Goal: Task Accomplishment & Management: Manage account settings

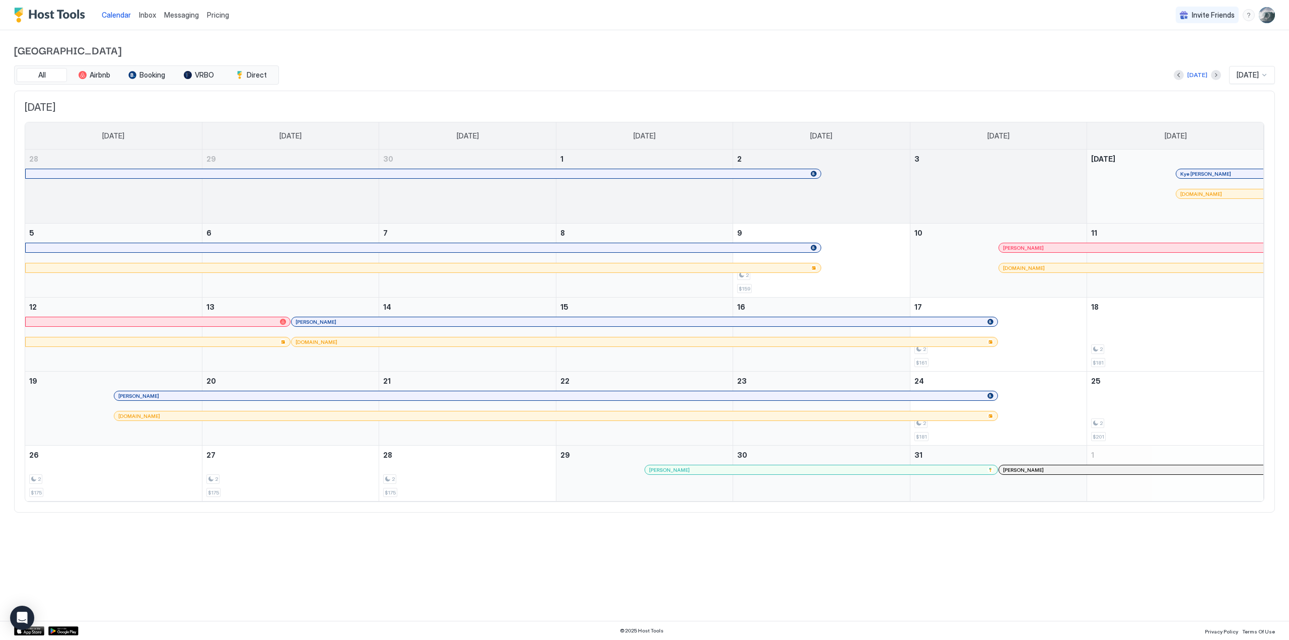
click at [1268, 15] on img "User profile" at bounding box center [1266, 15] width 16 height 16
click at [1174, 54] on span "Settings" at bounding box center [1175, 56] width 27 height 9
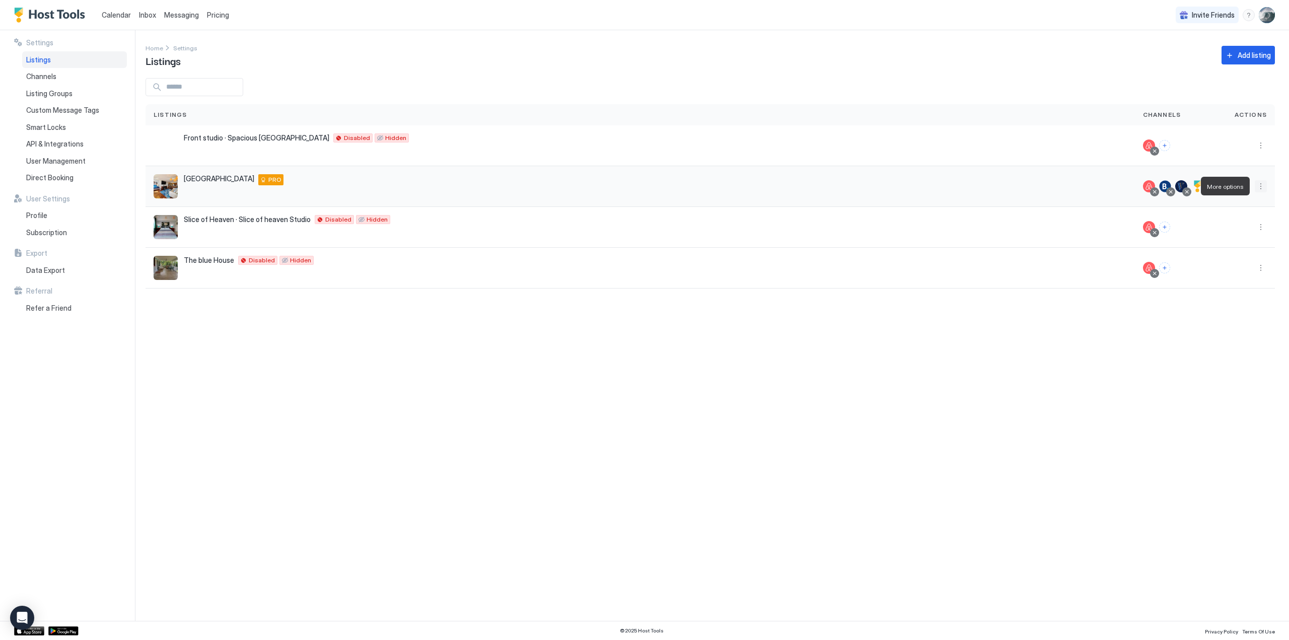
click at [1261, 187] on button "More options" at bounding box center [1260, 186] width 12 height 12
click at [1231, 229] on span "Listing Settings" at bounding box center [1238, 233] width 45 height 8
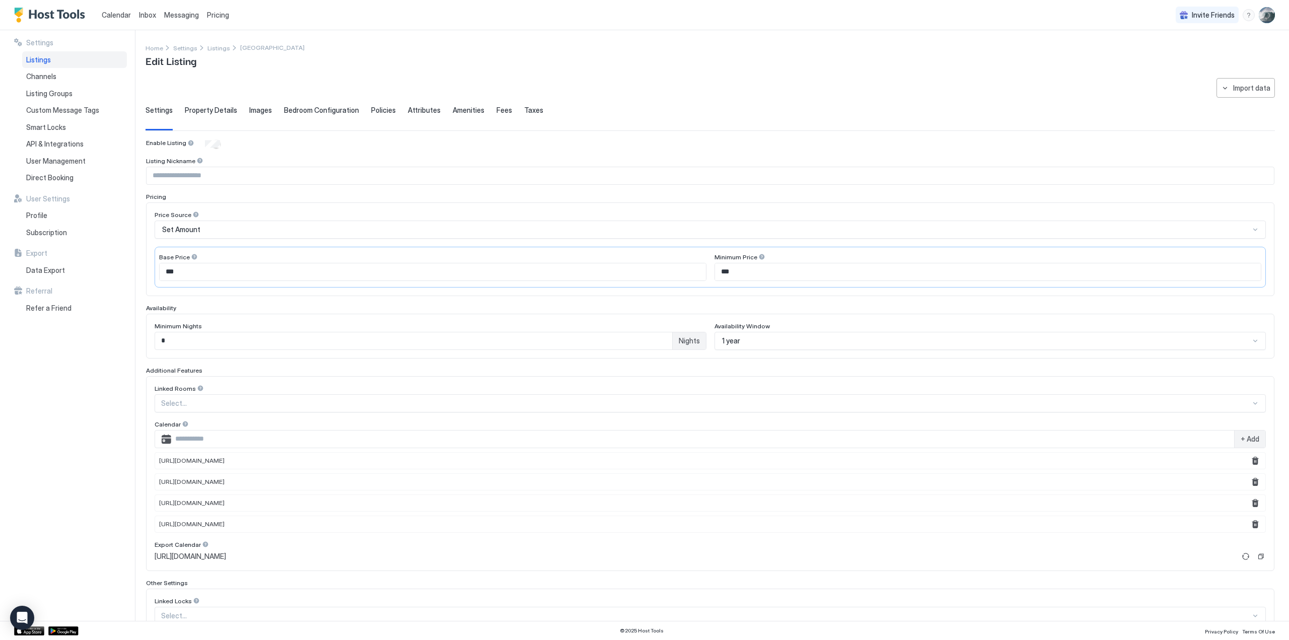
click at [257, 109] on span "Images" at bounding box center [260, 110] width 23 height 9
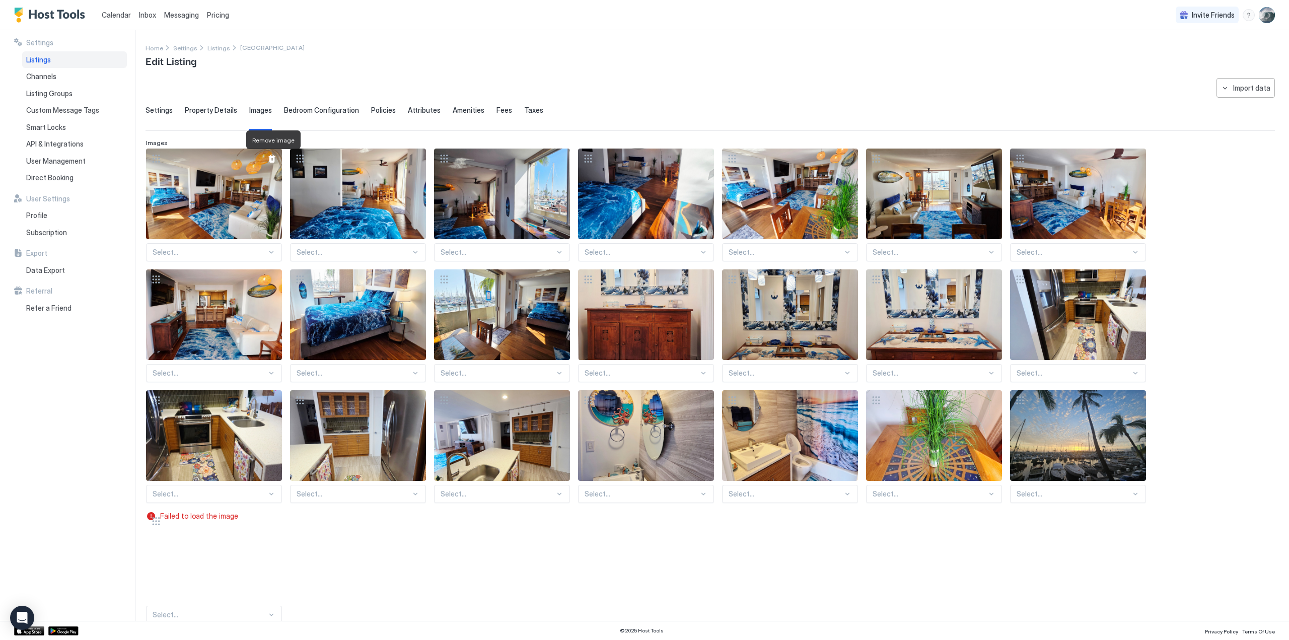
click at [268, 158] on div at bounding box center [272, 159] width 8 height 8
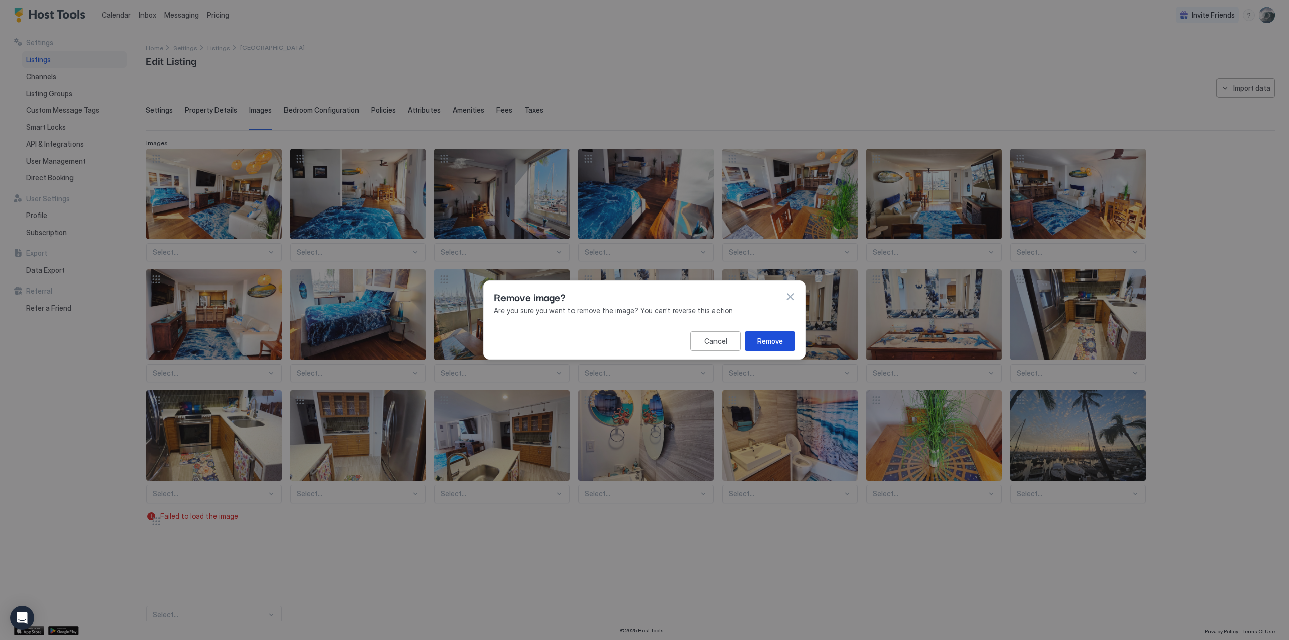
click at [773, 338] on div "Remove" at bounding box center [770, 341] width 26 height 11
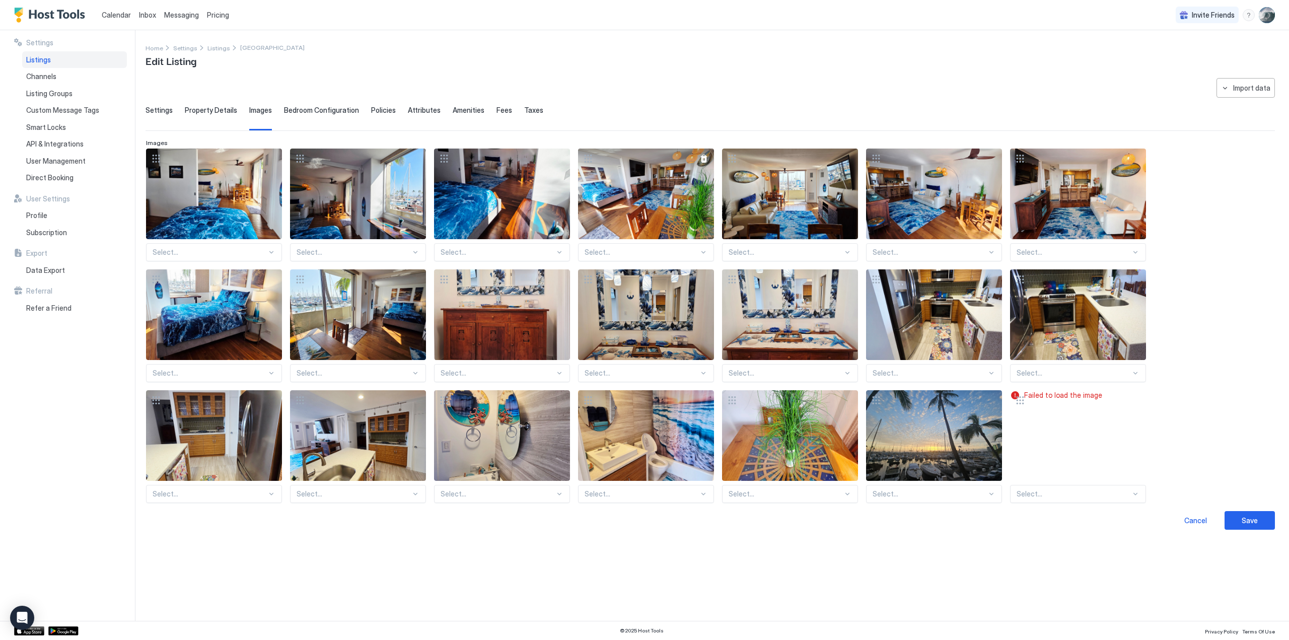
click at [706, 157] on div at bounding box center [704, 159] width 8 height 8
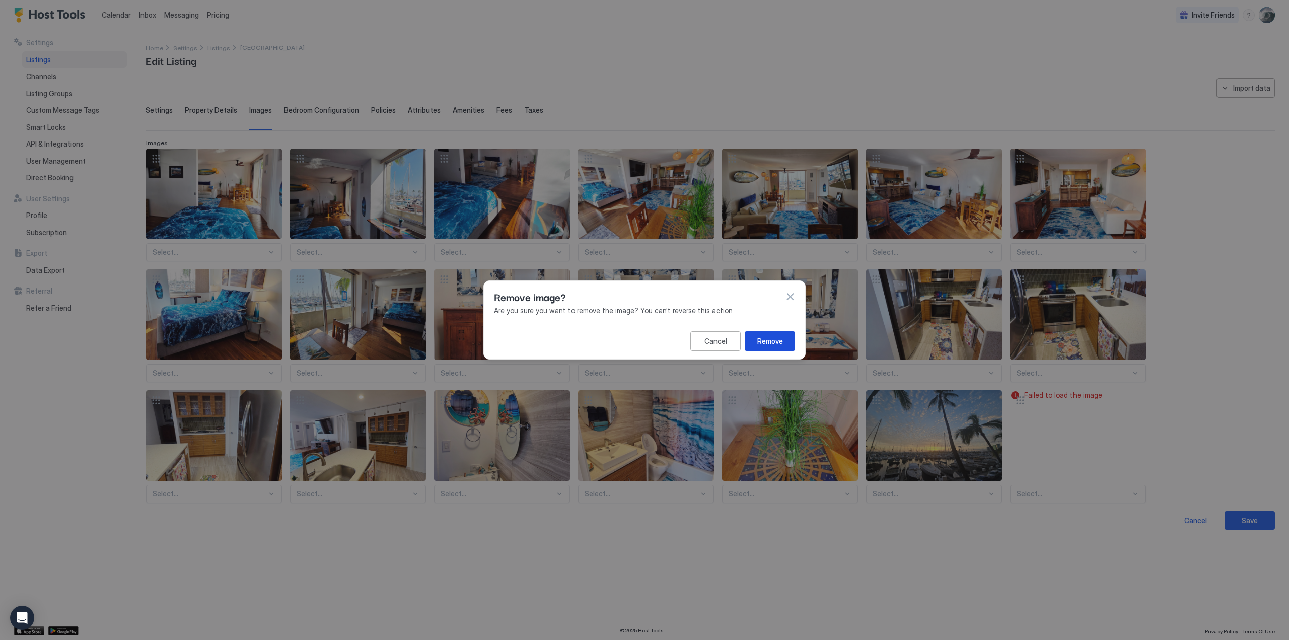
click at [782, 338] on div "Remove" at bounding box center [770, 341] width 26 height 11
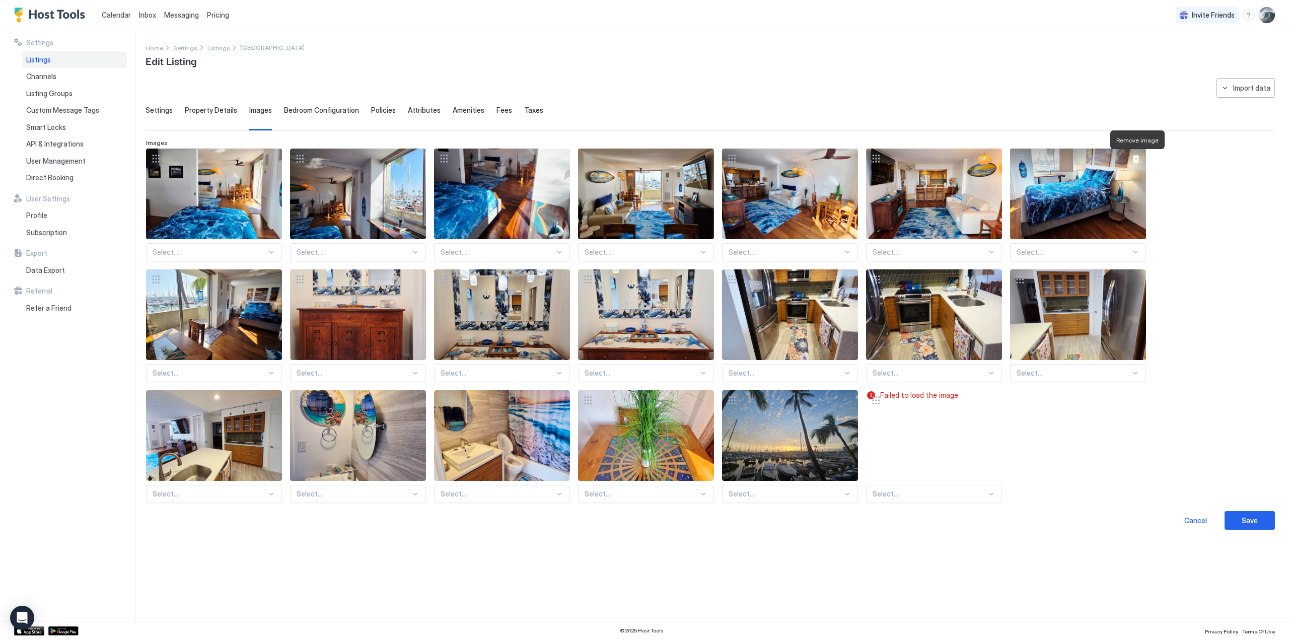
click at [1136, 155] on div at bounding box center [1135, 159] width 8 height 8
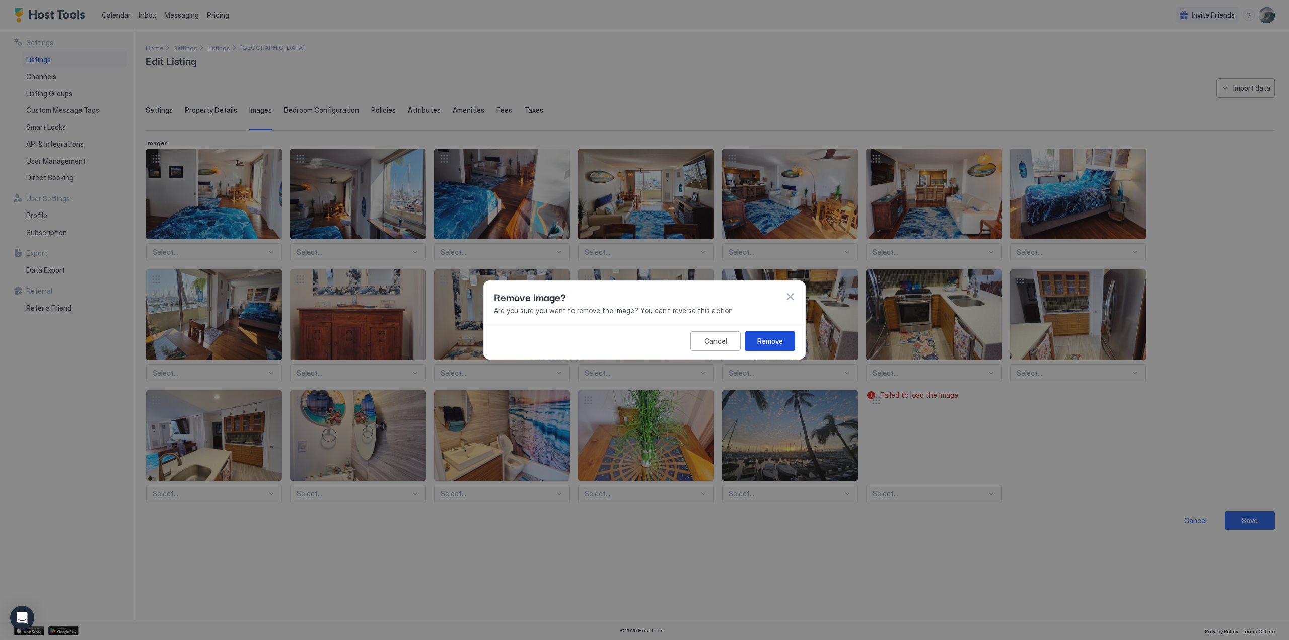
click at [774, 339] on div "Remove" at bounding box center [770, 341] width 26 height 11
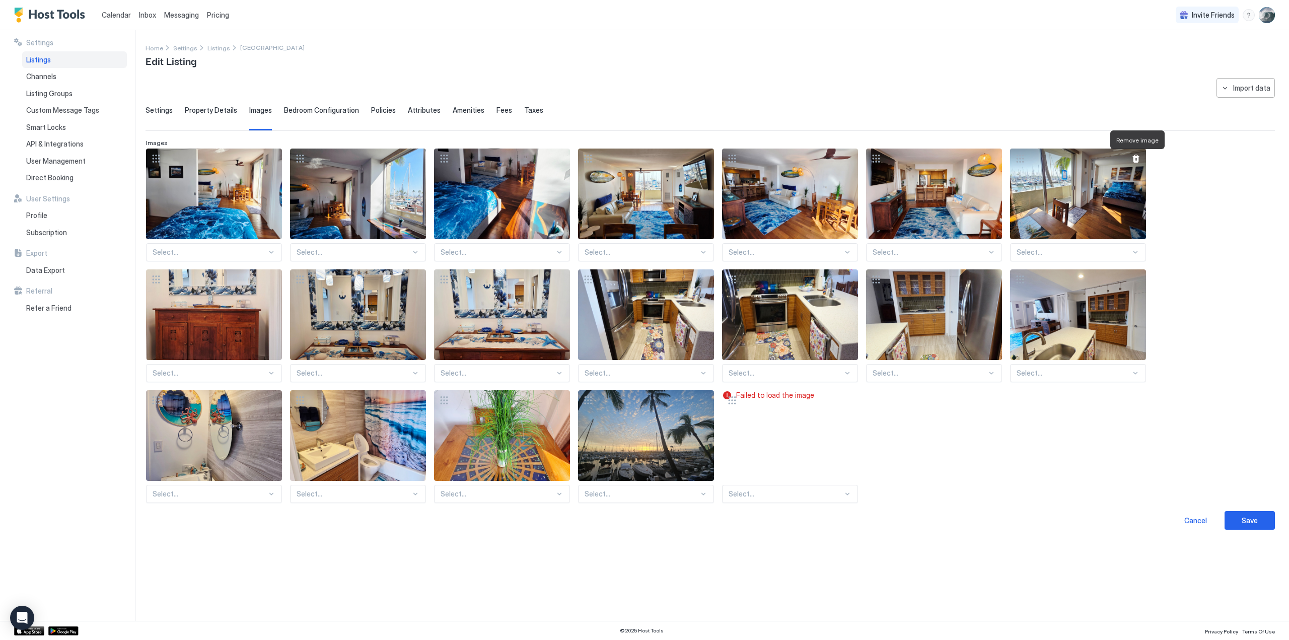
click at [1135, 158] on div at bounding box center [1135, 159] width 8 height 8
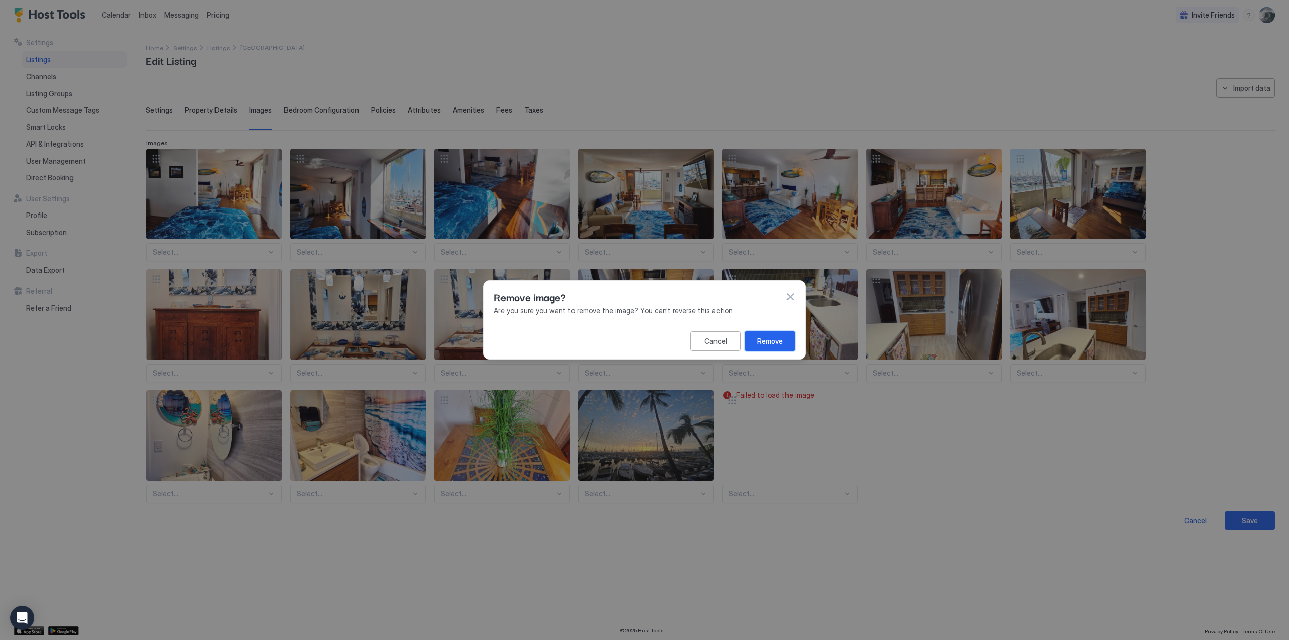
click at [765, 338] on div "Remove" at bounding box center [770, 341] width 26 height 11
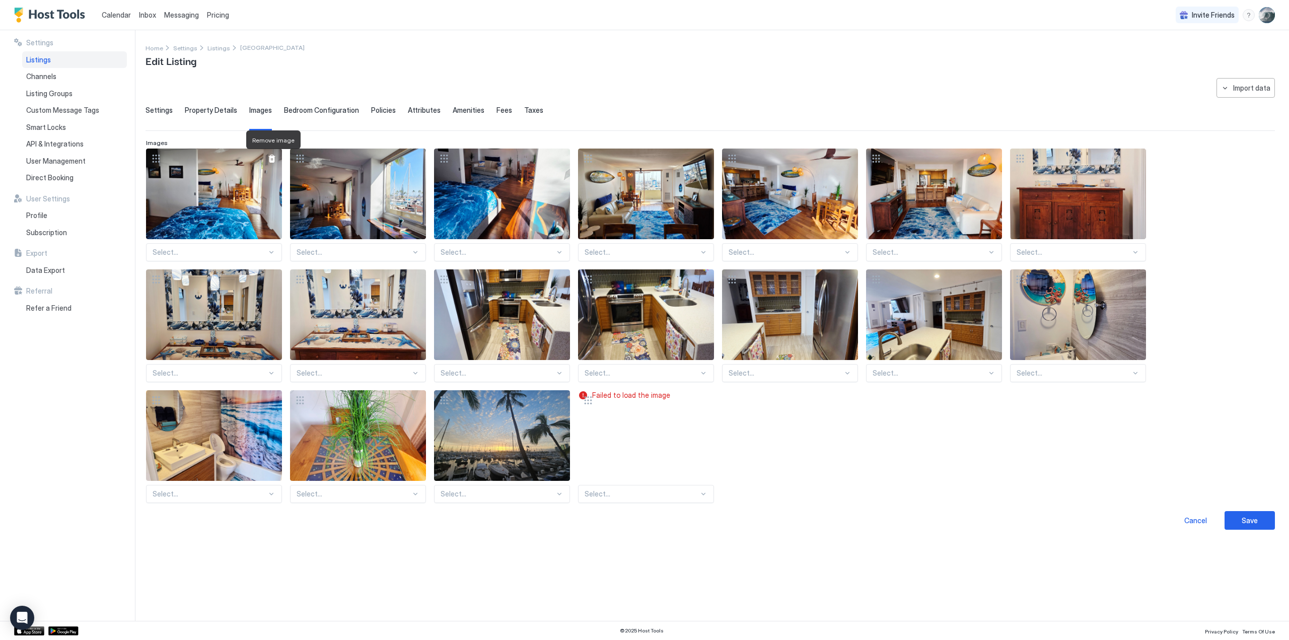
click at [273, 157] on div at bounding box center [272, 159] width 8 height 8
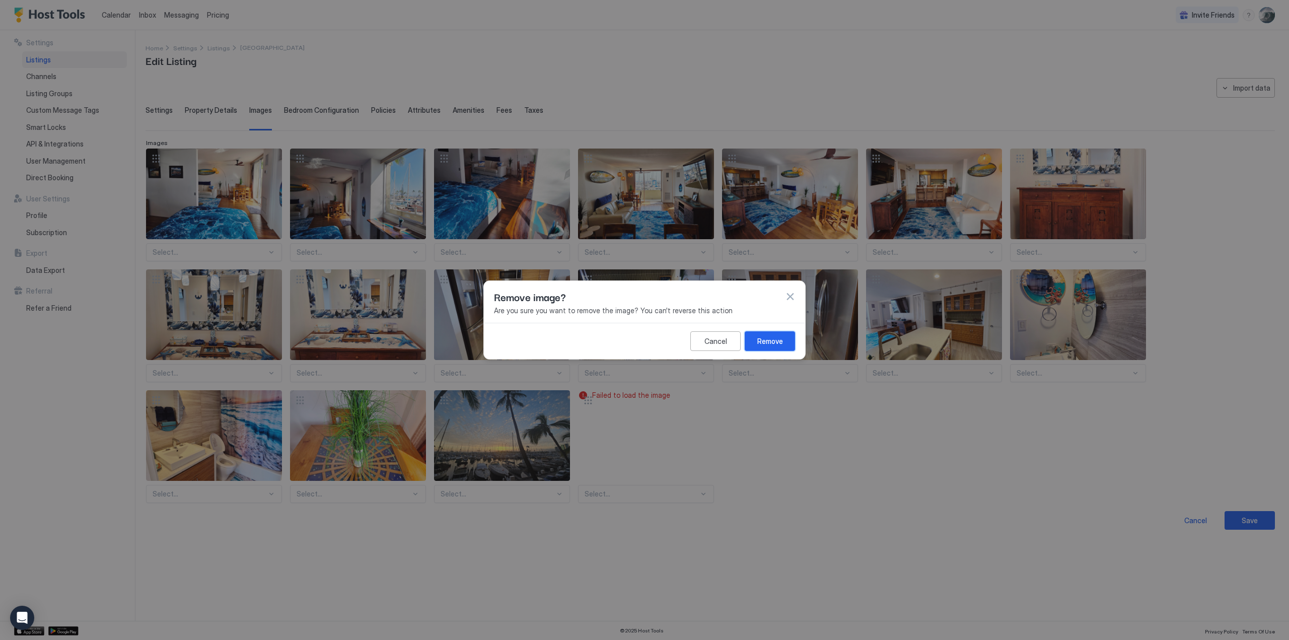
click at [767, 343] on div "Remove" at bounding box center [770, 341] width 26 height 11
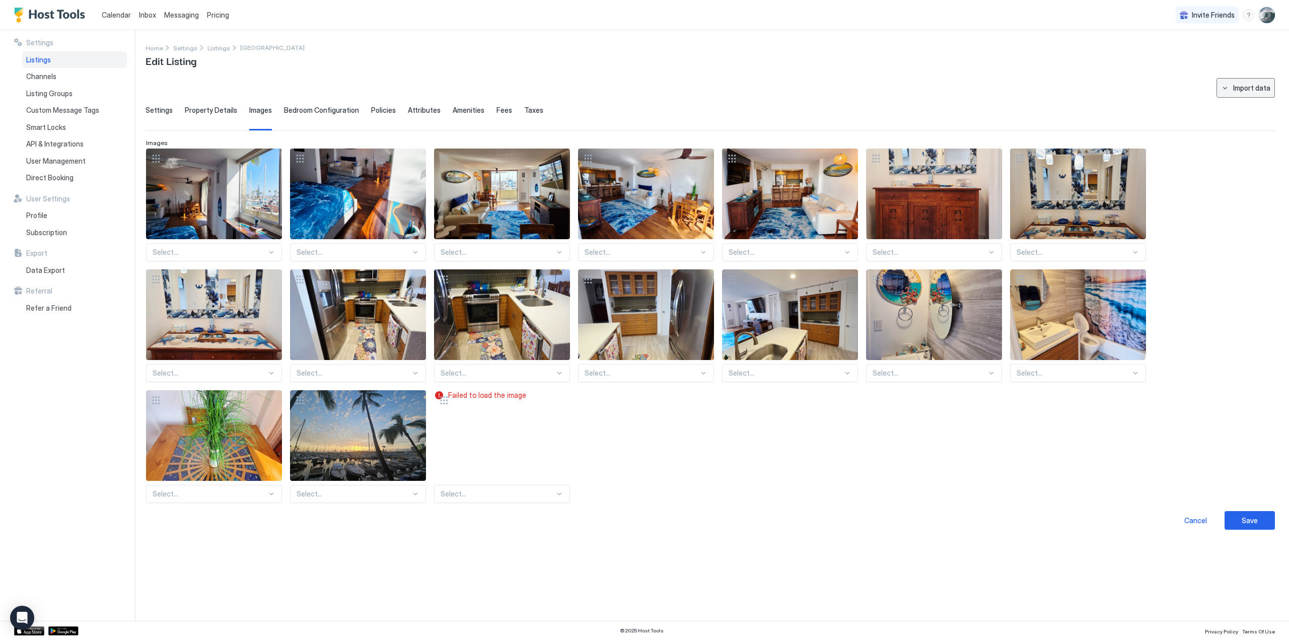
click at [1237, 83] on div "Import data" at bounding box center [1251, 88] width 37 height 11
drag, startPoint x: 516, startPoint y: 423, endPoint x: 476, endPoint y: 404, distance: 44.8
click at [512, 421] on div at bounding box center [644, 320] width 1289 height 640
drag, startPoint x: 559, startPoint y: 399, endPoint x: 564, endPoint y: 396, distance: 5.9
click at [563, 397] on div at bounding box center [560, 400] width 8 height 8
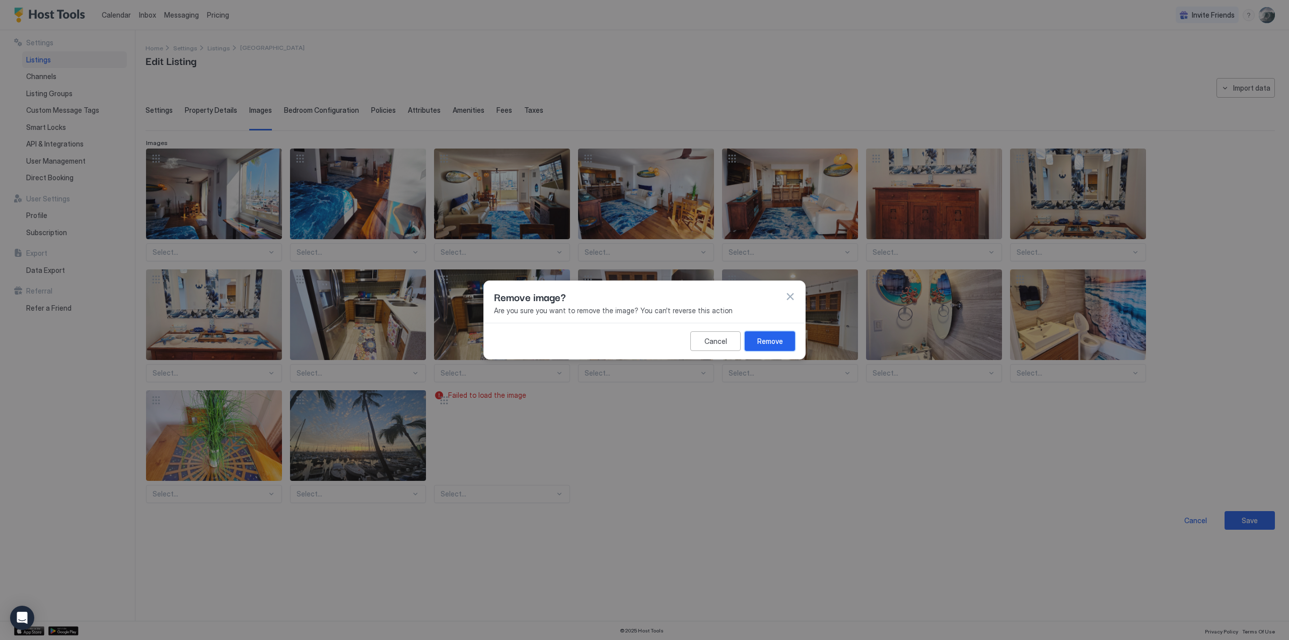
click at [777, 341] on div "Remove" at bounding box center [770, 341] width 26 height 11
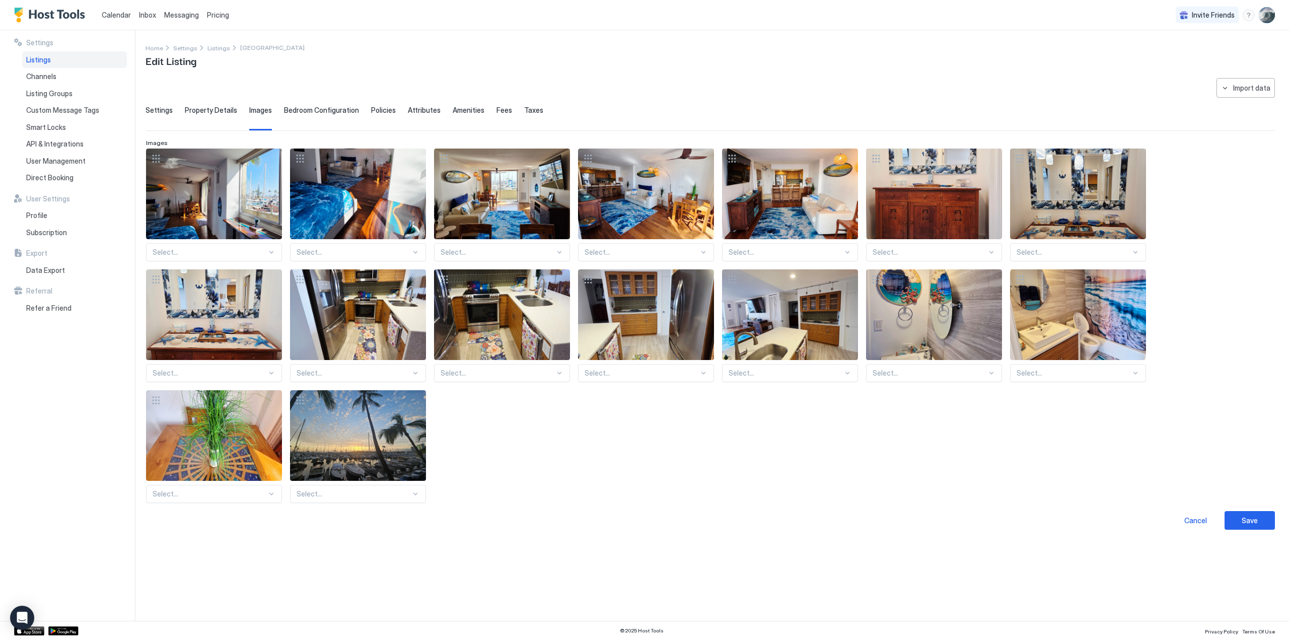
click at [216, 109] on span "Property Details" at bounding box center [211, 110] width 52 height 9
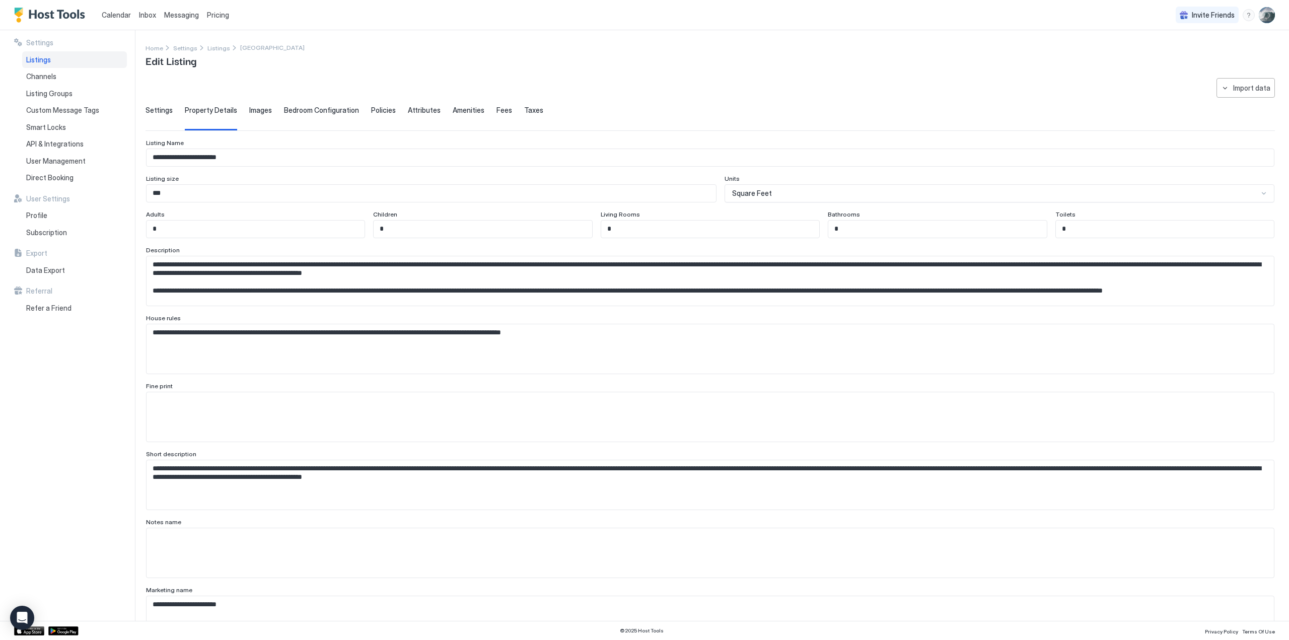
click at [255, 110] on span "Images" at bounding box center [260, 110] width 23 height 9
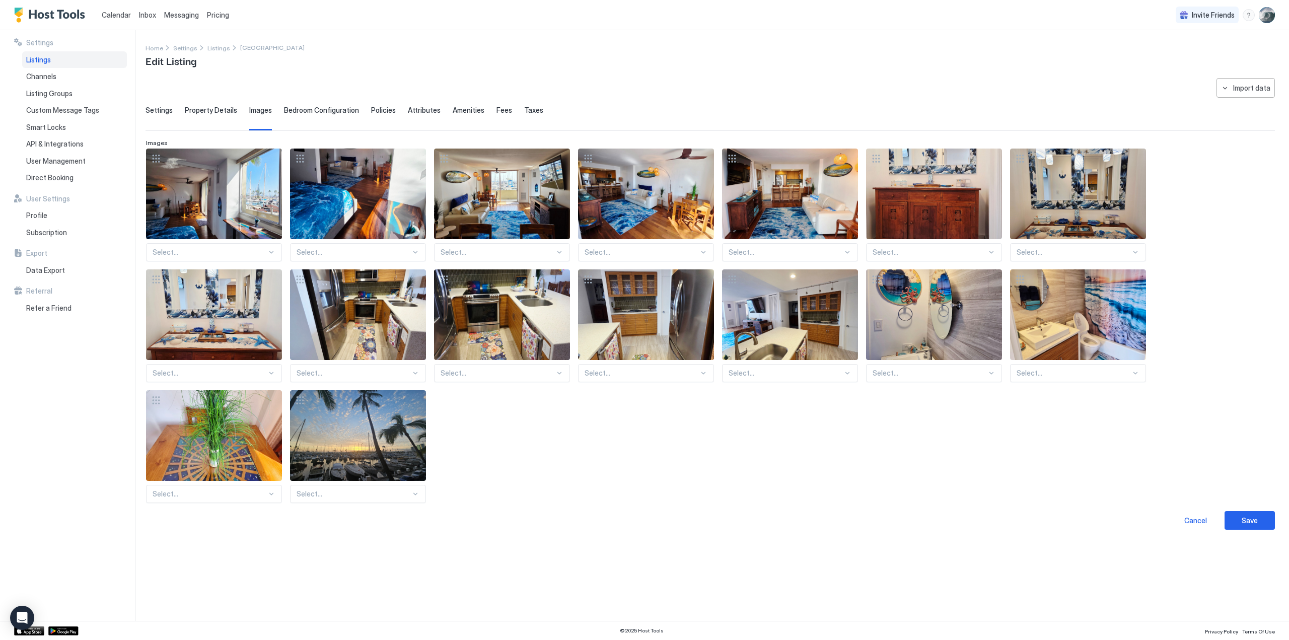
click at [557, 369] on div at bounding box center [559, 373] width 8 height 8
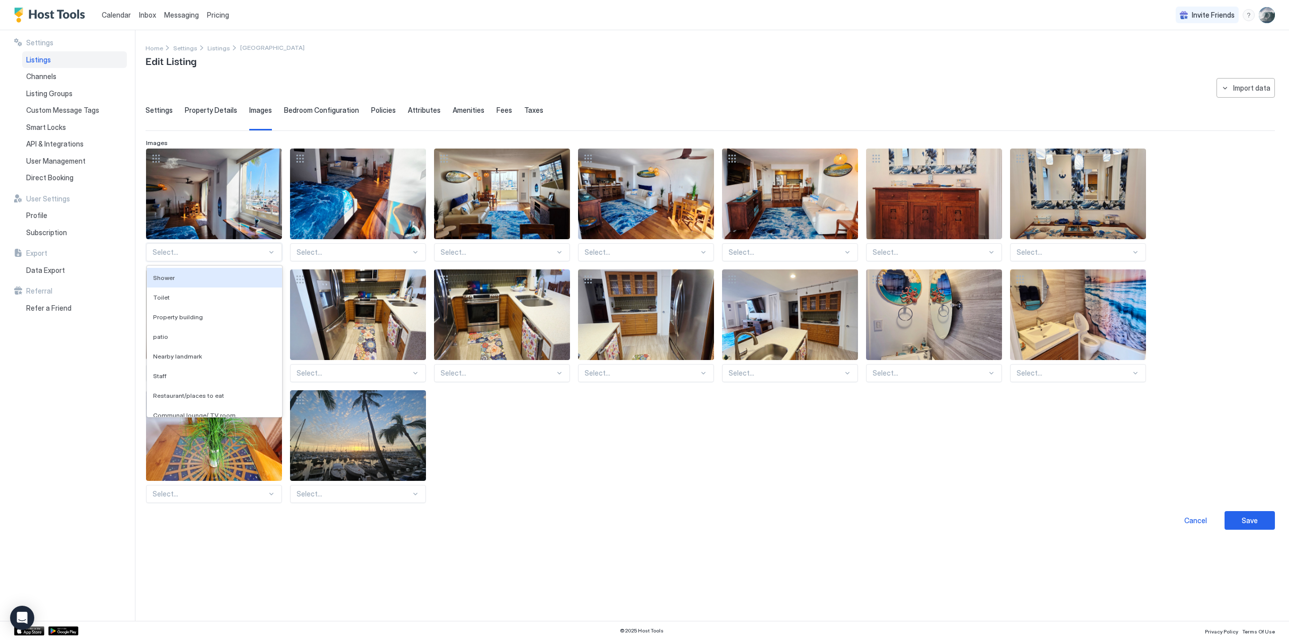
click at [270, 251] on div at bounding box center [271, 252] width 8 height 8
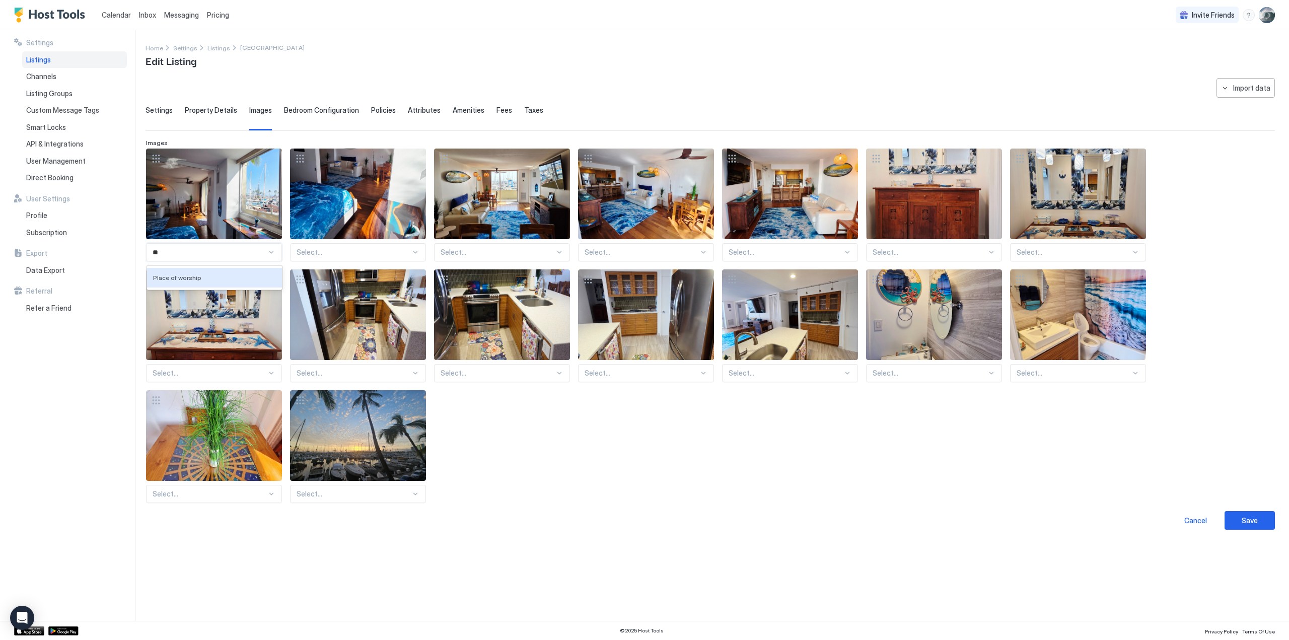
type input "*"
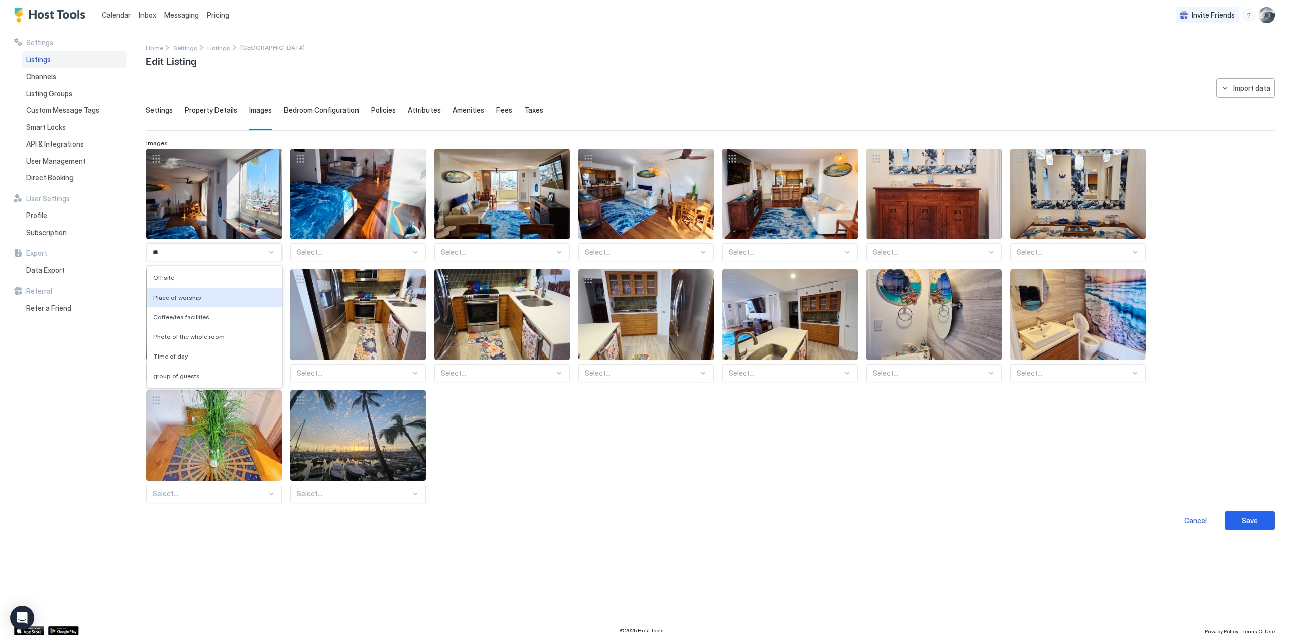
type input "*"
type input "****"
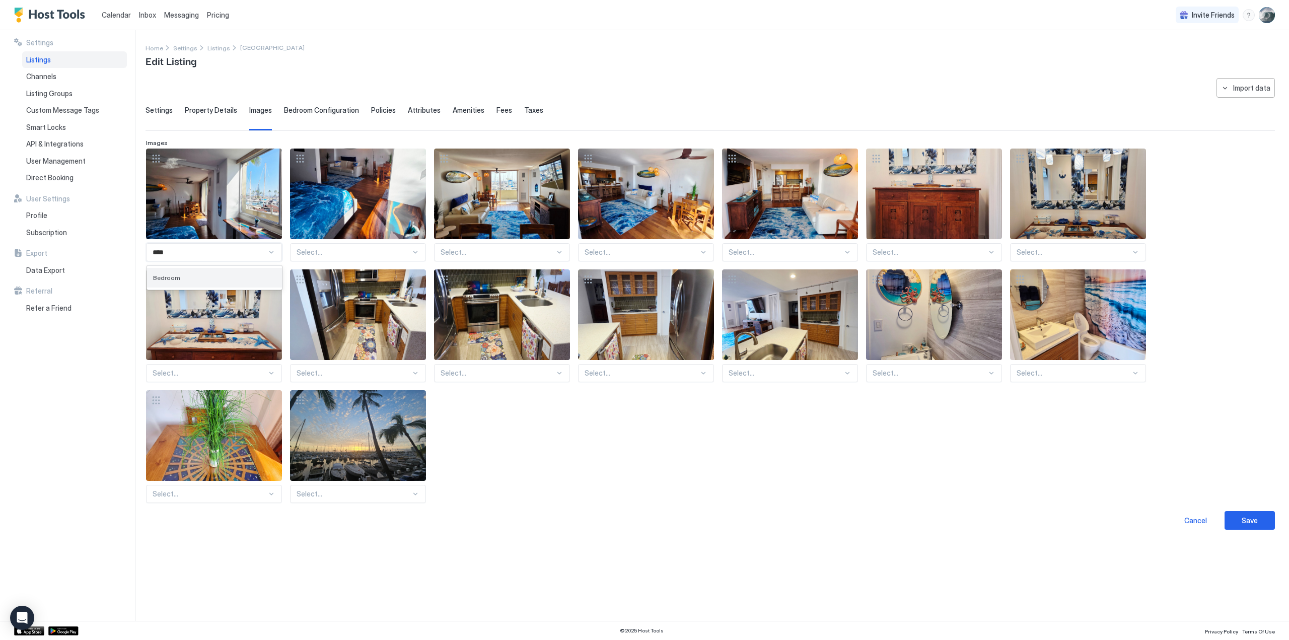
click at [164, 275] on span "Bedroom" at bounding box center [166, 278] width 27 height 8
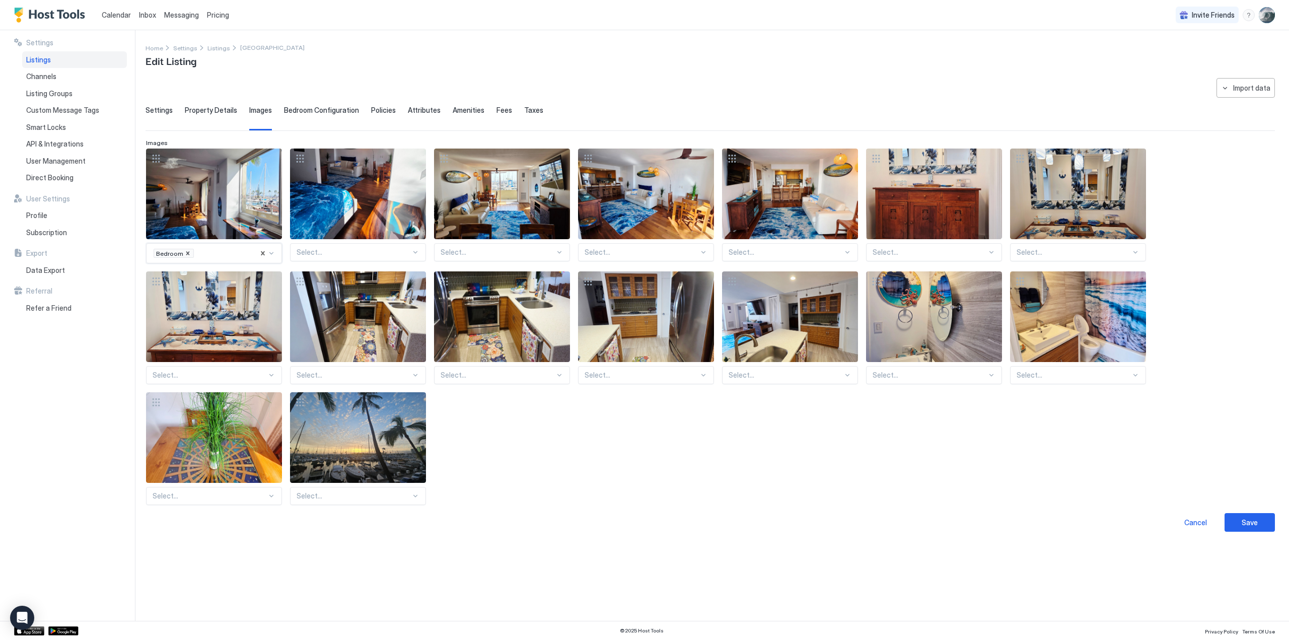
click at [376, 249] on div at bounding box center [353, 252] width 114 height 9
type input "*****"
click at [304, 276] on span "Bedroom" at bounding box center [310, 278] width 27 height 8
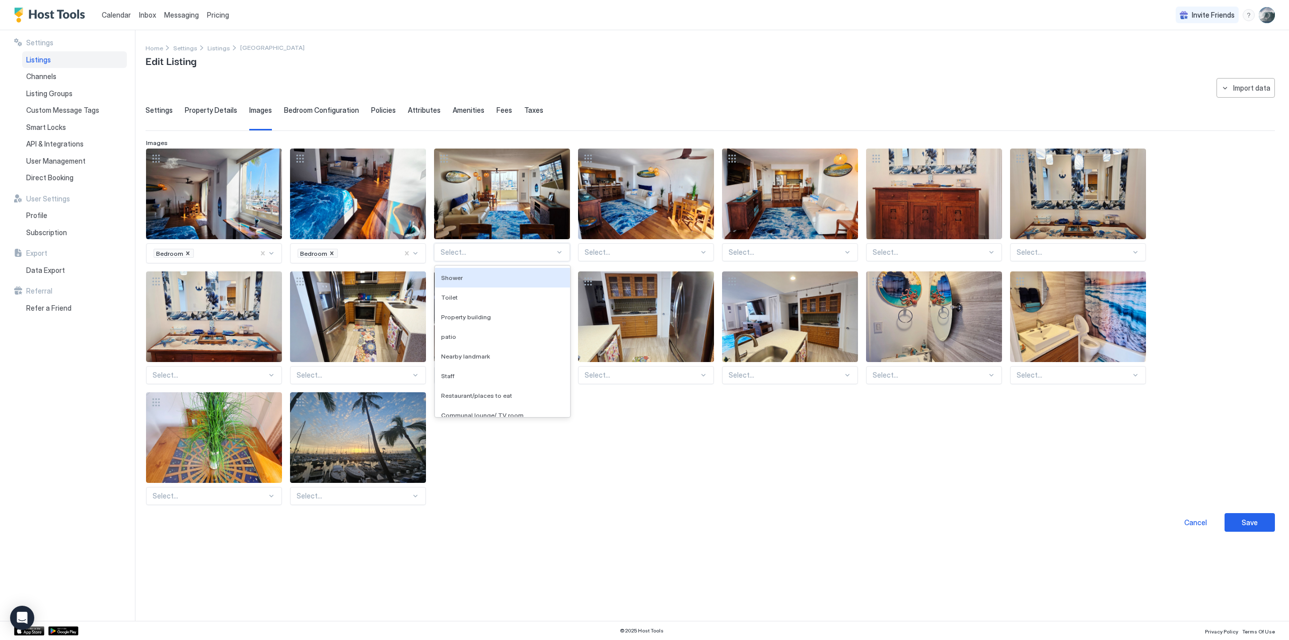
click at [492, 255] on div at bounding box center [497, 252] width 114 height 9
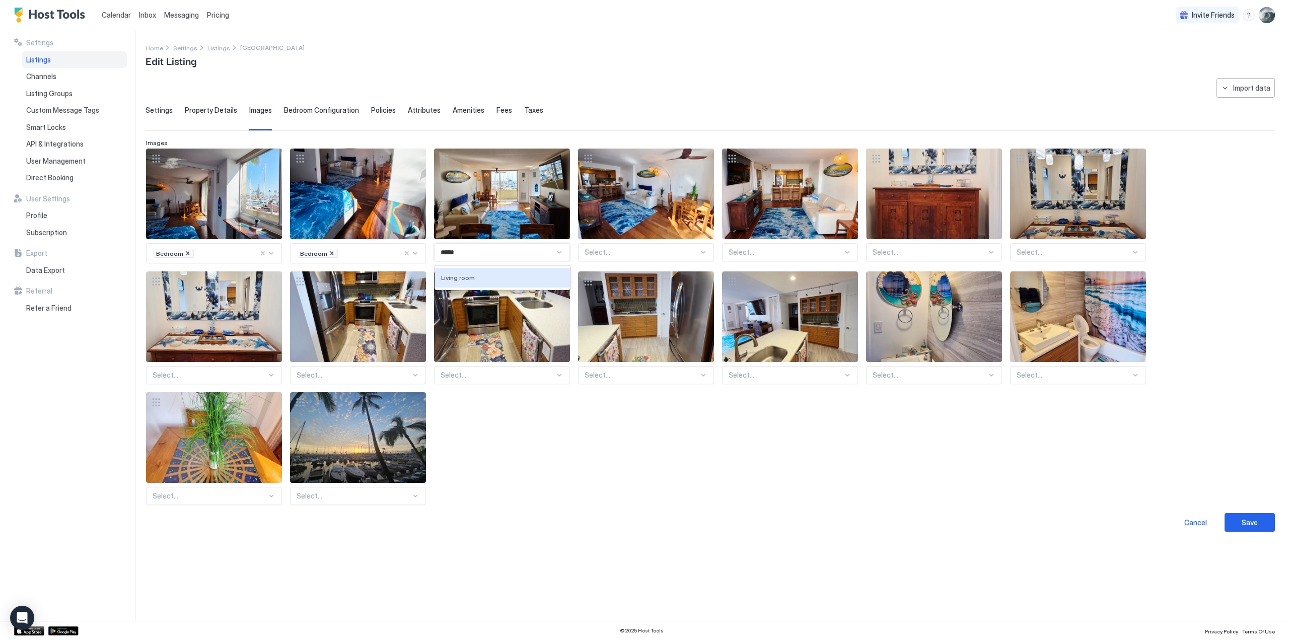
type input "******"
click at [455, 276] on span "Living room" at bounding box center [458, 278] width 34 height 8
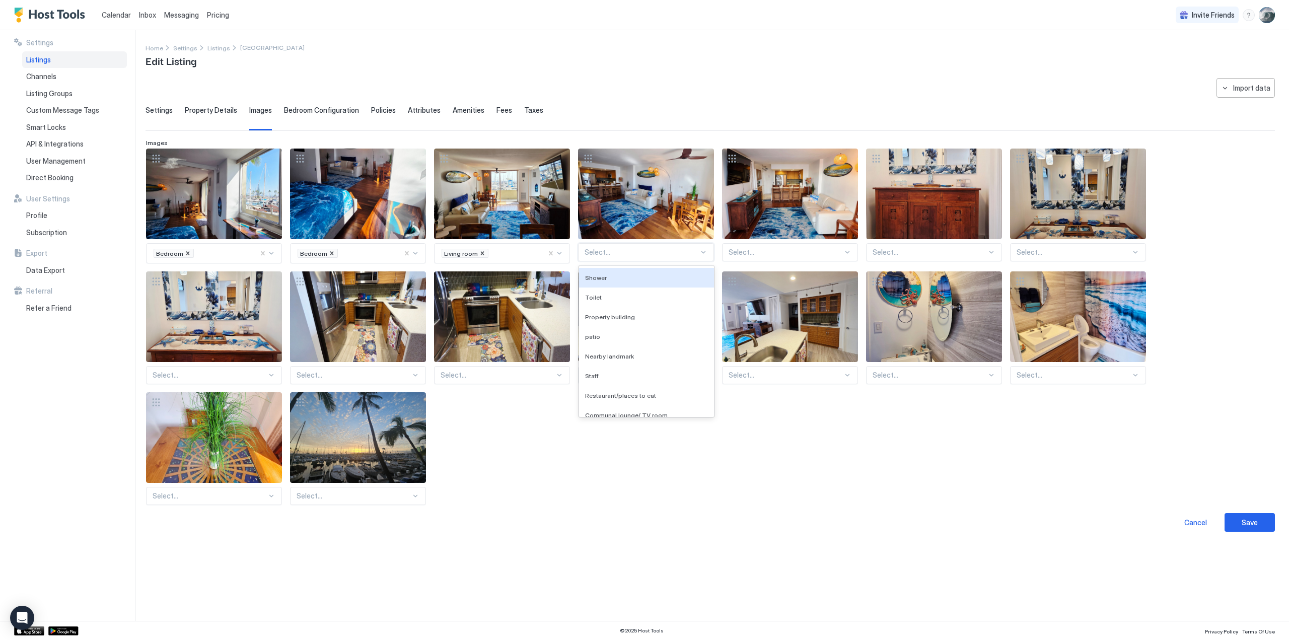
click at [614, 249] on div at bounding box center [641, 252] width 114 height 9
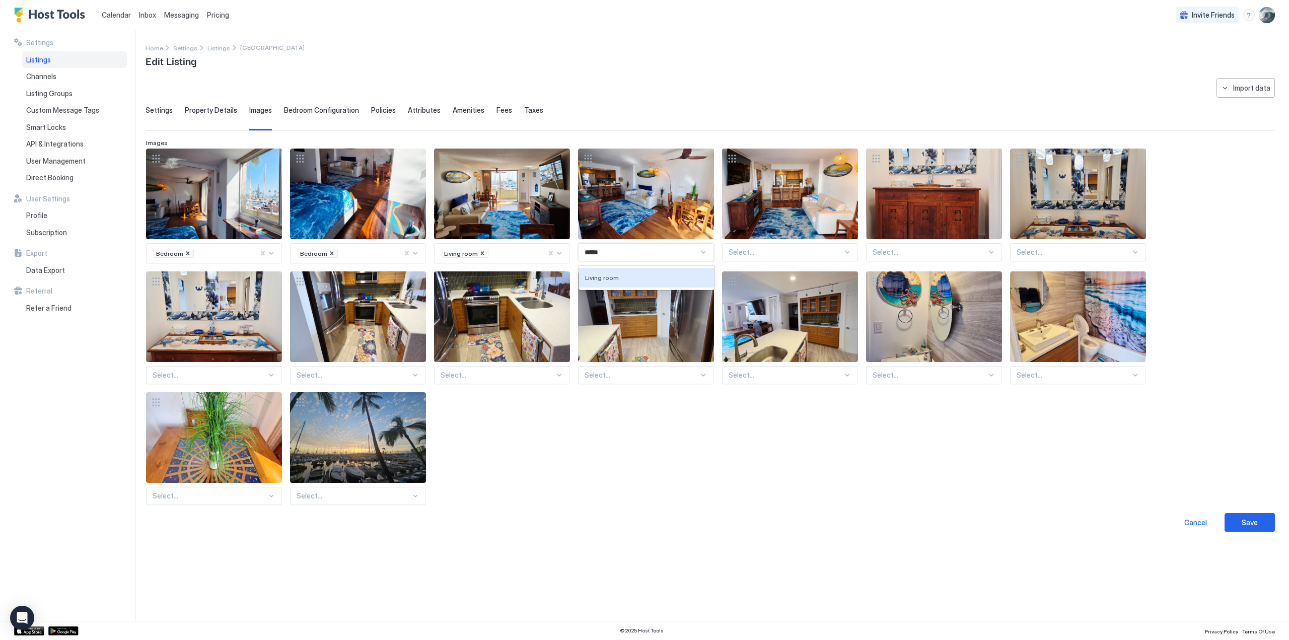
type input "******"
click at [594, 276] on span "Living room" at bounding box center [602, 278] width 34 height 8
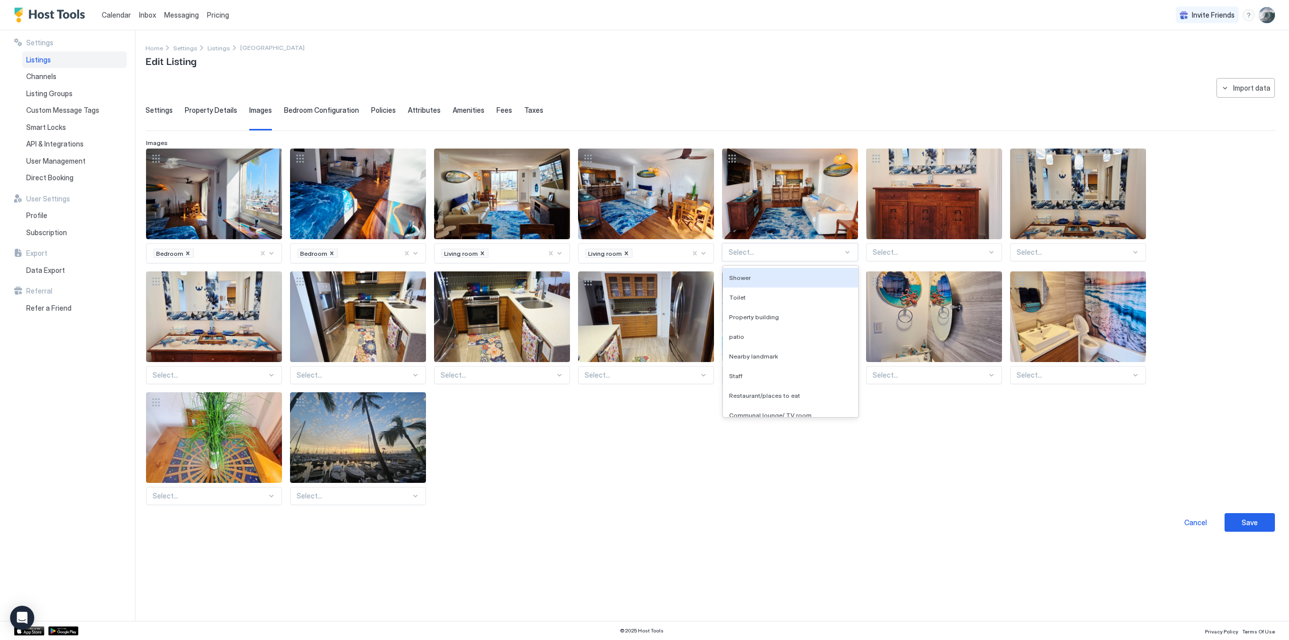
click at [753, 249] on div at bounding box center [785, 252] width 114 height 9
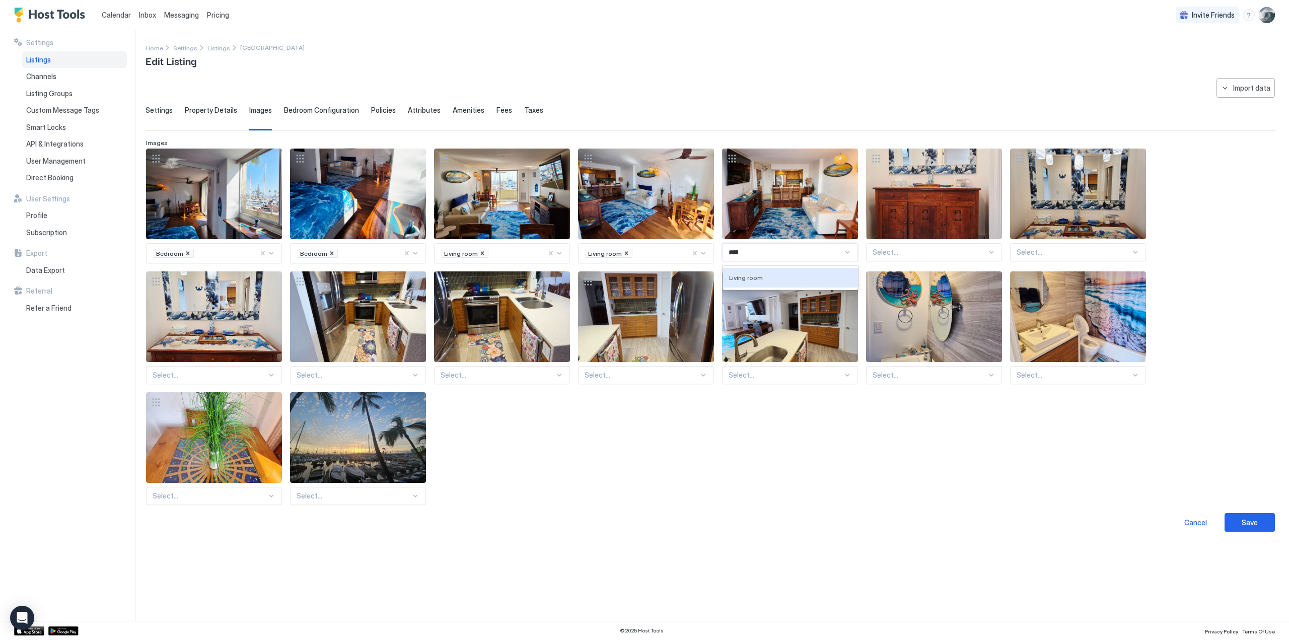
type input "******"
click at [741, 277] on span "Living room" at bounding box center [746, 278] width 34 height 8
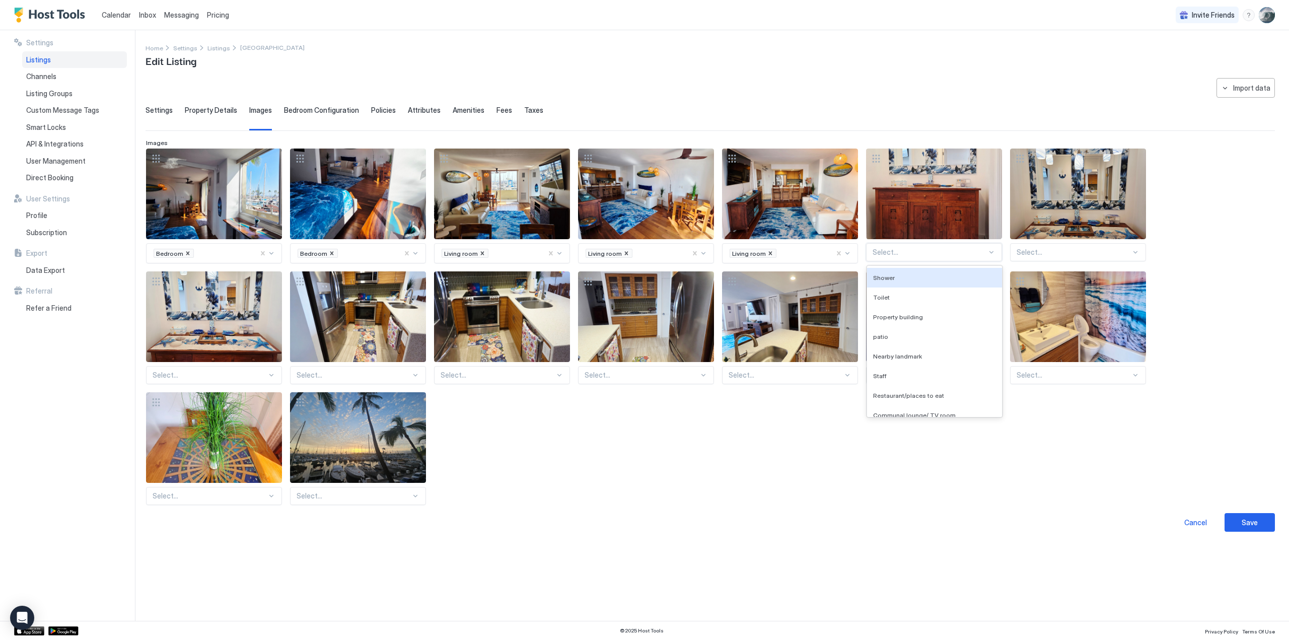
click at [881, 250] on div at bounding box center [929, 252] width 114 height 9
type input "****"
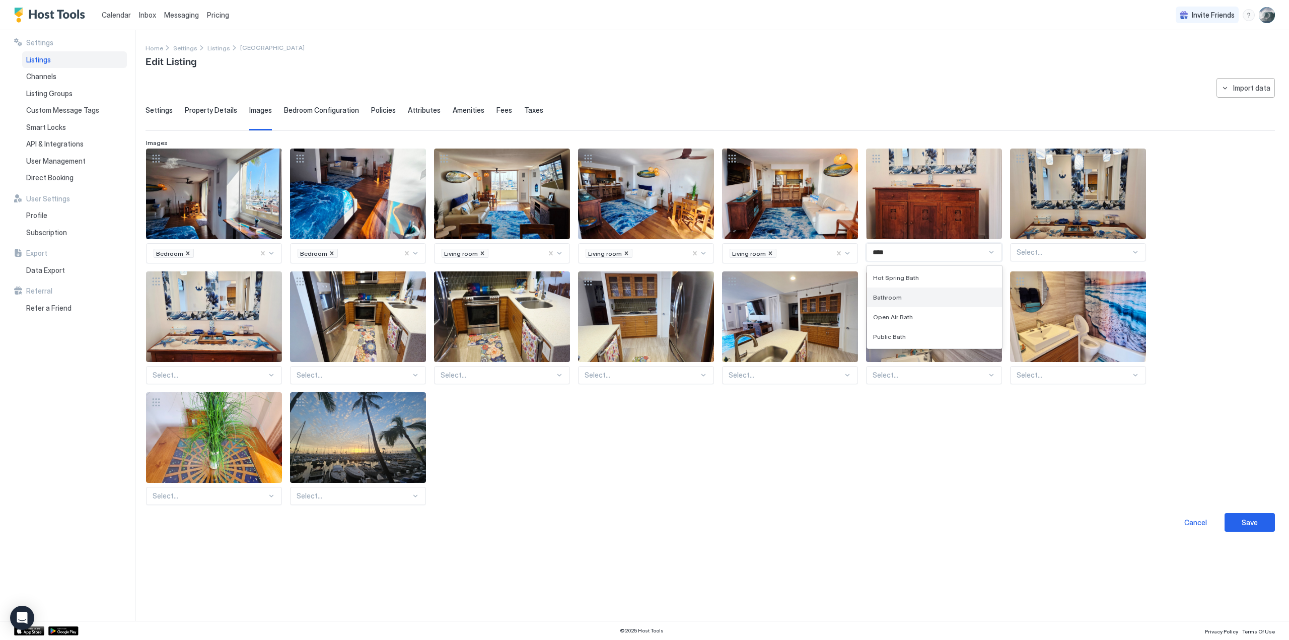
click at [882, 293] on span "Bathroom" at bounding box center [887, 297] width 29 height 8
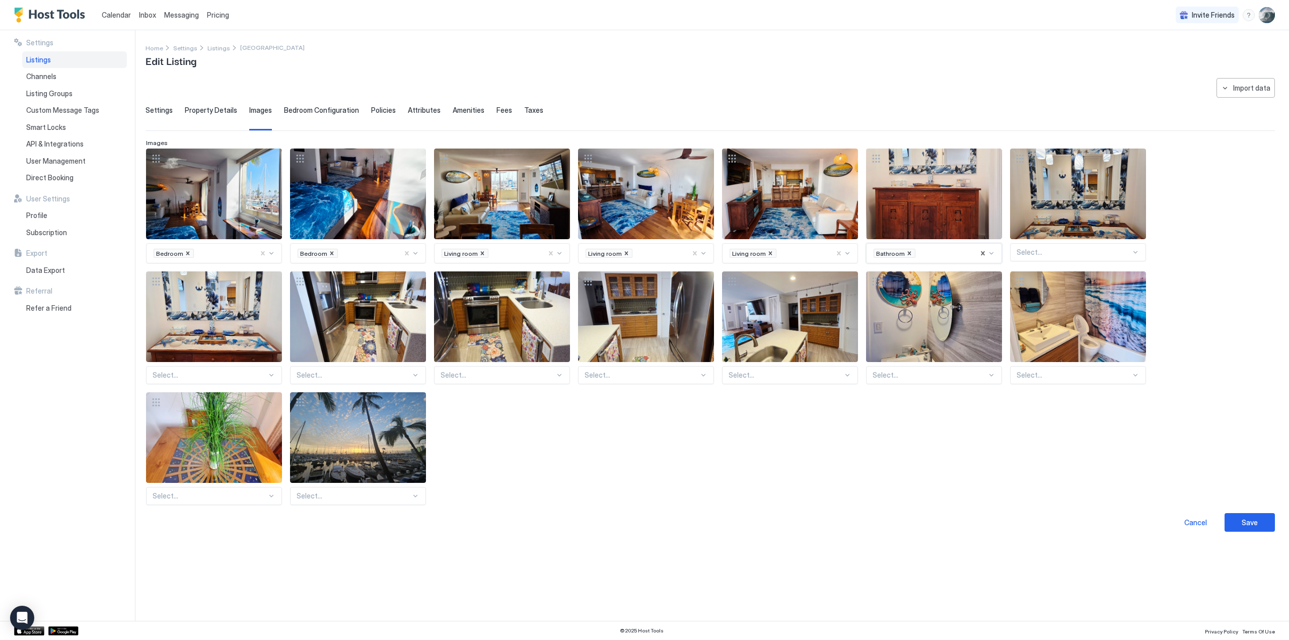
click at [1056, 250] on div at bounding box center [1073, 252] width 114 height 9
type input "******"
click at [1032, 271] on div "Bathroom" at bounding box center [1078, 278] width 135 height 20
click at [1056, 190] on div "View image" at bounding box center [1078, 193] width 136 height 91
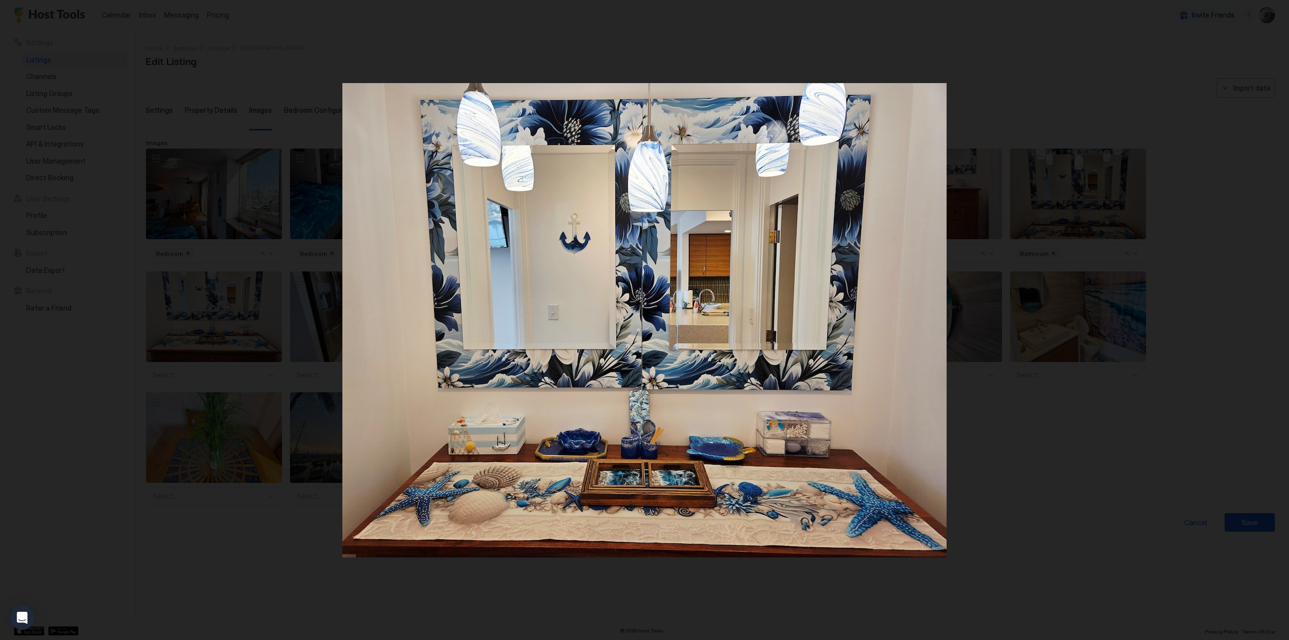
click at [563, 138] on img at bounding box center [644, 320] width 604 height 474
drag, startPoint x: 21, startPoint y: 12, endPoint x: 48, endPoint y: 59, distance: 55.0
click at [21, 12] on div at bounding box center [644, 320] width 1289 height 640
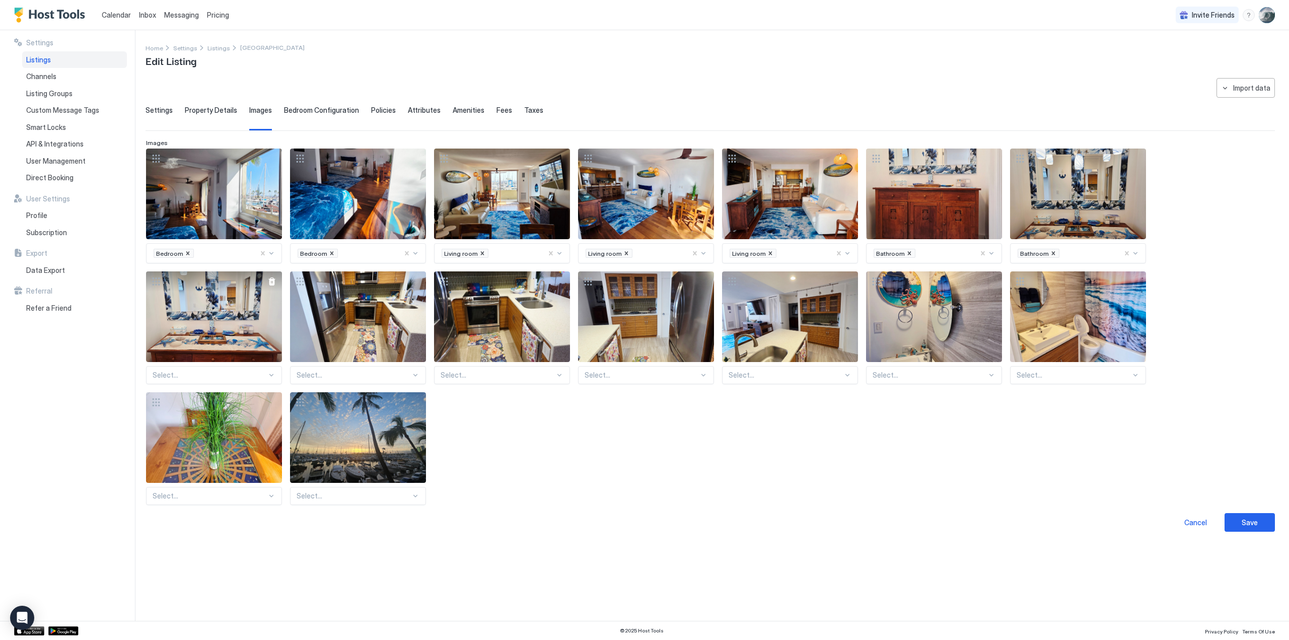
click at [244, 305] on div "View image" at bounding box center [214, 316] width 136 height 91
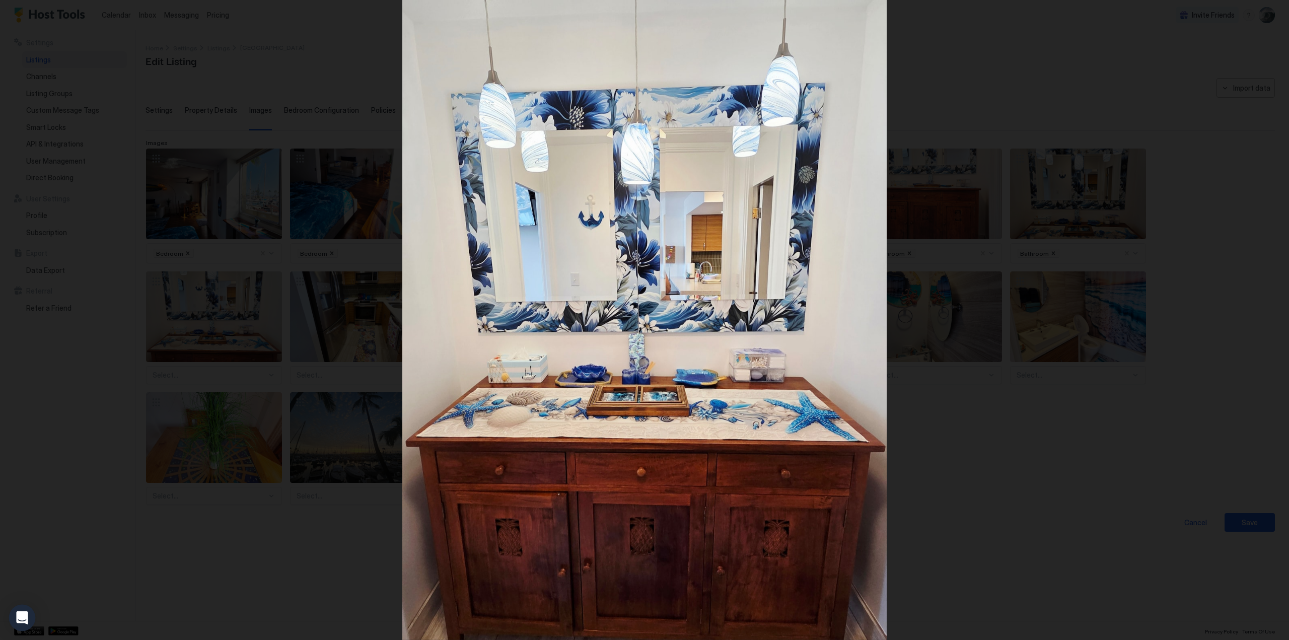
click at [26, 616] on icon "Open Intercom Messenger" at bounding box center [22, 617] width 12 height 13
click at [662, 563] on img at bounding box center [644, 320] width 484 height 640
drag, startPoint x: 1065, startPoint y: 145, endPoint x: 1099, endPoint y: 59, distance: 92.6
click at [1097, 76] on div at bounding box center [644, 320] width 1289 height 640
click at [830, 42] on img at bounding box center [644, 320] width 484 height 640
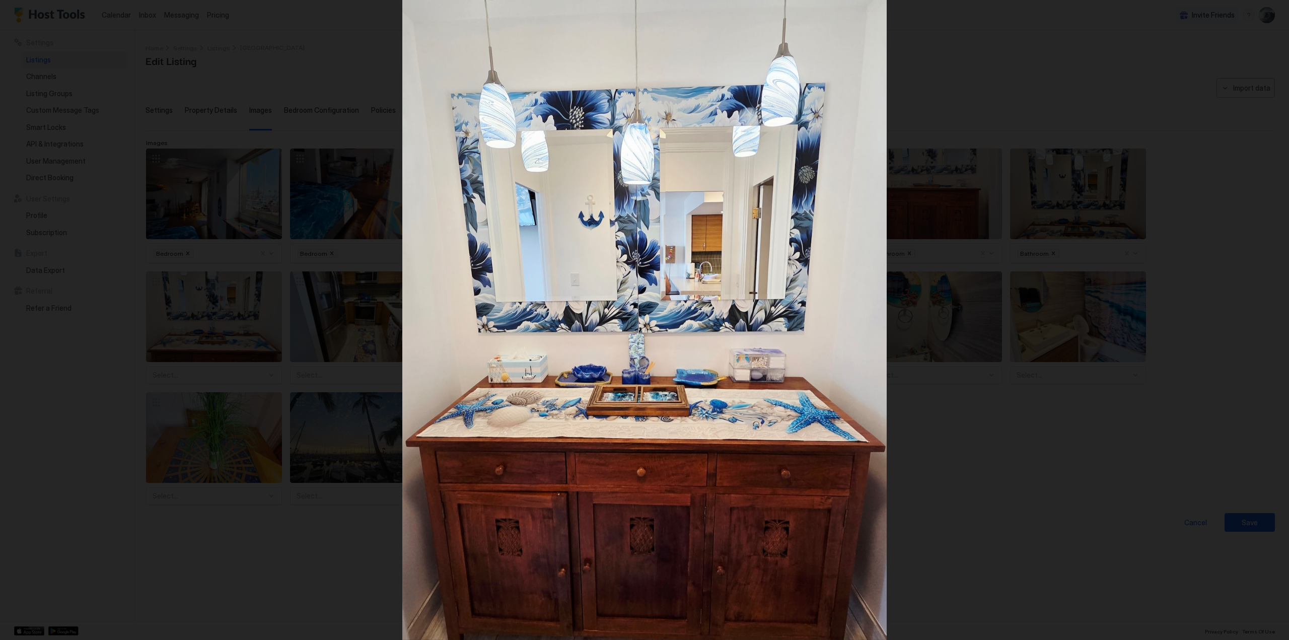
click at [270, 86] on div at bounding box center [644, 320] width 1289 height 640
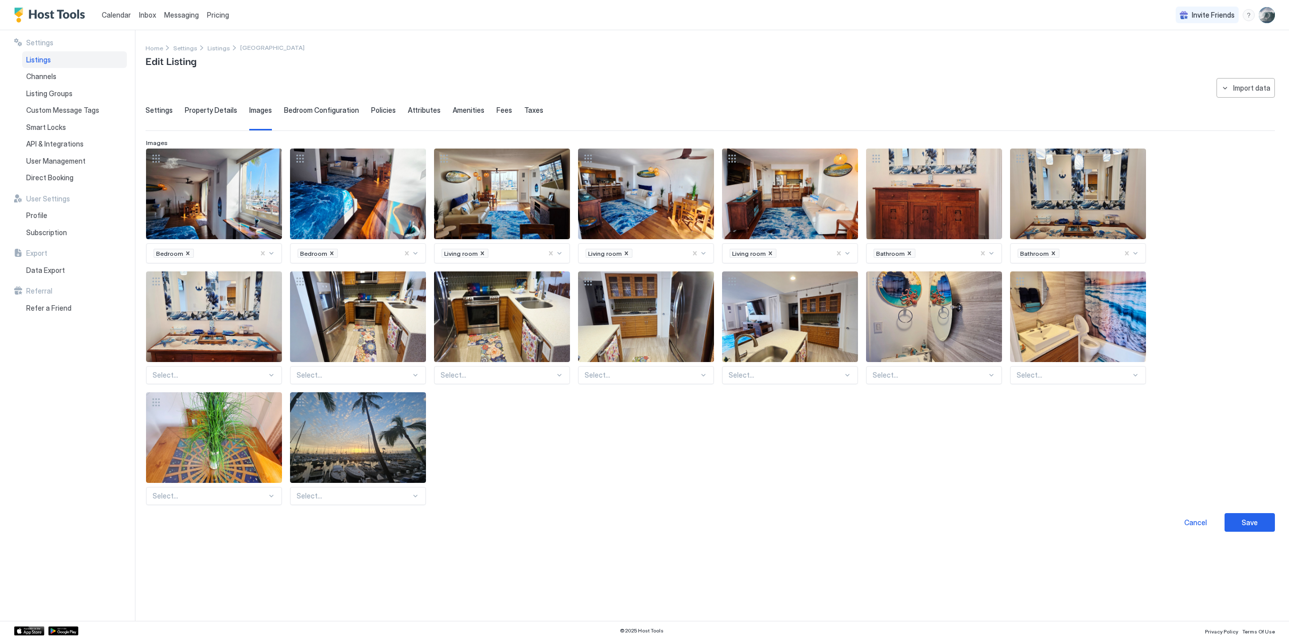
click at [198, 62] on div "**********" at bounding box center [716, 325] width 1143 height 590
click at [1242, 86] on div "Import data" at bounding box center [1251, 88] width 37 height 11
click at [309, 109] on div at bounding box center [644, 320] width 1289 height 640
click at [661, 444] on div "Bedroom Bedroom Living room Living room Living room Bathroom Bathroom Select...…" at bounding box center [710, 326] width 1128 height 356
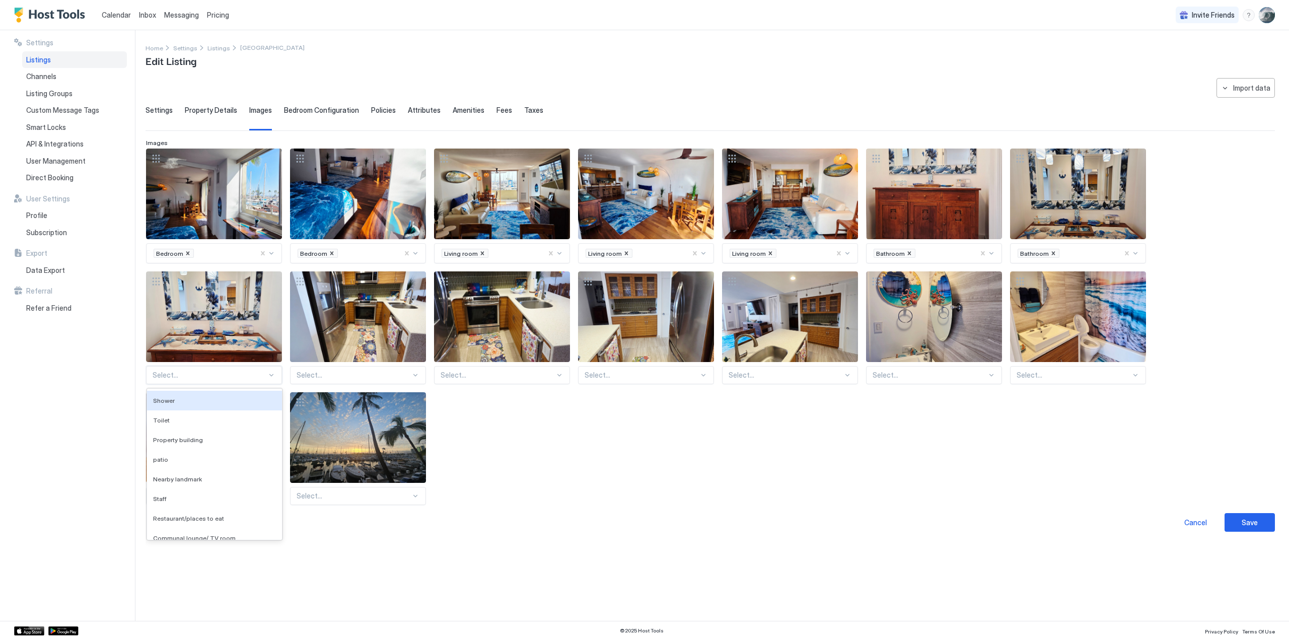
click at [269, 372] on div at bounding box center [271, 375] width 8 height 8
type input "****"
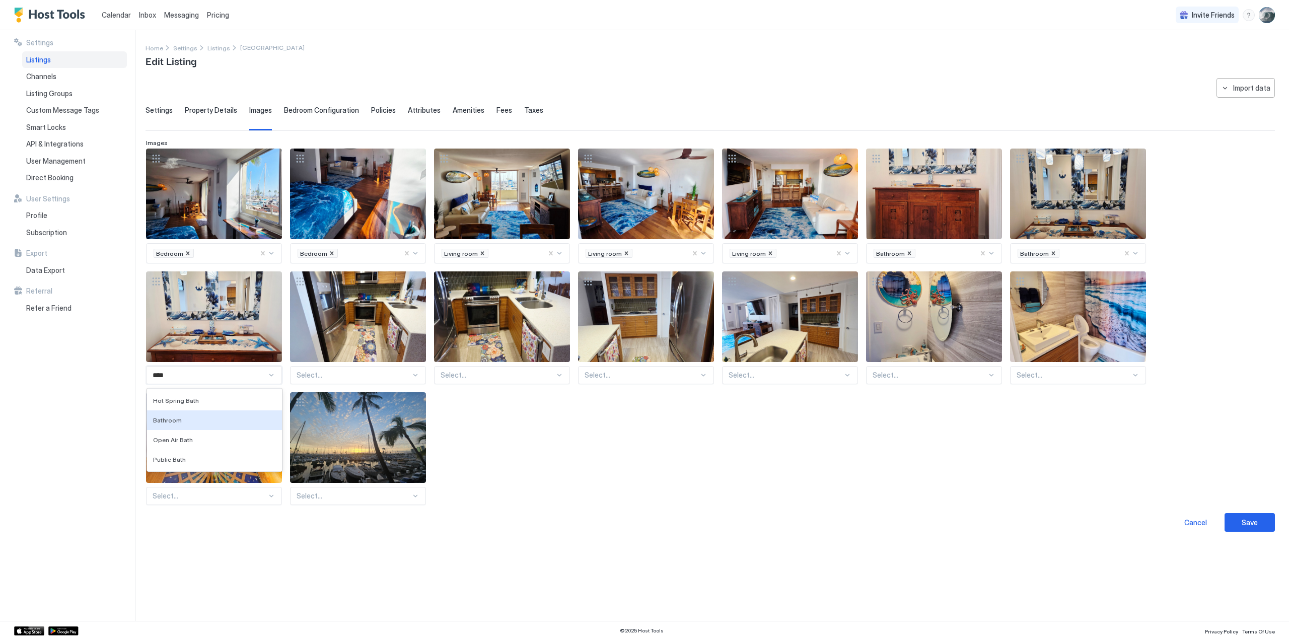
click at [167, 418] on span "Bathroom" at bounding box center [167, 420] width 29 height 8
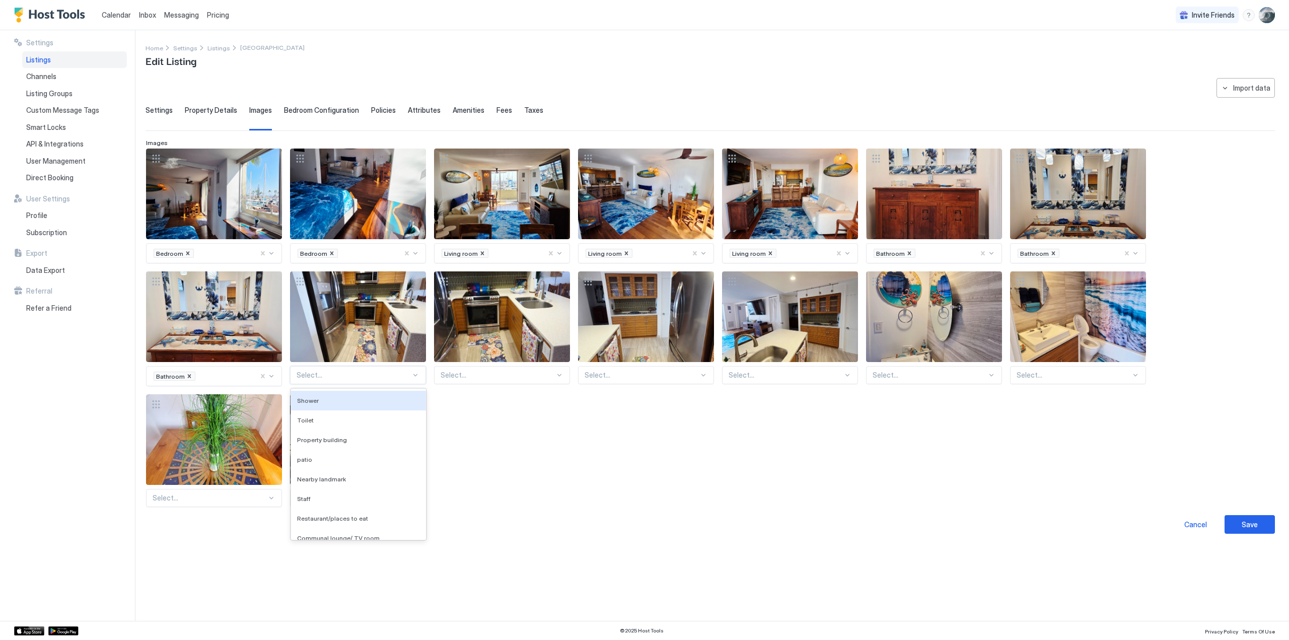
click at [316, 371] on div at bounding box center [353, 374] width 114 height 9
type input "***"
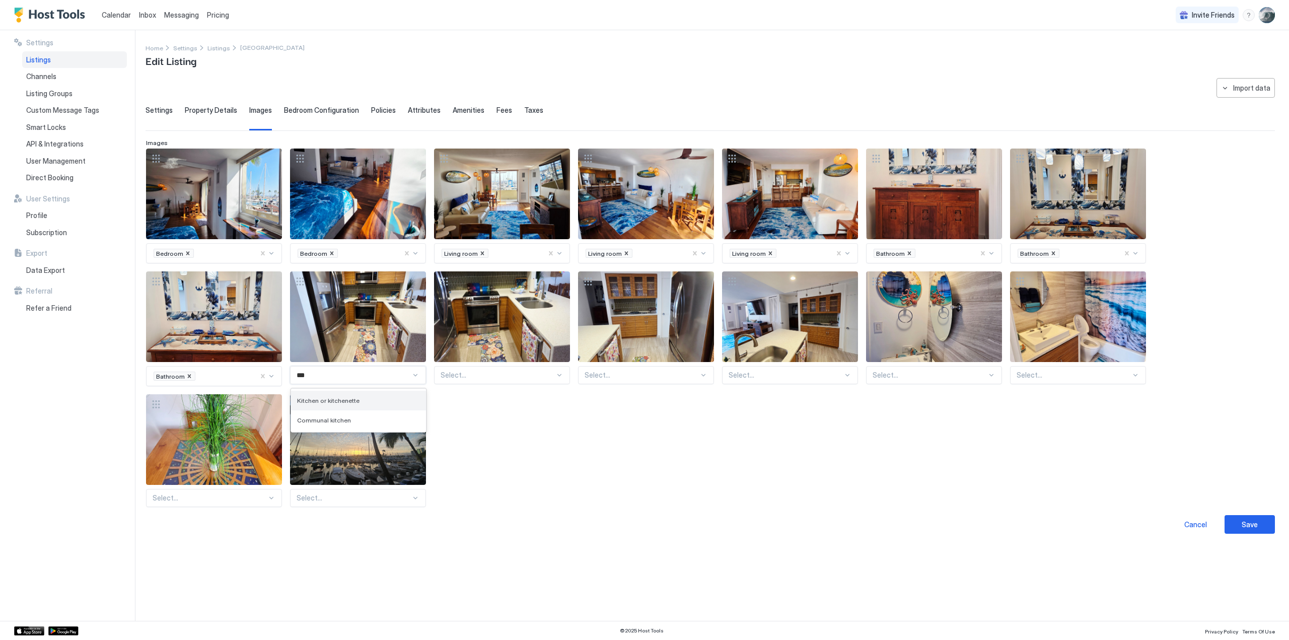
click at [312, 399] on span "Kitchen or kitchenette" at bounding box center [328, 401] width 62 height 8
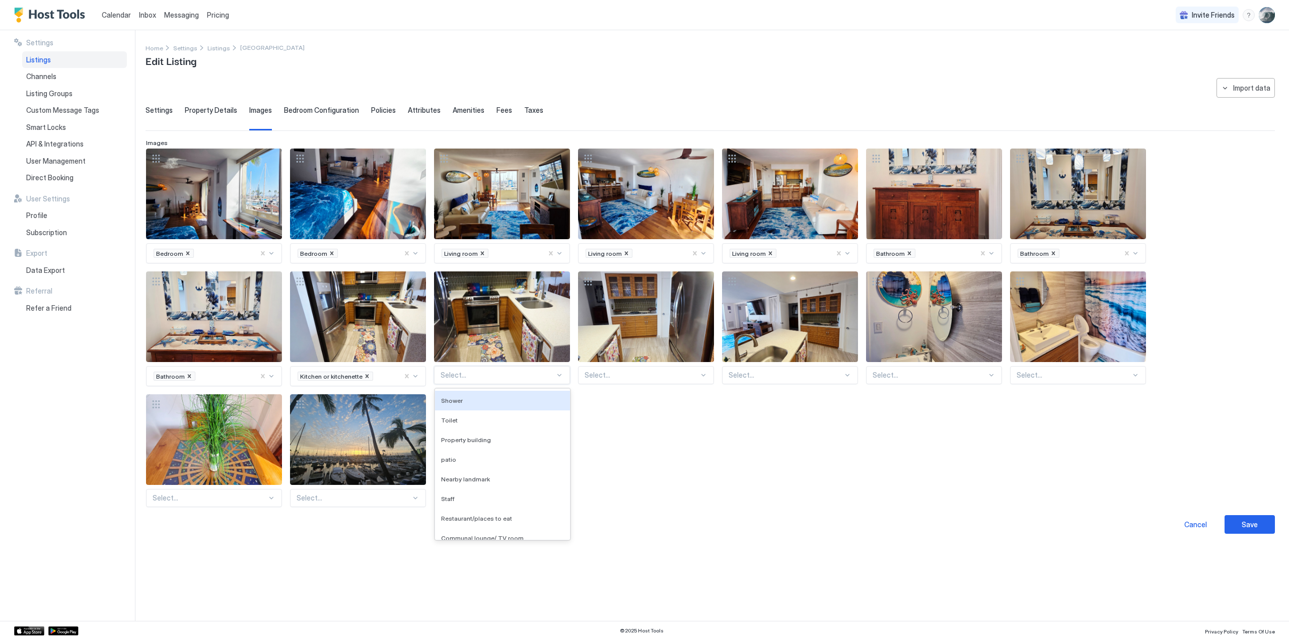
click at [464, 373] on div at bounding box center [497, 374] width 114 height 9
type input "***"
click at [469, 397] on span "Kitchen or kitchenette" at bounding box center [472, 401] width 62 height 8
click at [615, 372] on div at bounding box center [641, 374] width 114 height 9
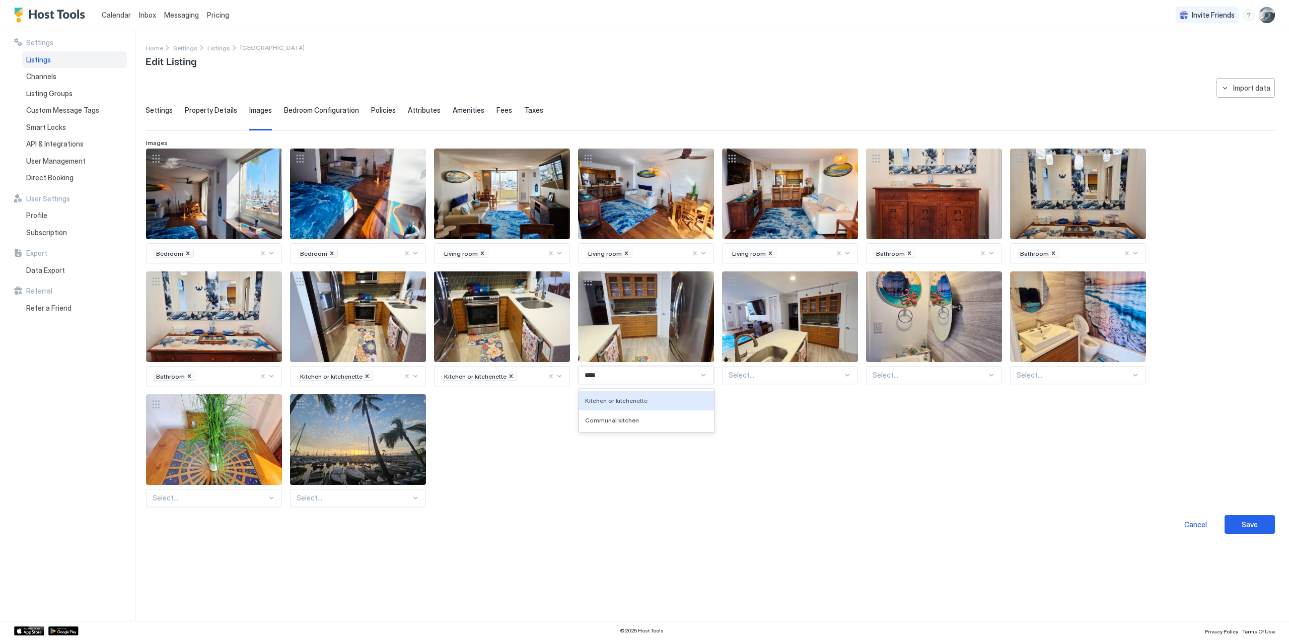
type input "*****"
click at [615, 401] on span "Kitchen or kitchenette" at bounding box center [616, 401] width 62 height 8
click at [750, 371] on div at bounding box center [785, 374] width 114 height 9
type input "***"
click at [752, 401] on span "Kitchen or kitchenette" at bounding box center [760, 401] width 62 height 8
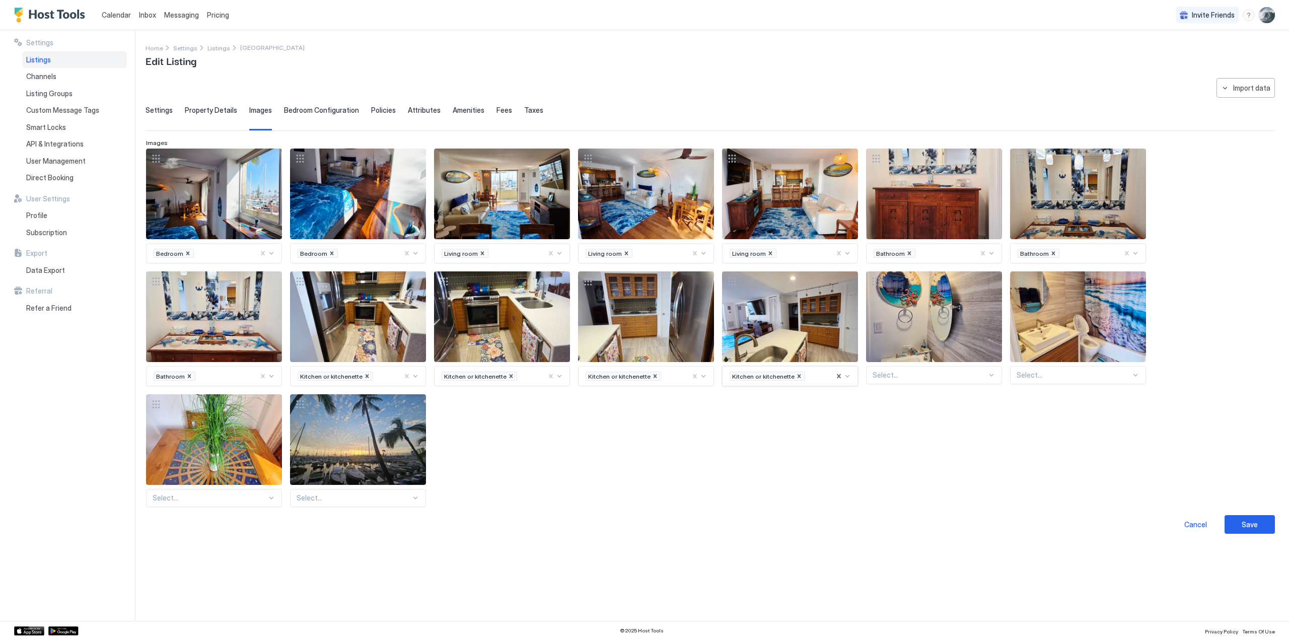
click at [889, 374] on div at bounding box center [929, 374] width 114 height 9
type input "****"
click at [898, 418] on span "Bathroom" at bounding box center [887, 420] width 29 height 8
click at [1056, 370] on div at bounding box center [1073, 374] width 114 height 9
type input "****"
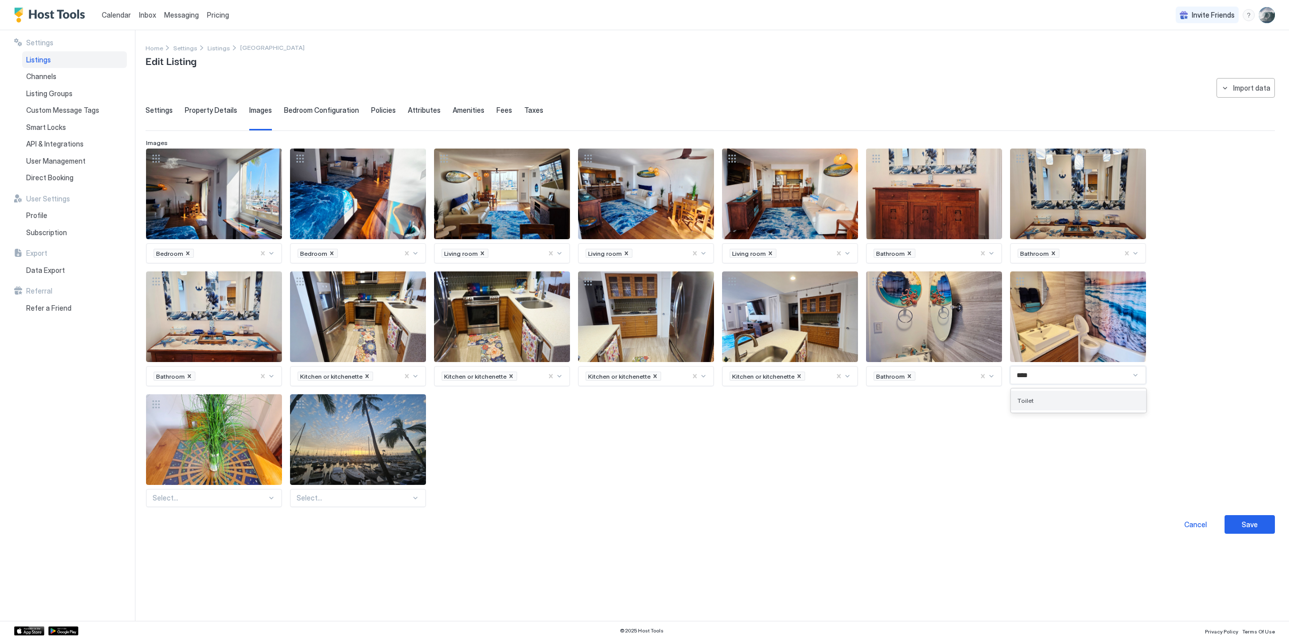
click at [1025, 397] on span "Toilet" at bounding box center [1025, 401] width 17 height 8
click at [166, 495] on div at bounding box center [210, 497] width 114 height 9
type input "****"
click at [158, 522] on span "Dining area" at bounding box center [169, 523] width 33 height 8
click at [320, 493] on div at bounding box center [353, 497] width 114 height 9
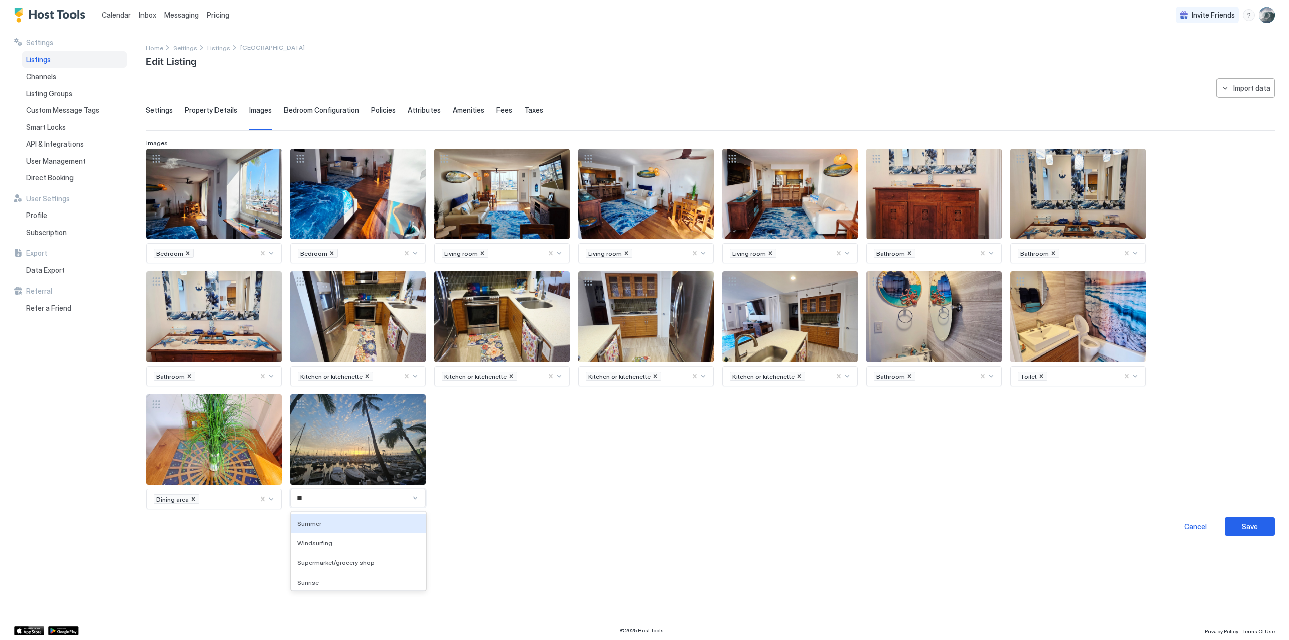
type input "***"
click at [304, 541] on span "Sunset" at bounding box center [307, 543] width 20 height 8
click at [1247, 521] on div "Save" at bounding box center [1249, 526] width 16 height 11
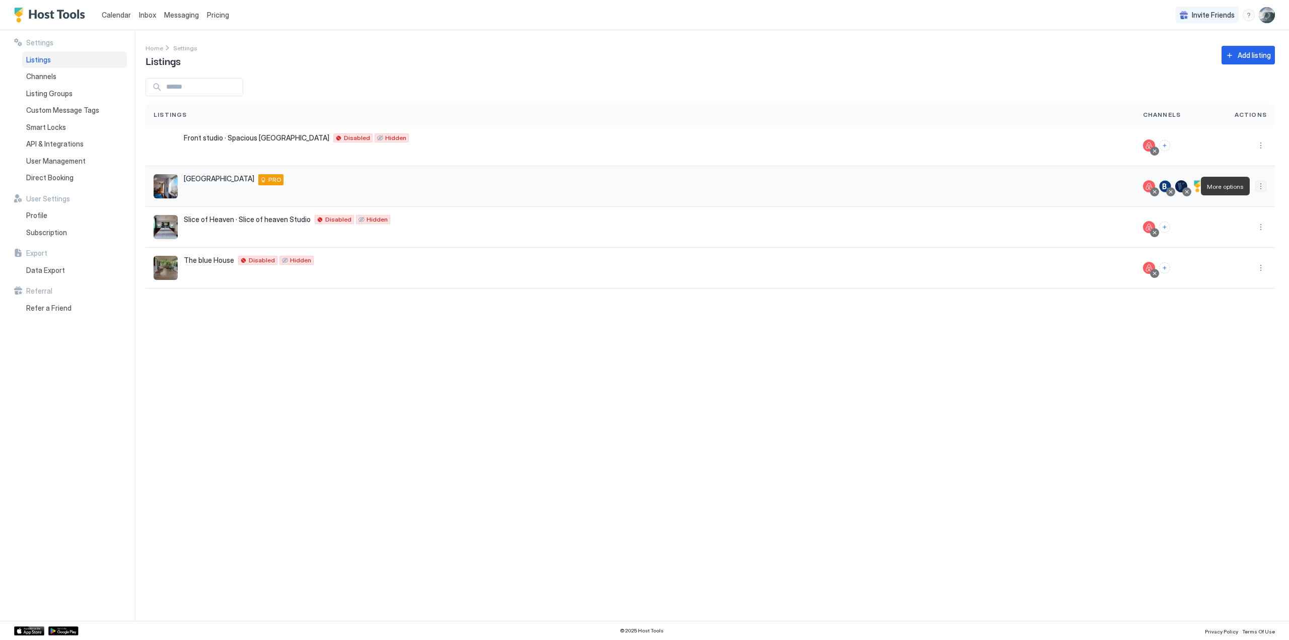
click at [1259, 186] on button "More options" at bounding box center [1260, 186] width 12 height 12
click at [1245, 231] on span "Listing Settings" at bounding box center [1238, 233] width 45 height 8
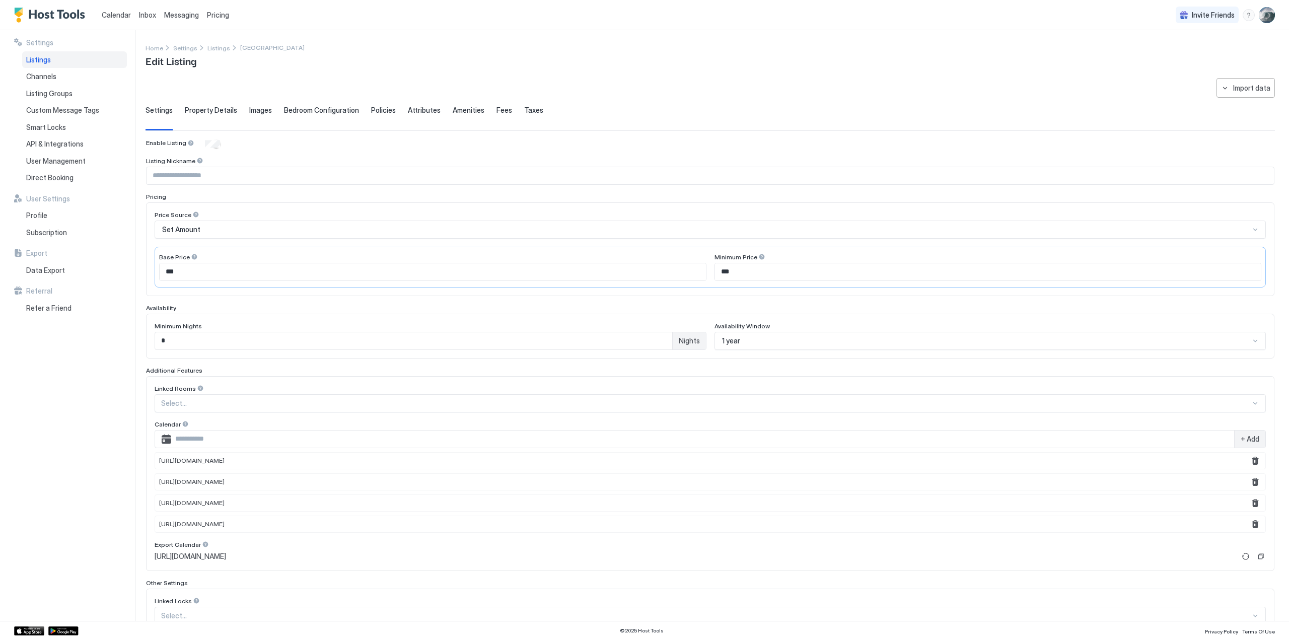
click at [314, 109] on span "Bedroom Configuration" at bounding box center [321, 110] width 75 height 9
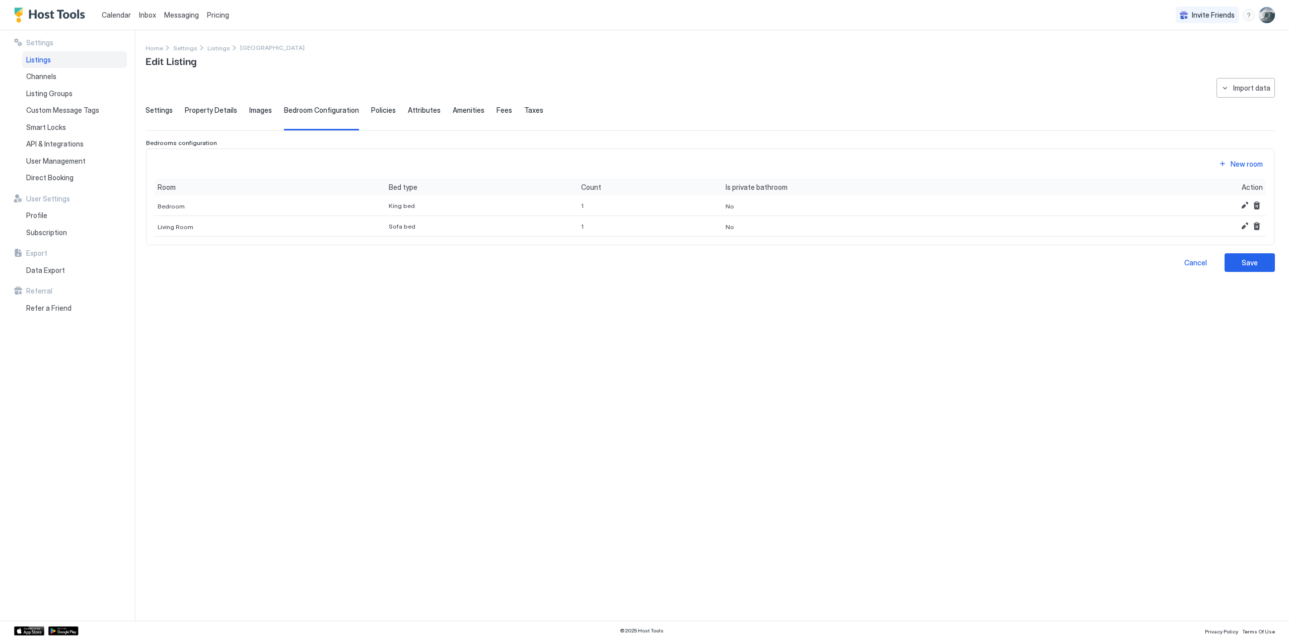
click at [381, 108] on span "Policies" at bounding box center [383, 110] width 25 height 9
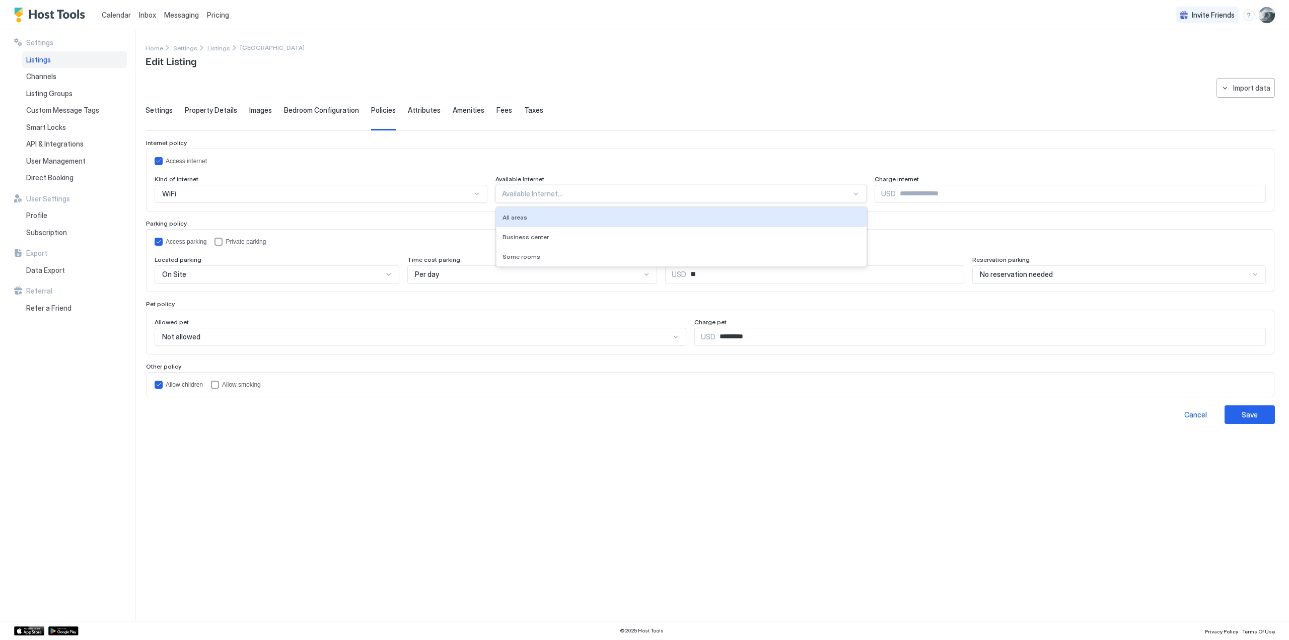
click at [531, 190] on div at bounding box center [676, 193] width 349 height 9
click at [636, 161] on div "Access internet" at bounding box center [716, 161] width 1100 height 7
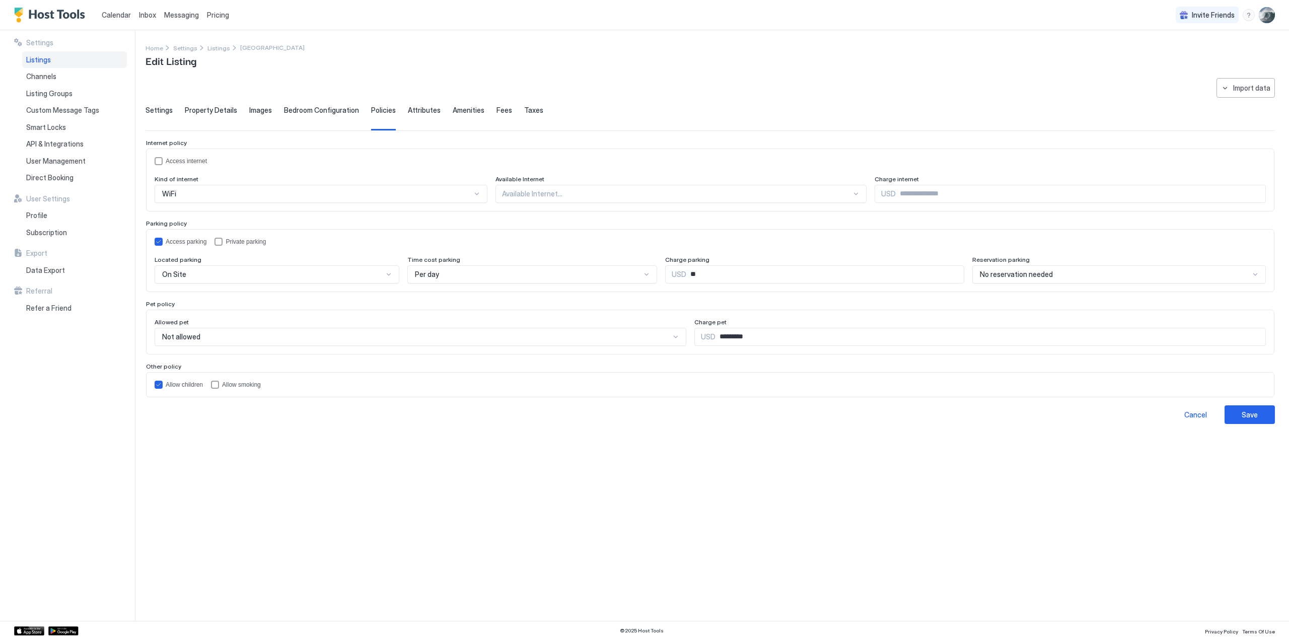
click at [419, 109] on span "Attributes" at bounding box center [424, 110] width 33 height 9
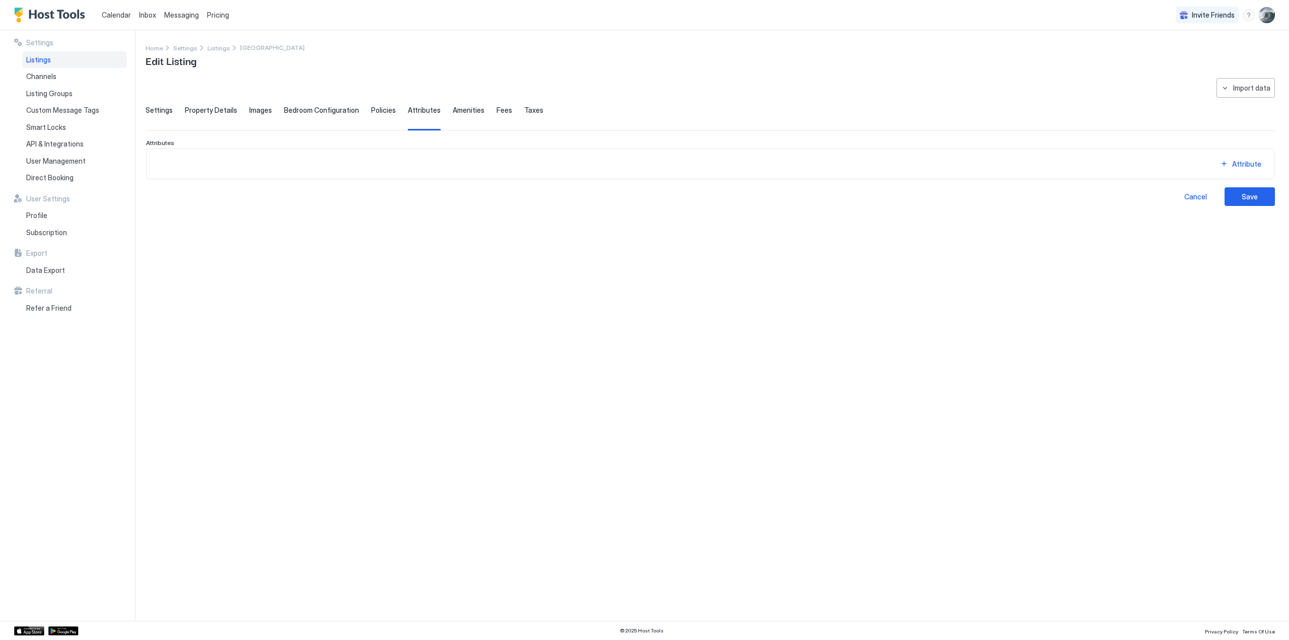
click at [460, 109] on span "Amenities" at bounding box center [468, 110] width 32 height 9
click at [497, 109] on span "Fees" at bounding box center [504, 110] width 16 height 9
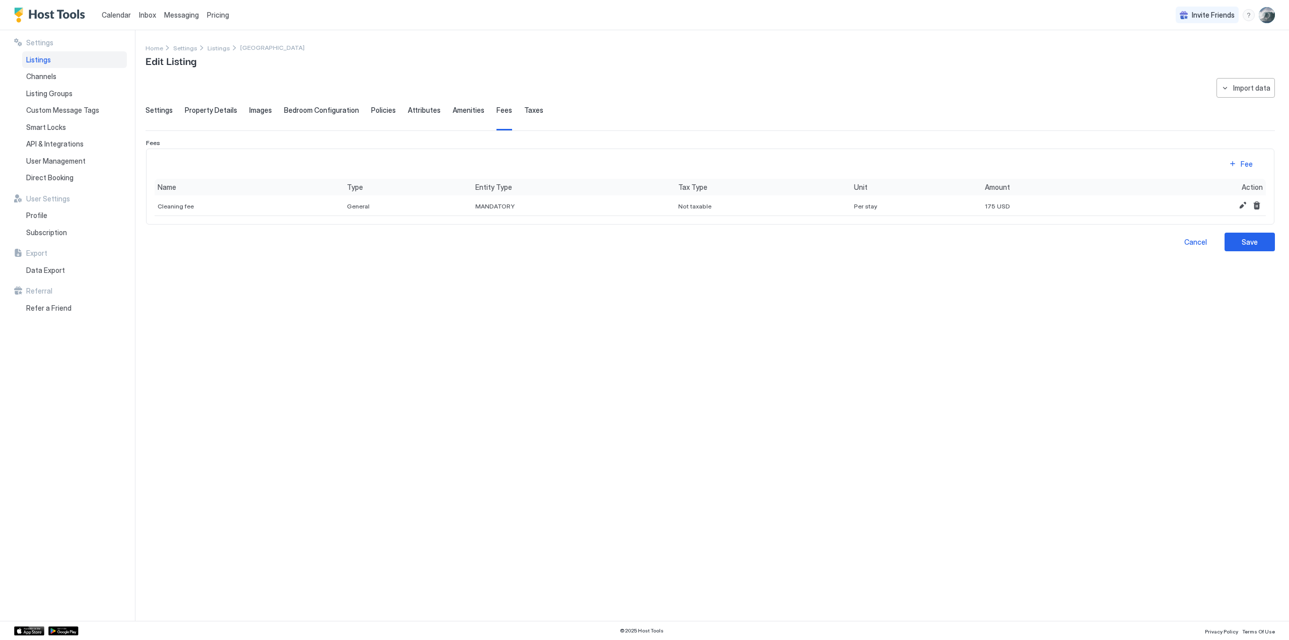
click at [524, 106] on span "Taxes" at bounding box center [533, 110] width 19 height 9
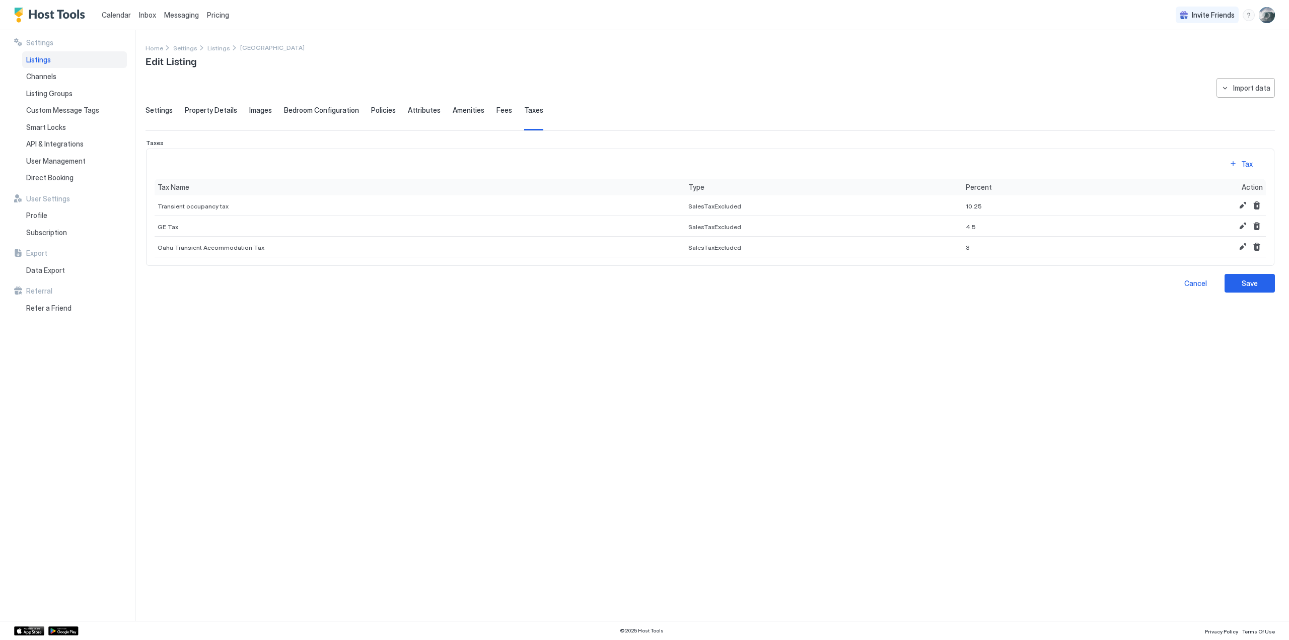
click at [260, 110] on span "Images" at bounding box center [260, 110] width 23 height 9
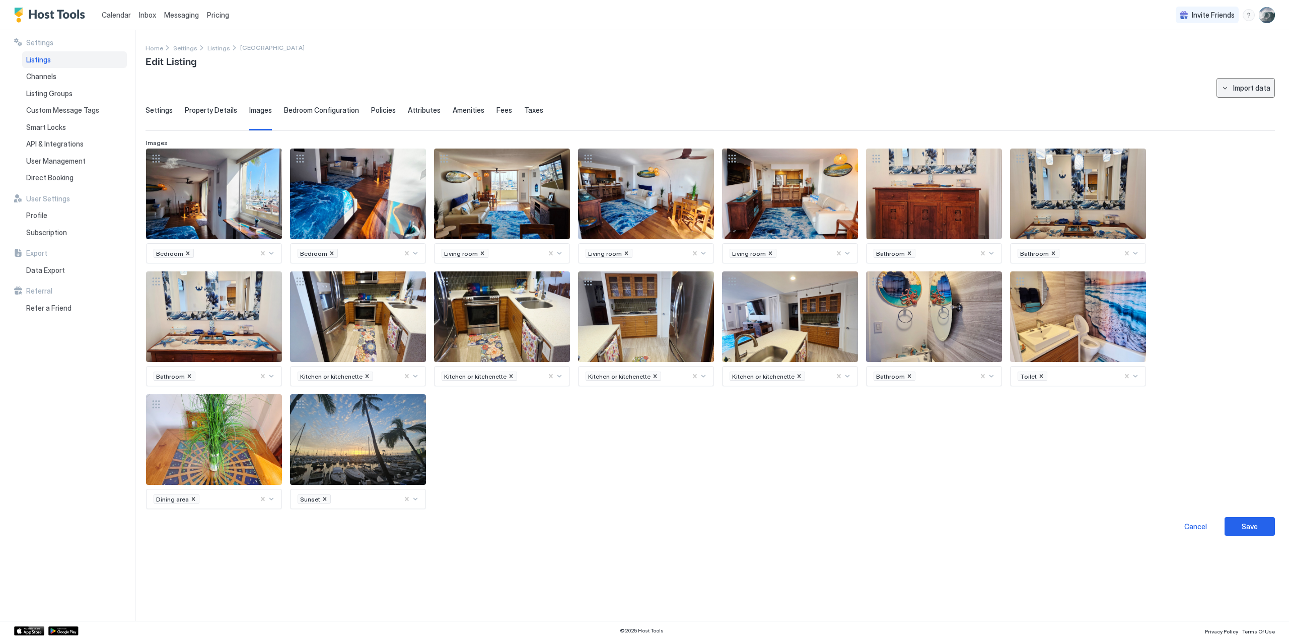
click at [1232, 85] on button "Import data" at bounding box center [1245, 88] width 58 height 20
click at [1255, 107] on div "Airbnb" at bounding box center [1250, 106] width 31 height 9
type textarea "**********"
type input "**********"
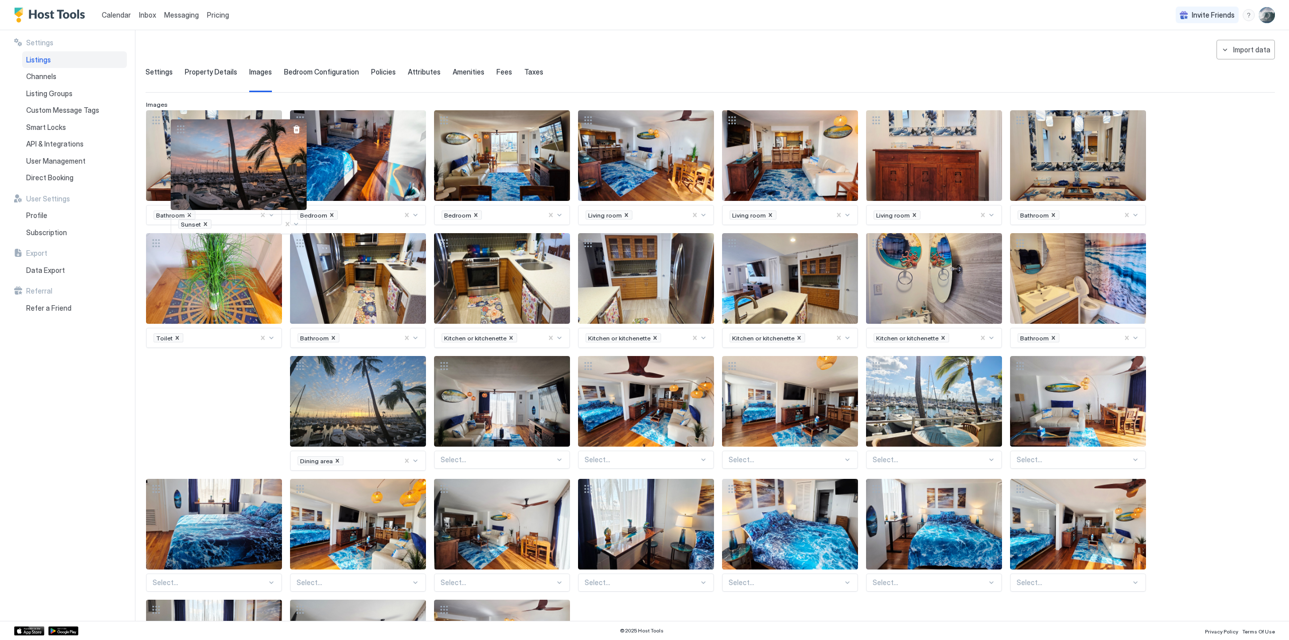
scroll to position [37, 0]
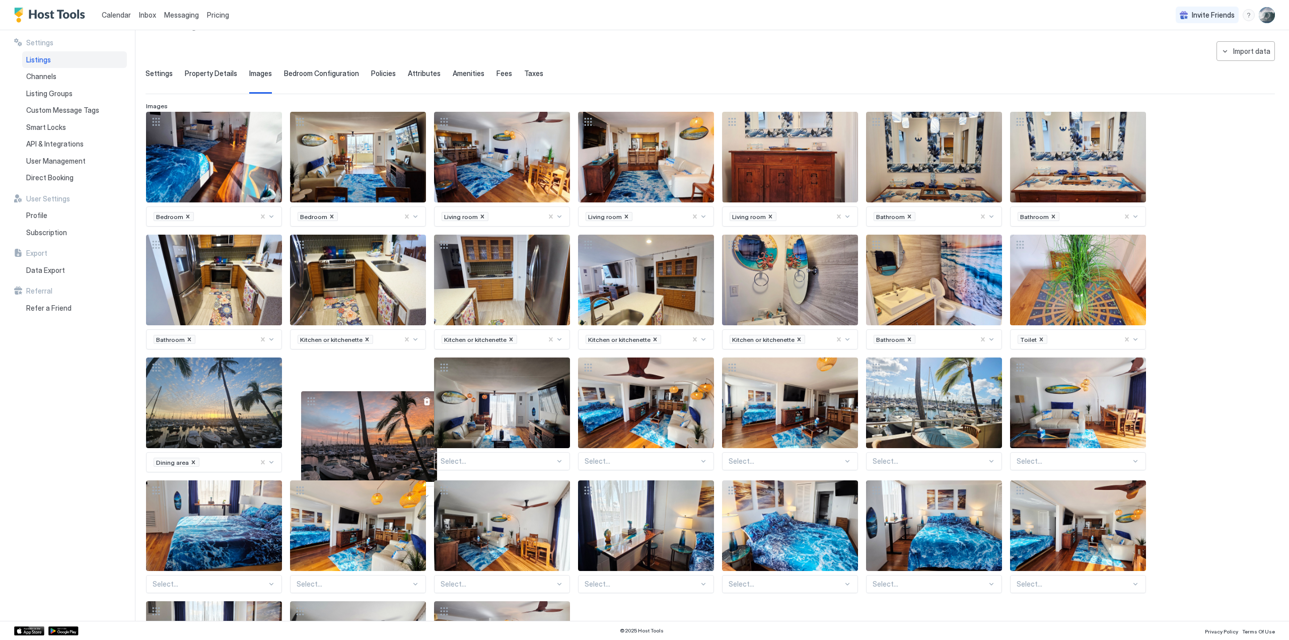
drag, startPoint x: 333, startPoint y: 356, endPoint x: 344, endPoint y: 411, distance: 55.6
click at [344, 416] on div "View image" at bounding box center [369, 436] width 136 height 91
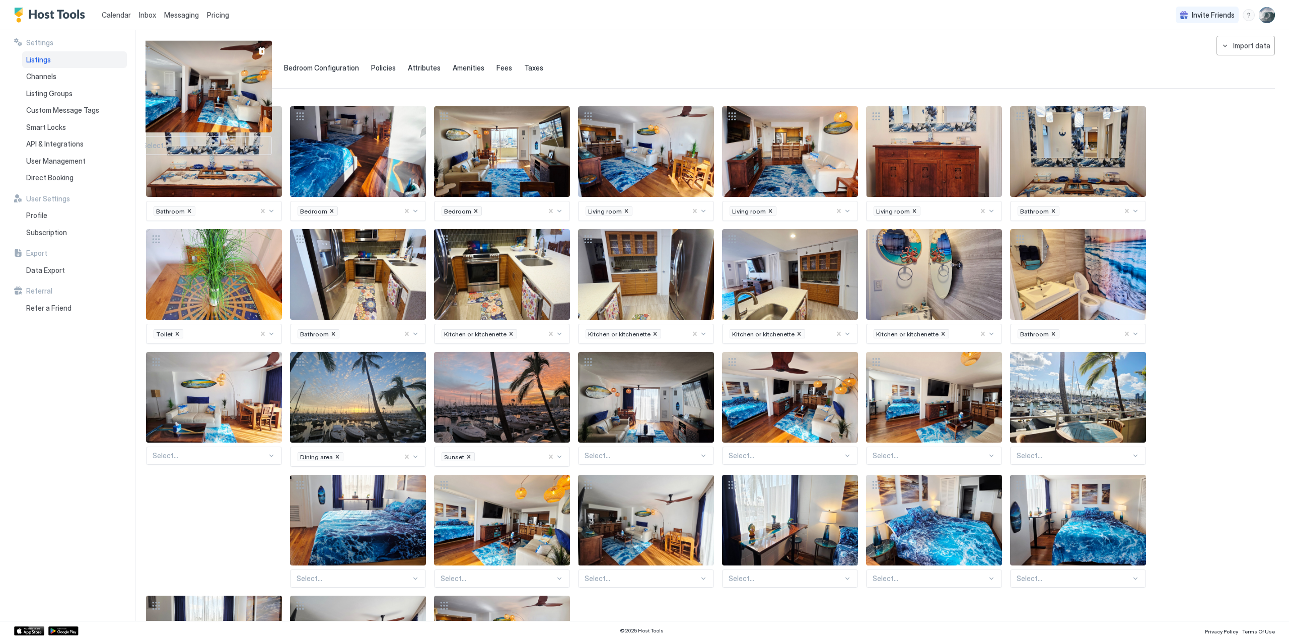
scroll to position [0, 0]
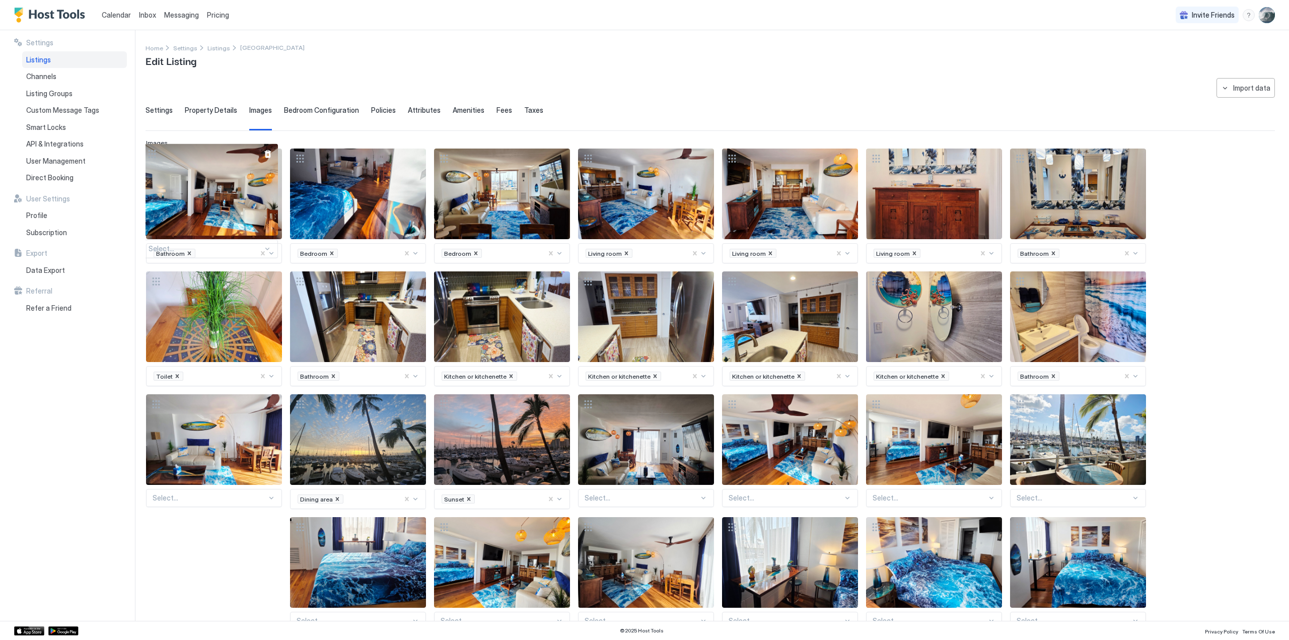
drag, startPoint x: 1088, startPoint y: 400, endPoint x: 220, endPoint y: 191, distance: 892.6
click at [220, 191] on div "View image" at bounding box center [210, 189] width 136 height 92
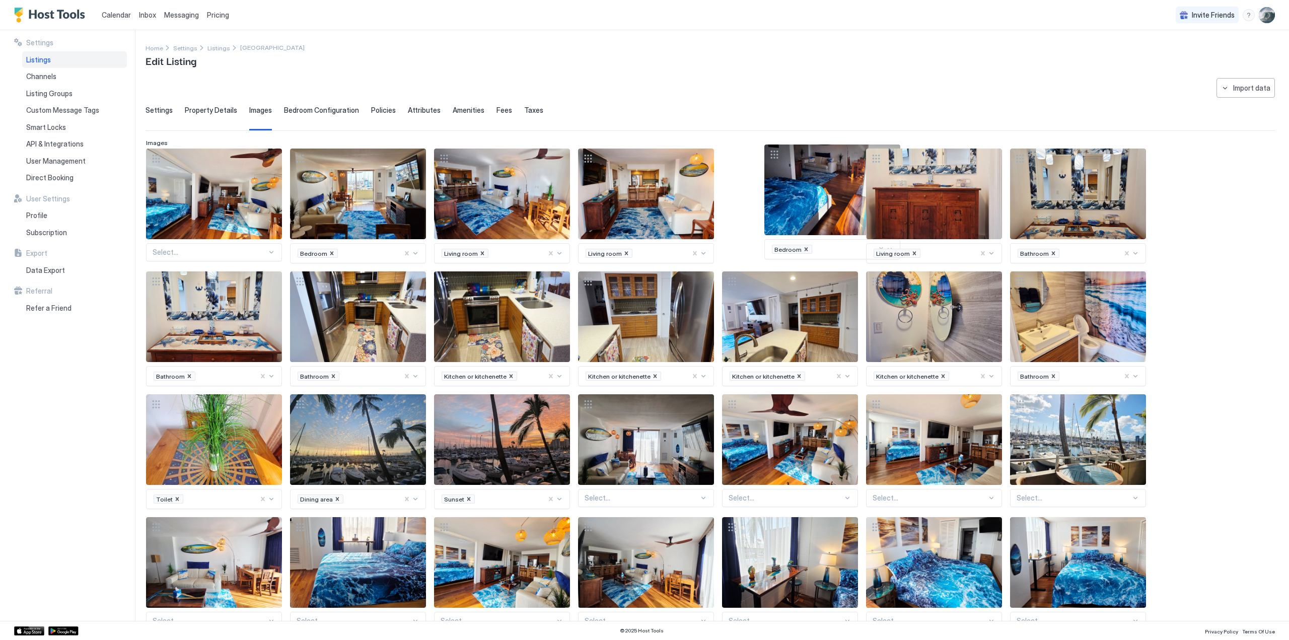
drag, startPoint x: 368, startPoint y: 191, endPoint x: 843, endPoint y: 187, distance: 474.2
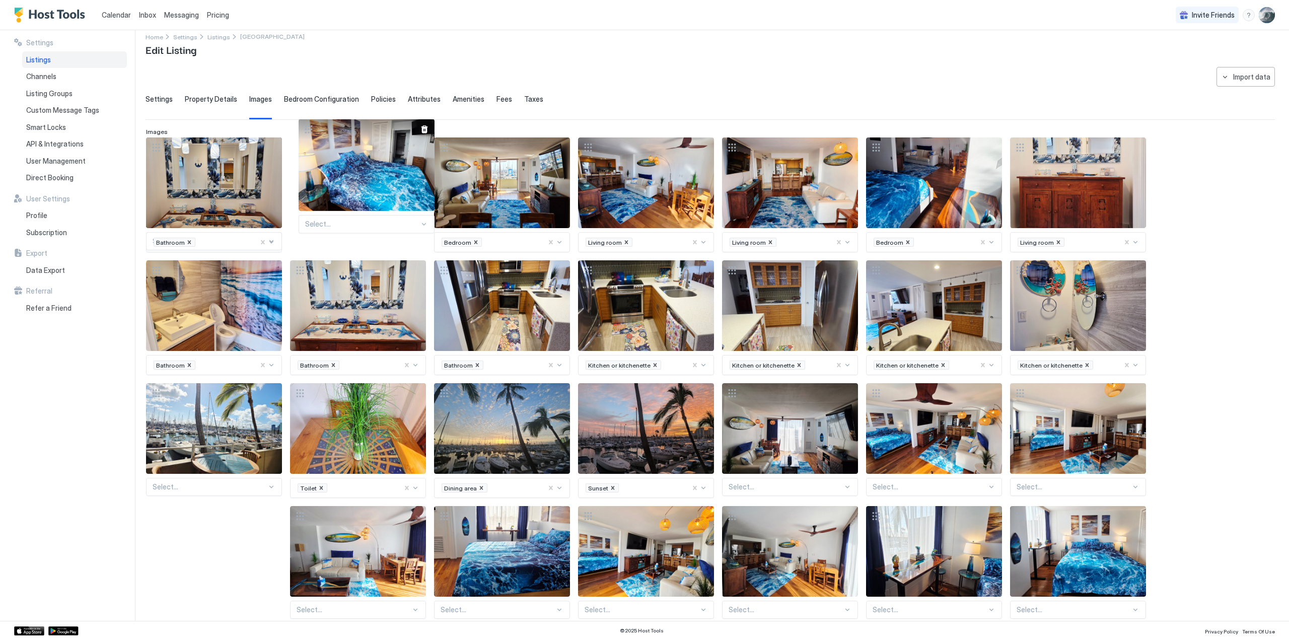
scroll to position [6, 0]
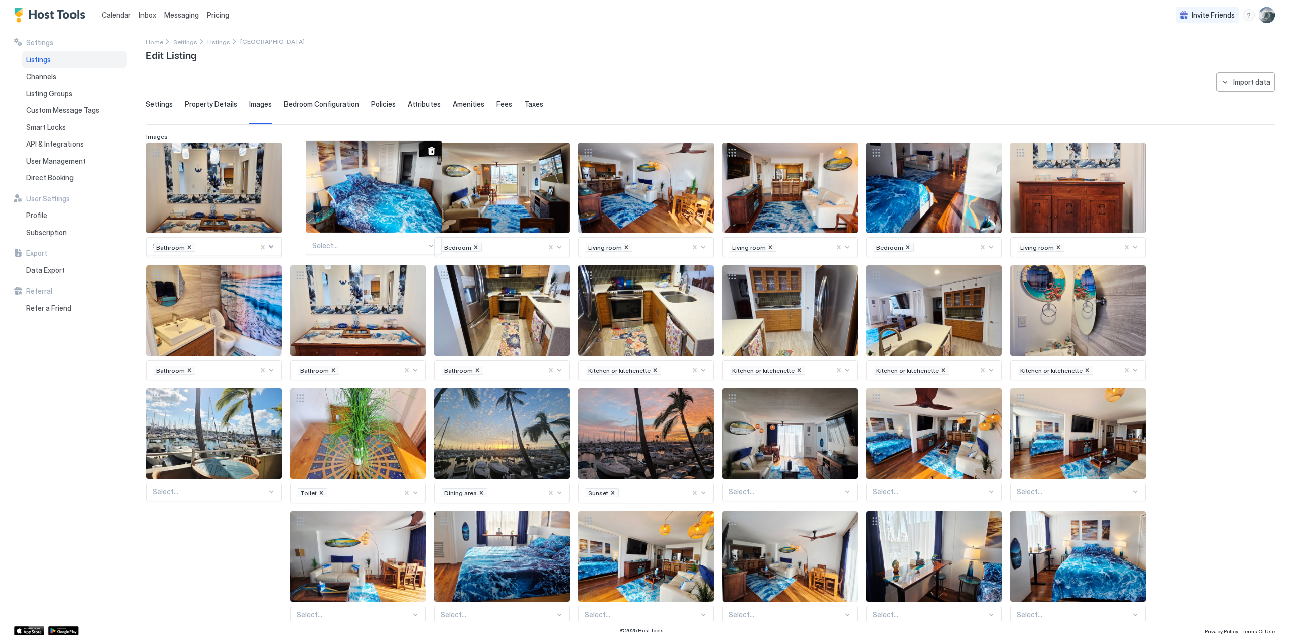
drag, startPoint x: 962, startPoint y: 462, endPoint x: 402, endPoint y: 187, distance: 623.8
click at [402, 187] on div "View image" at bounding box center [374, 186] width 136 height 92
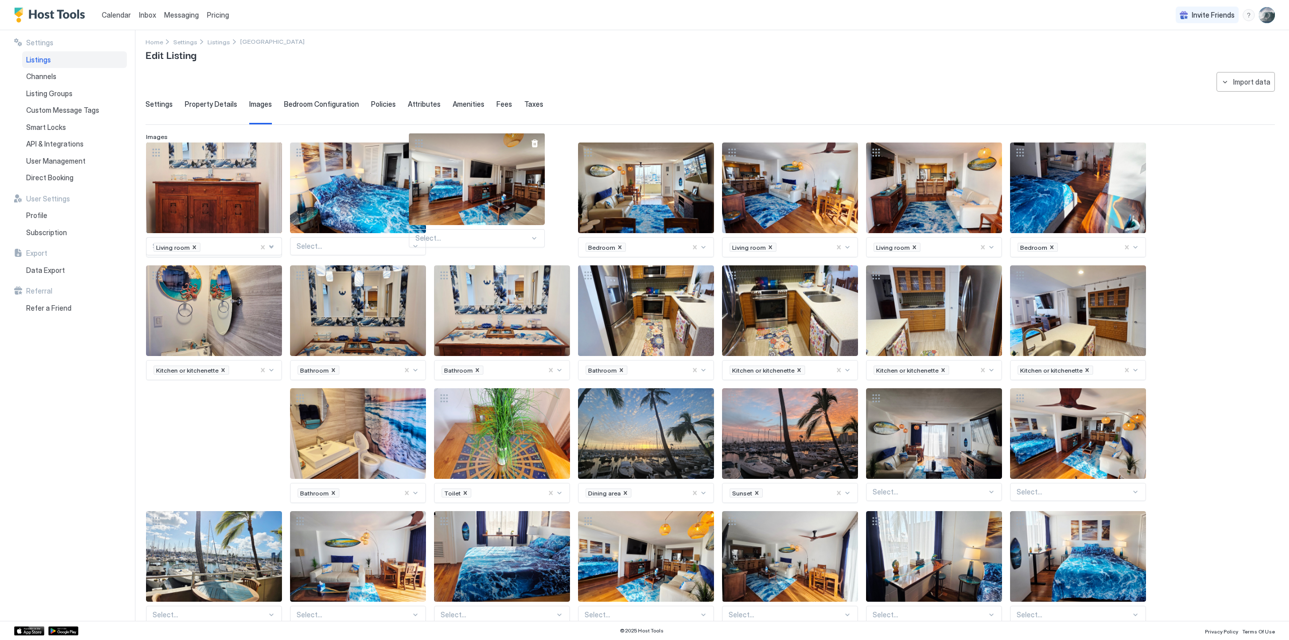
drag, startPoint x: 1103, startPoint y: 442, endPoint x: 502, endPoint y: 188, distance: 652.5
click at [502, 188] on div "View image" at bounding box center [477, 179] width 136 height 92
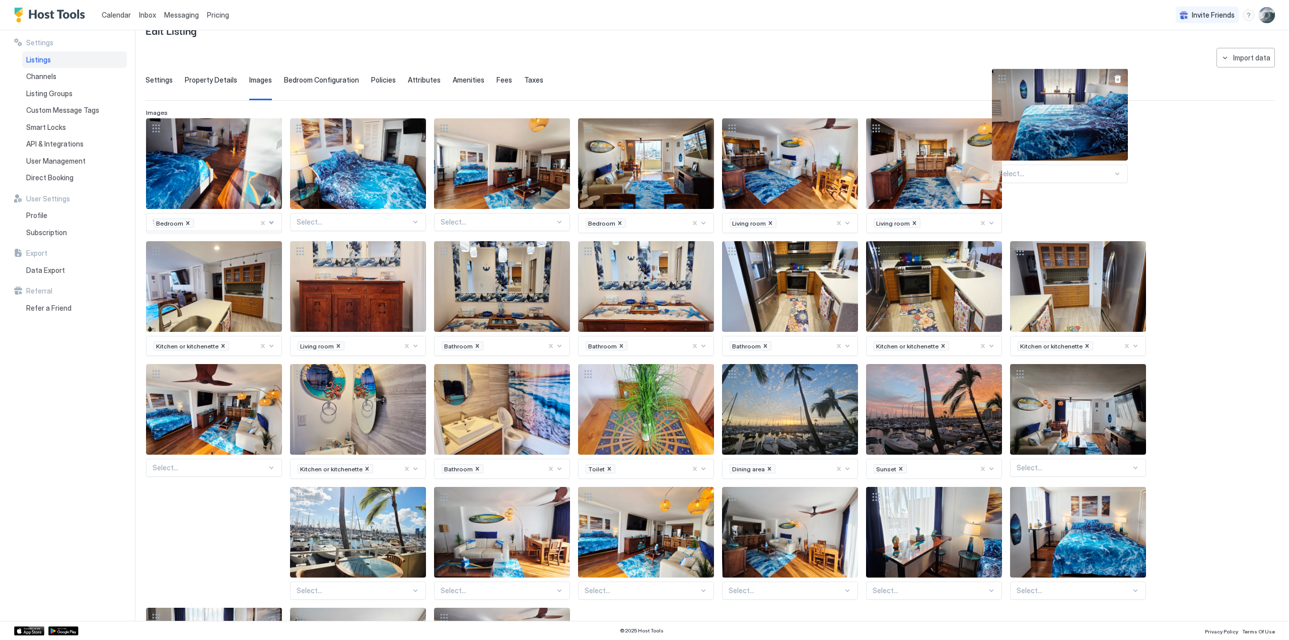
scroll to position [0, 0]
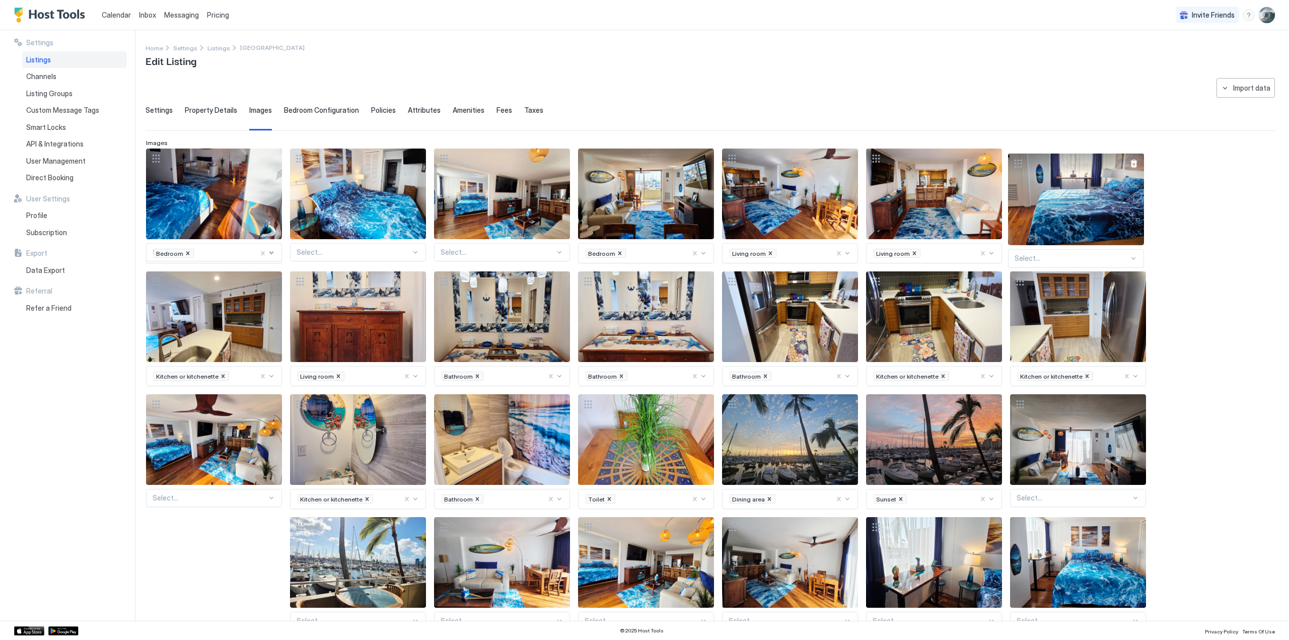
drag, startPoint x: 512, startPoint y: 481, endPoint x: 1086, endPoint y: 187, distance: 644.7
click at [1086, 187] on div "View image" at bounding box center [1076, 199] width 136 height 92
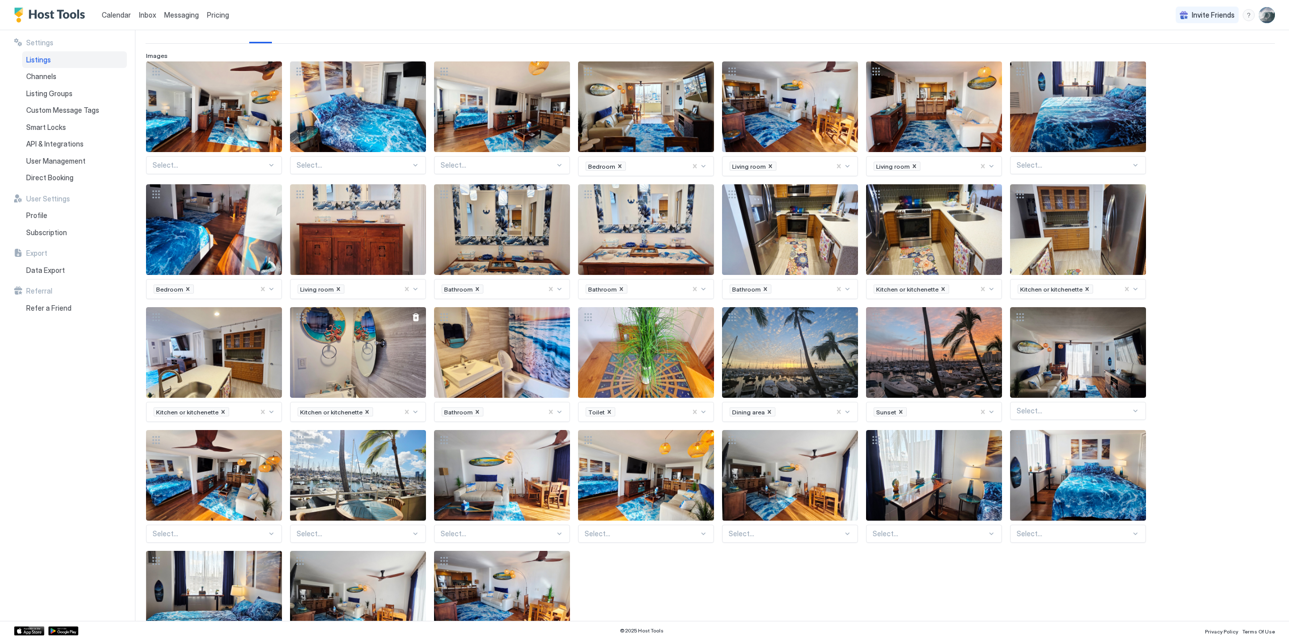
scroll to position [88, 0]
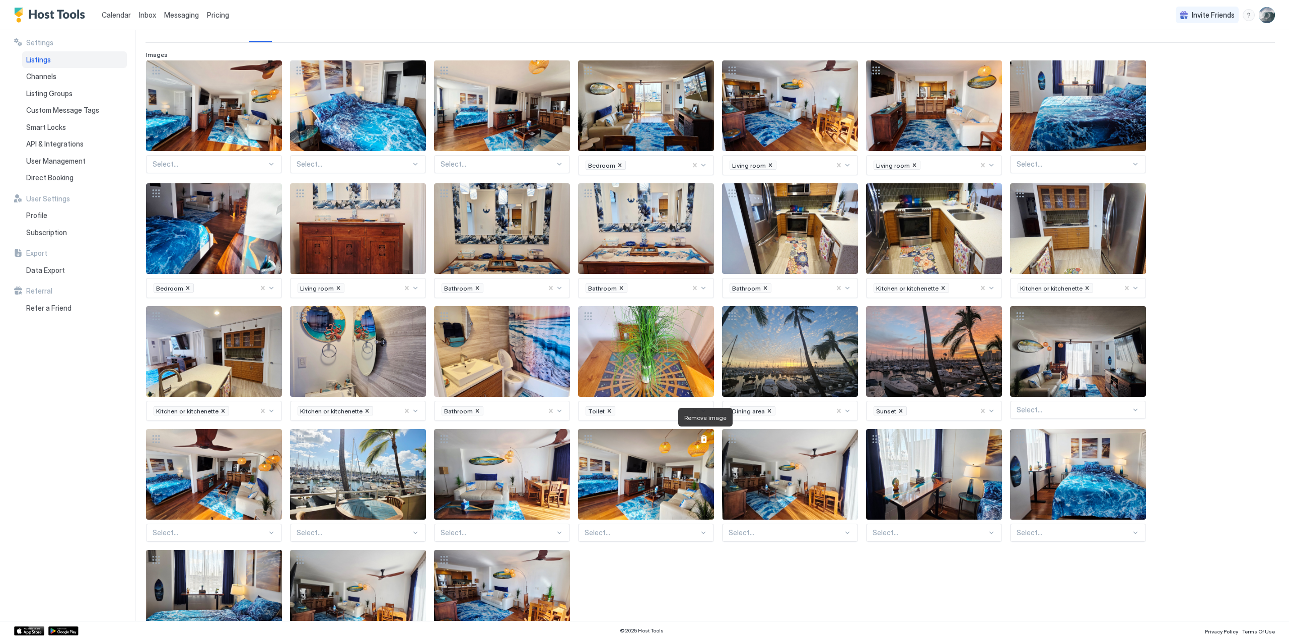
click at [704, 435] on div at bounding box center [704, 439] width 8 height 8
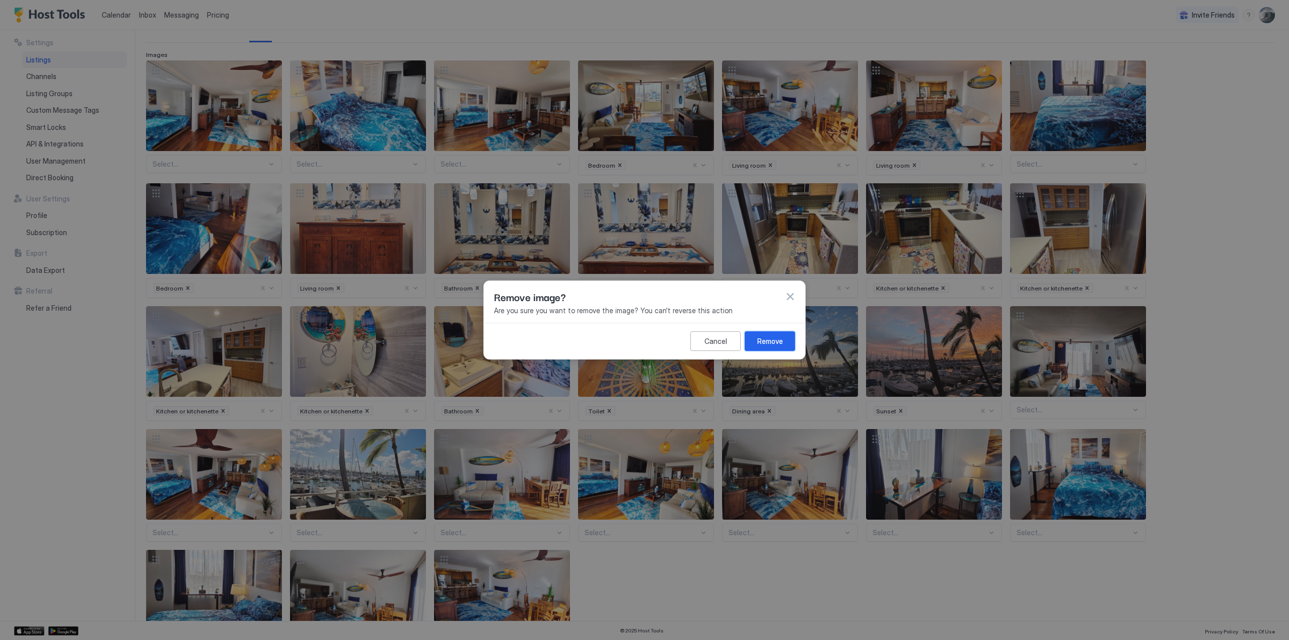
click at [776, 335] on button "Remove" at bounding box center [769, 341] width 50 height 20
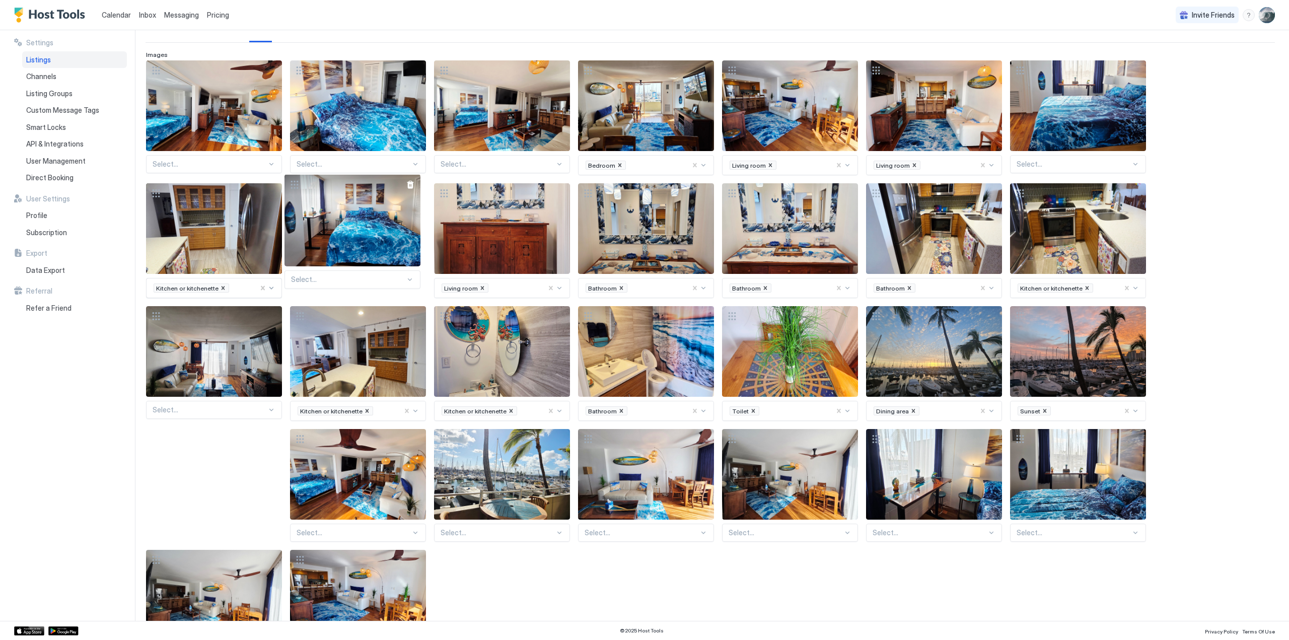
drag, startPoint x: 951, startPoint y: 478, endPoint x: 369, endPoint y: 224, distance: 634.3
click at [369, 224] on div "View image" at bounding box center [352, 220] width 136 height 92
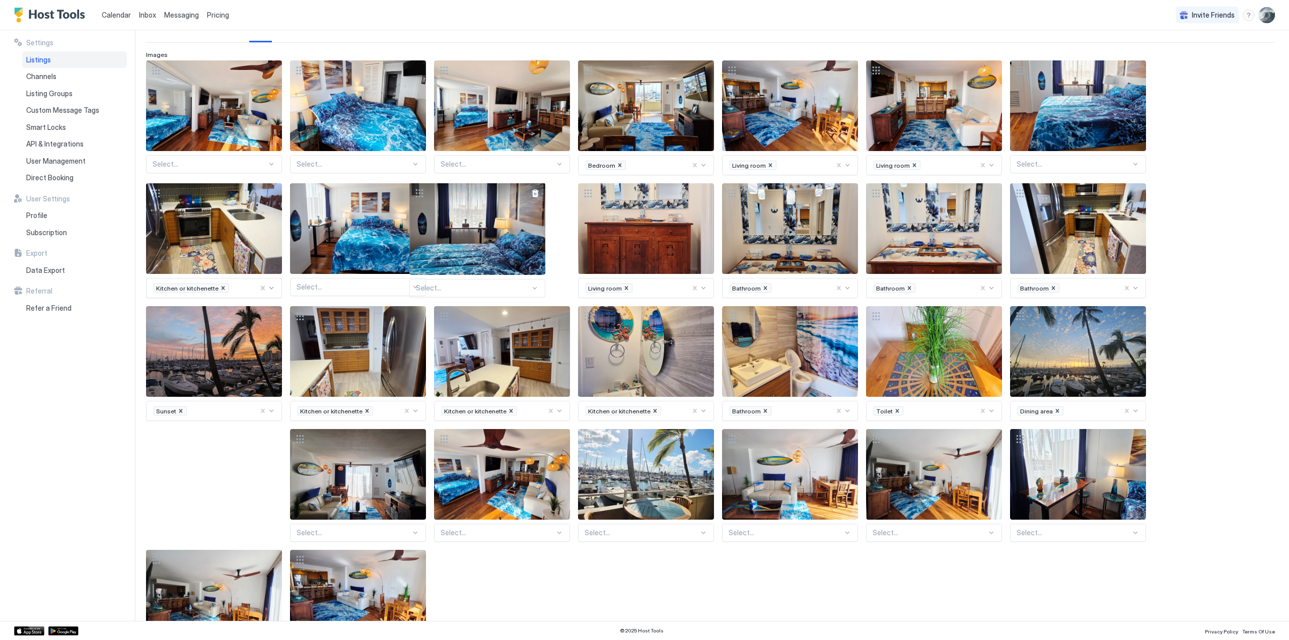
drag, startPoint x: 1090, startPoint y: 483, endPoint x: 490, endPoint y: 238, distance: 648.6
click at [490, 238] on div "View image" at bounding box center [477, 229] width 136 height 92
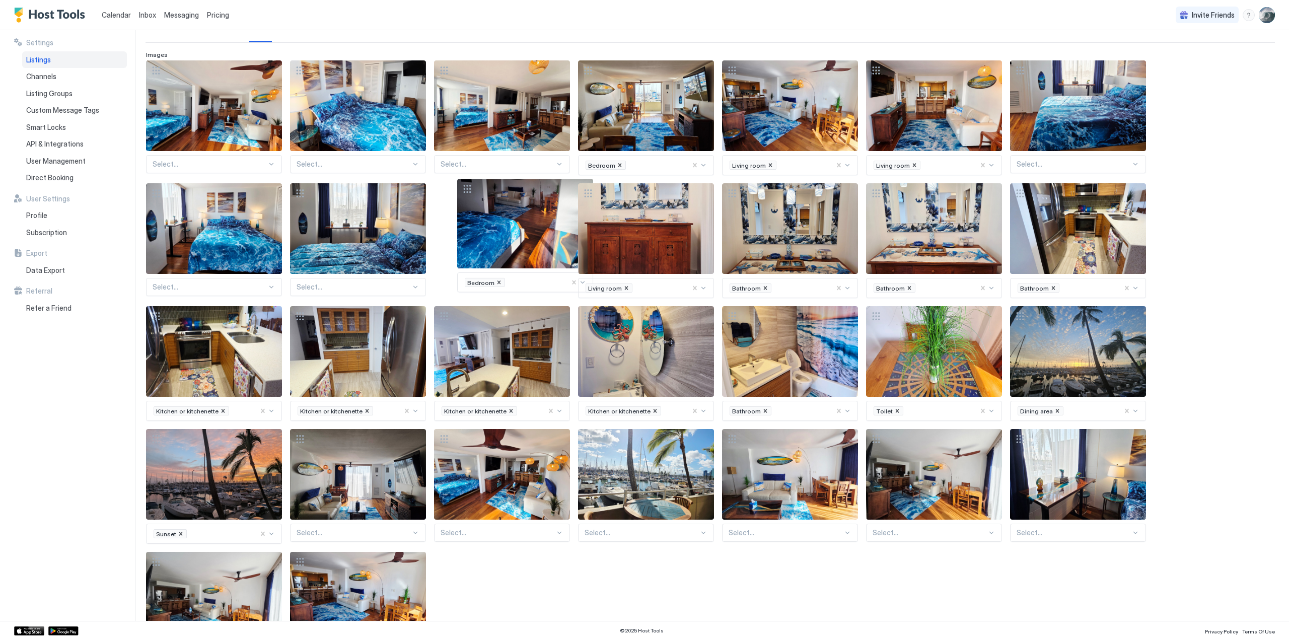
drag, startPoint x: 189, startPoint y: 201, endPoint x: 500, endPoint y: 196, distance: 311.1
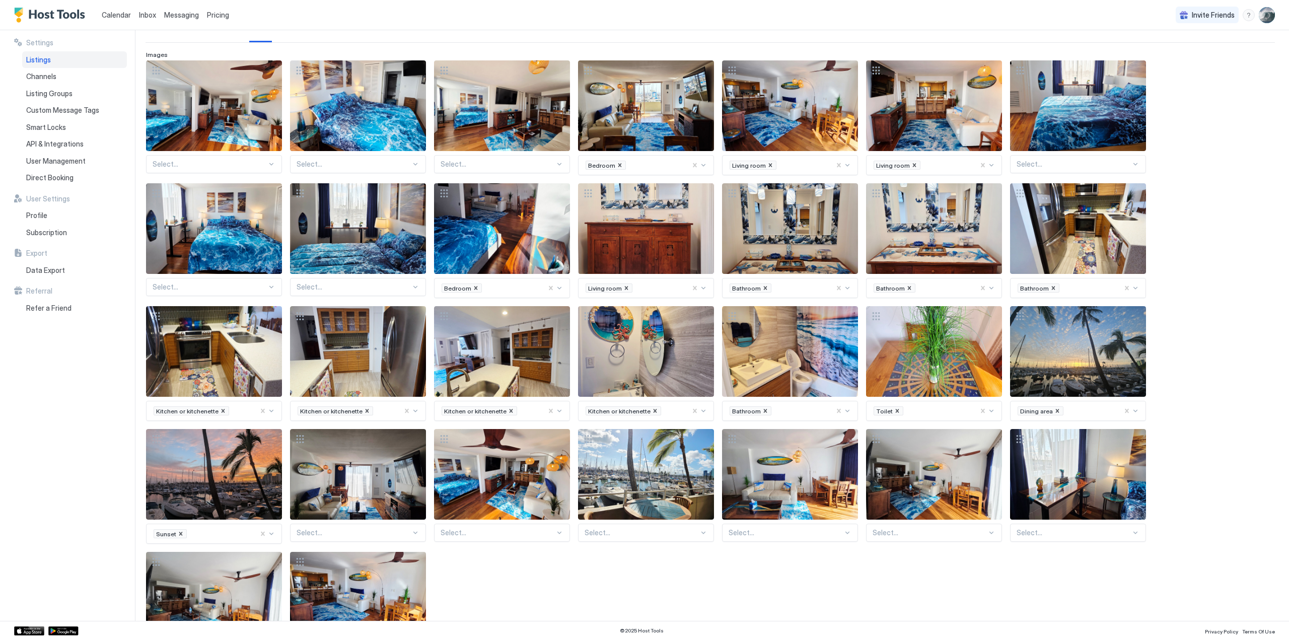
scroll to position [101, 0]
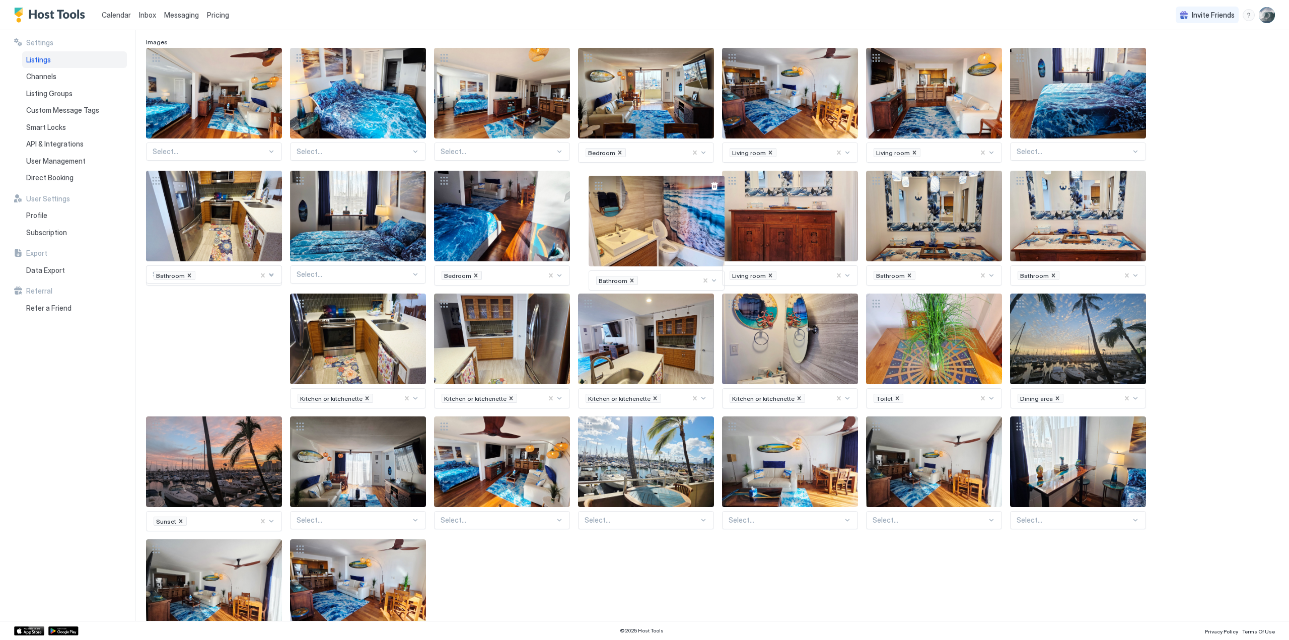
drag, startPoint x: 782, startPoint y: 347, endPoint x: 649, endPoint y: 229, distance: 177.9
click at [649, 229] on div "View image" at bounding box center [656, 221] width 136 height 91
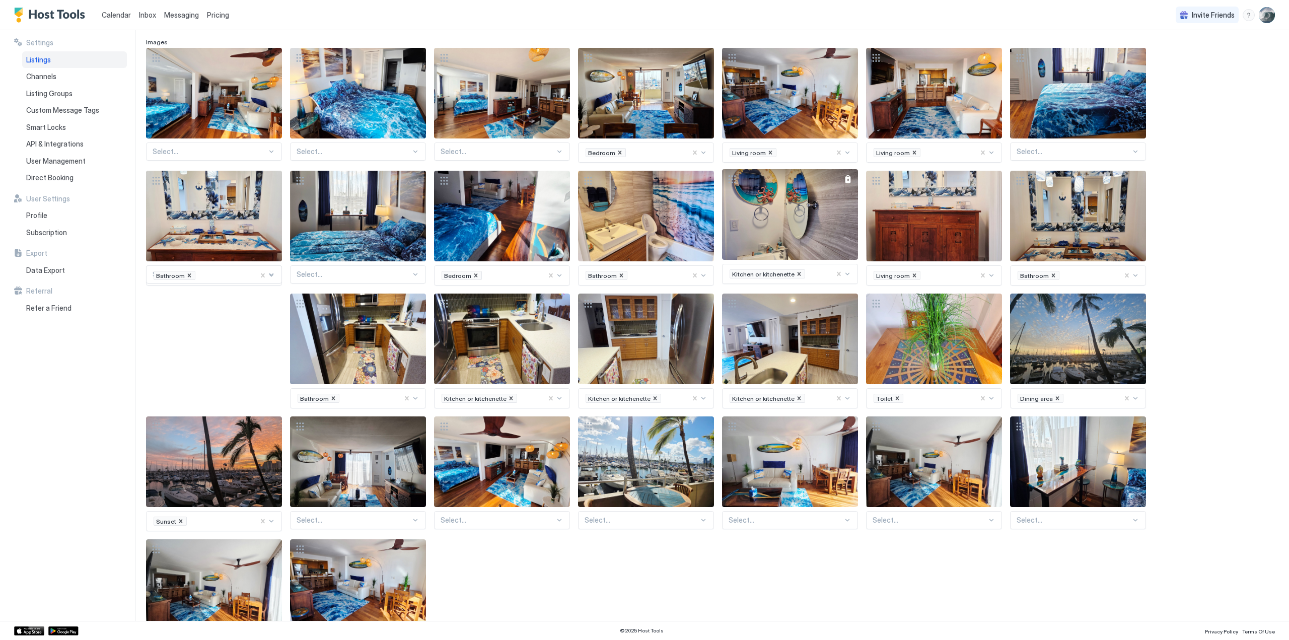
drag, startPoint x: 772, startPoint y: 337, endPoint x: 772, endPoint y: 213, distance: 124.3
click at [772, 213] on div "View image" at bounding box center [790, 214] width 136 height 91
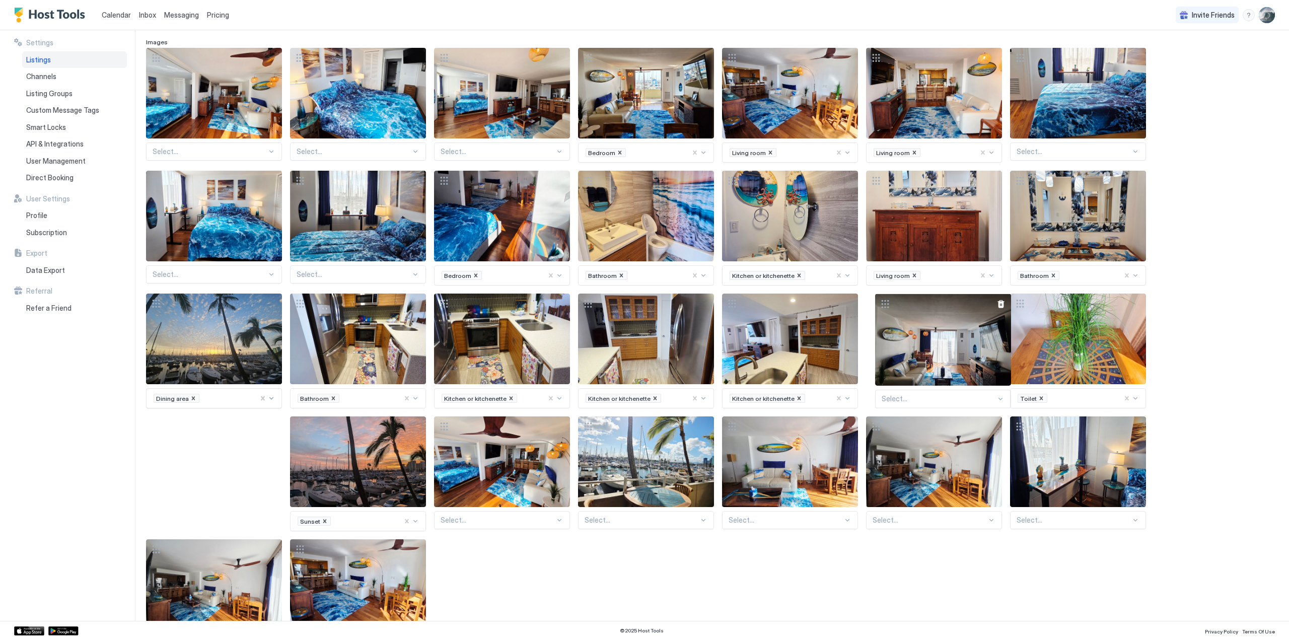
drag, startPoint x: 366, startPoint y: 456, endPoint x: 951, endPoint y: 334, distance: 597.4
click at [951, 334] on div "View image" at bounding box center [943, 339] width 136 height 92
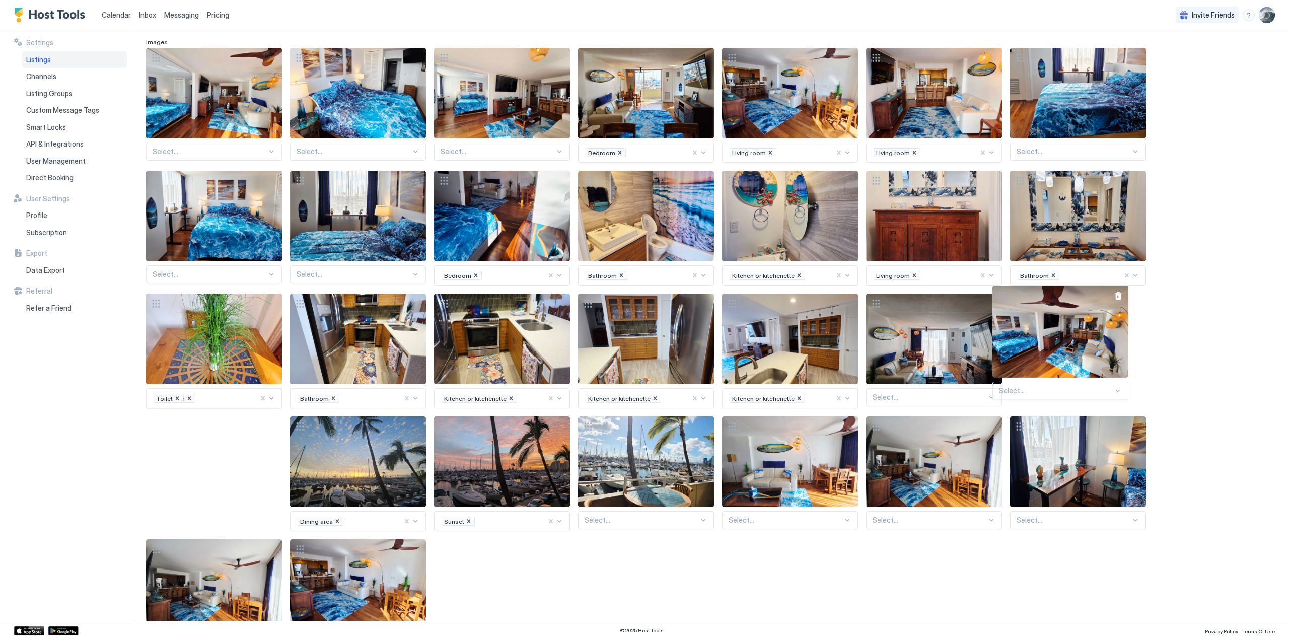
drag, startPoint x: 523, startPoint y: 465, endPoint x: 1081, endPoint y: 335, distance: 573.1
click at [1081, 335] on div "View image" at bounding box center [1060, 331] width 136 height 92
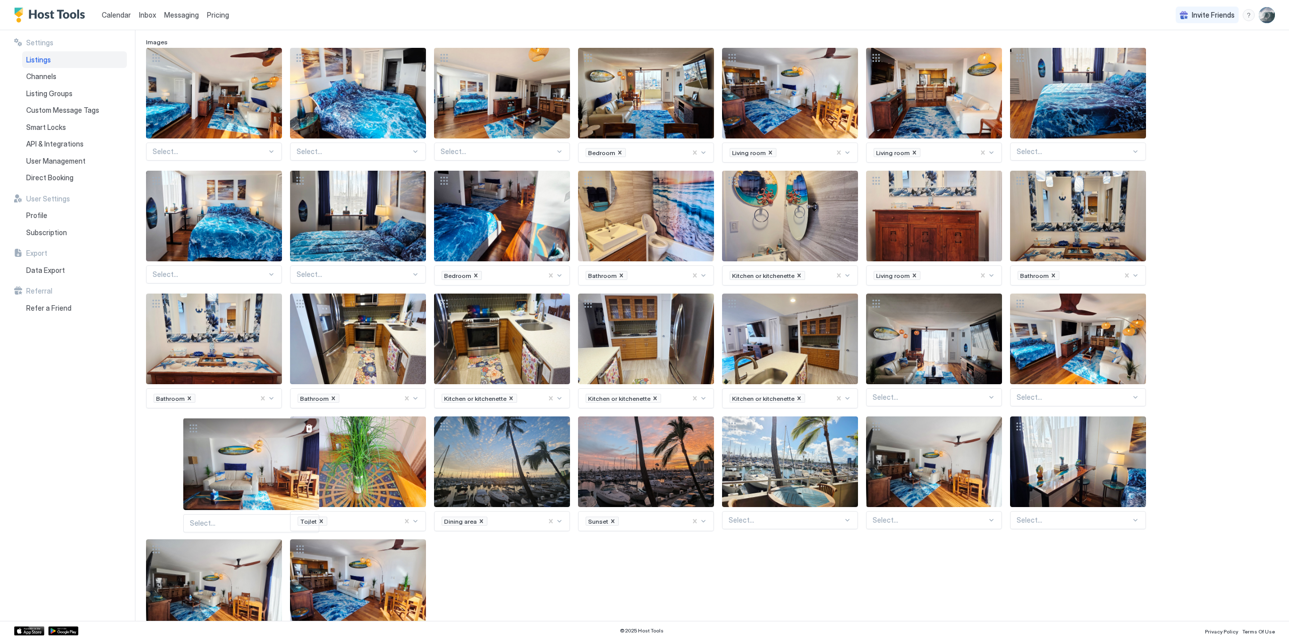
drag, startPoint x: 813, startPoint y: 472, endPoint x: 274, endPoint y: 474, distance: 538.6
click at [274, 474] on div "View image" at bounding box center [251, 464] width 136 height 92
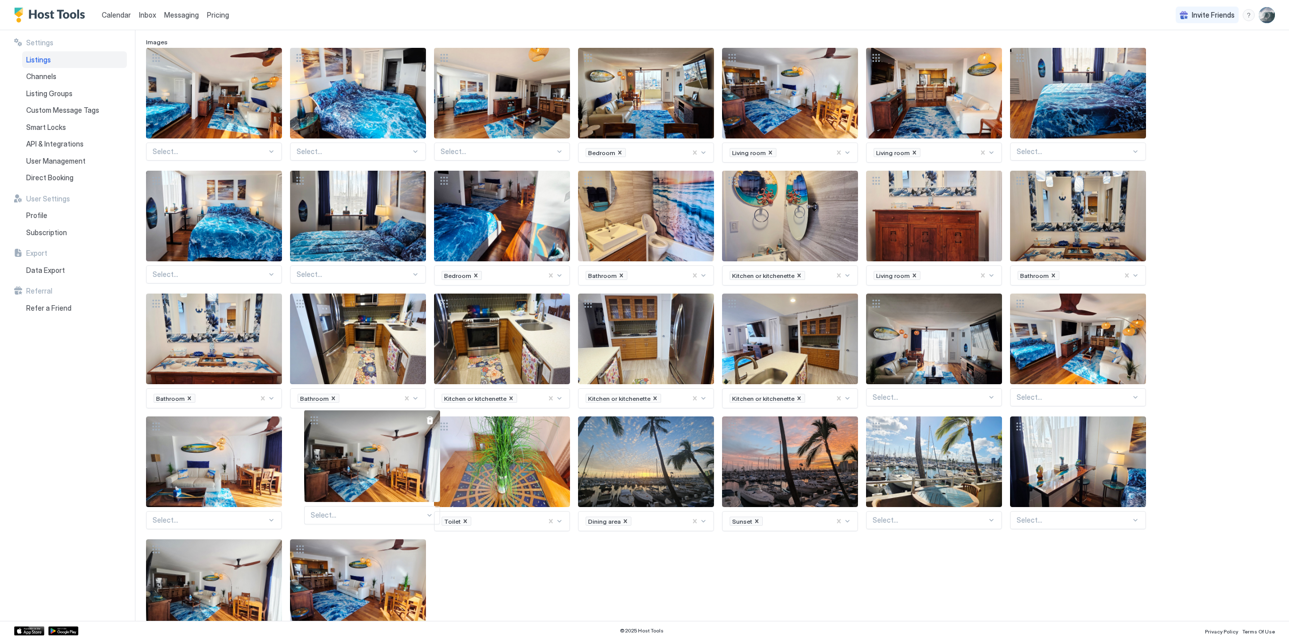
drag, startPoint x: 955, startPoint y: 472, endPoint x: 399, endPoint y: 466, distance: 556.7
click at [399, 466] on div "View image" at bounding box center [372, 456] width 136 height 92
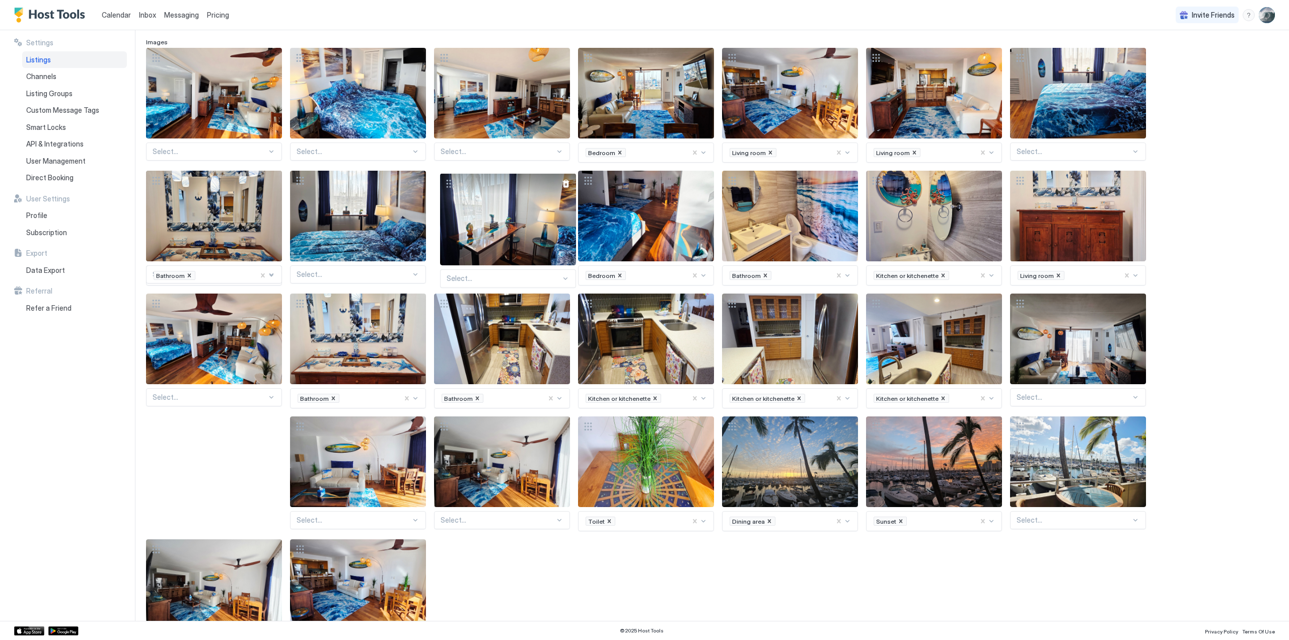
drag, startPoint x: 1094, startPoint y: 485, endPoint x: 524, endPoint y: 243, distance: 619.1
click at [524, 243] on div "View image" at bounding box center [508, 219] width 136 height 92
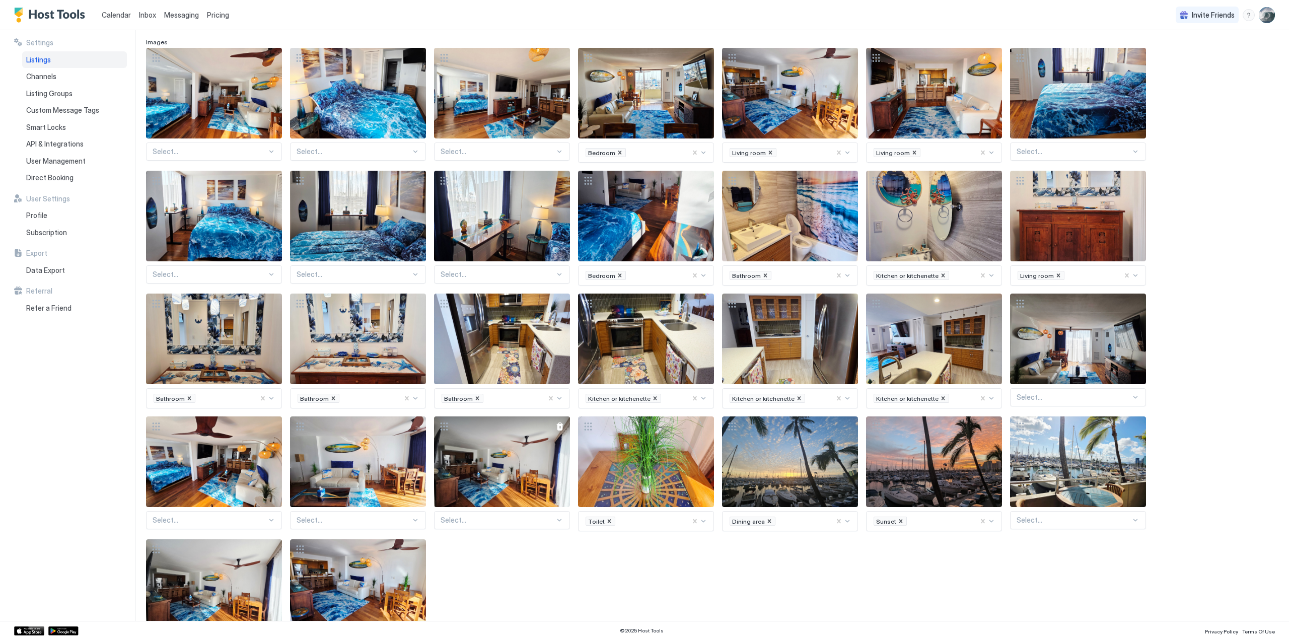
scroll to position [113, 0]
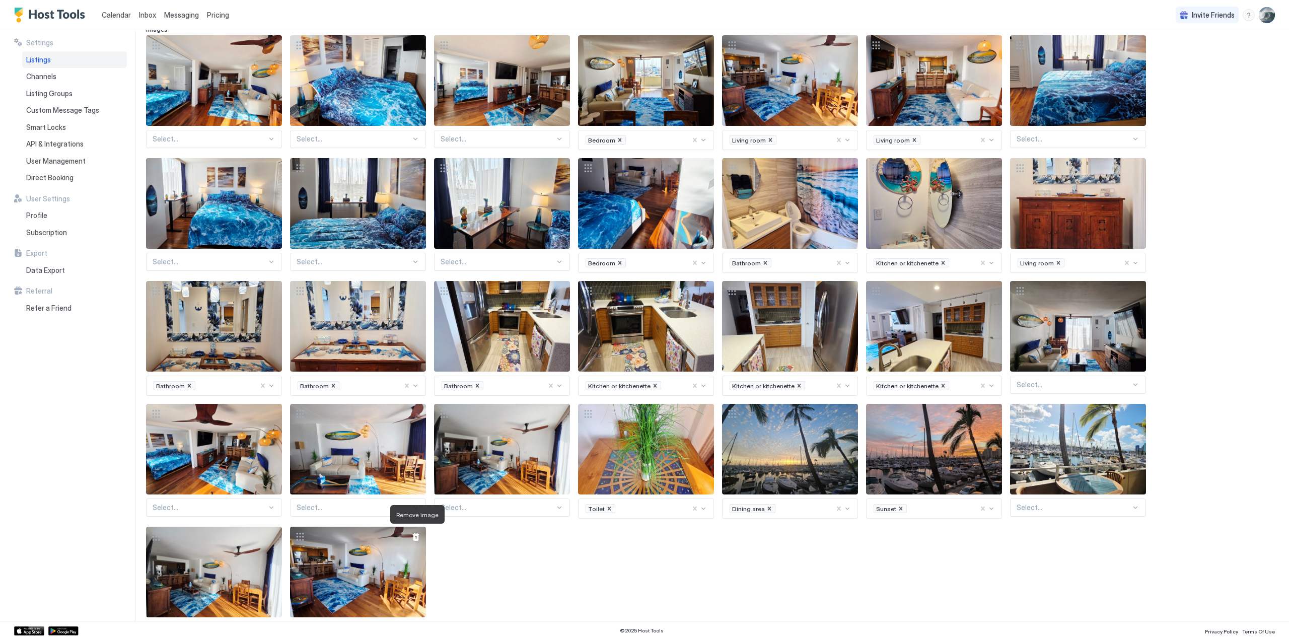
click at [417, 533] on div at bounding box center [416, 537] width 8 height 8
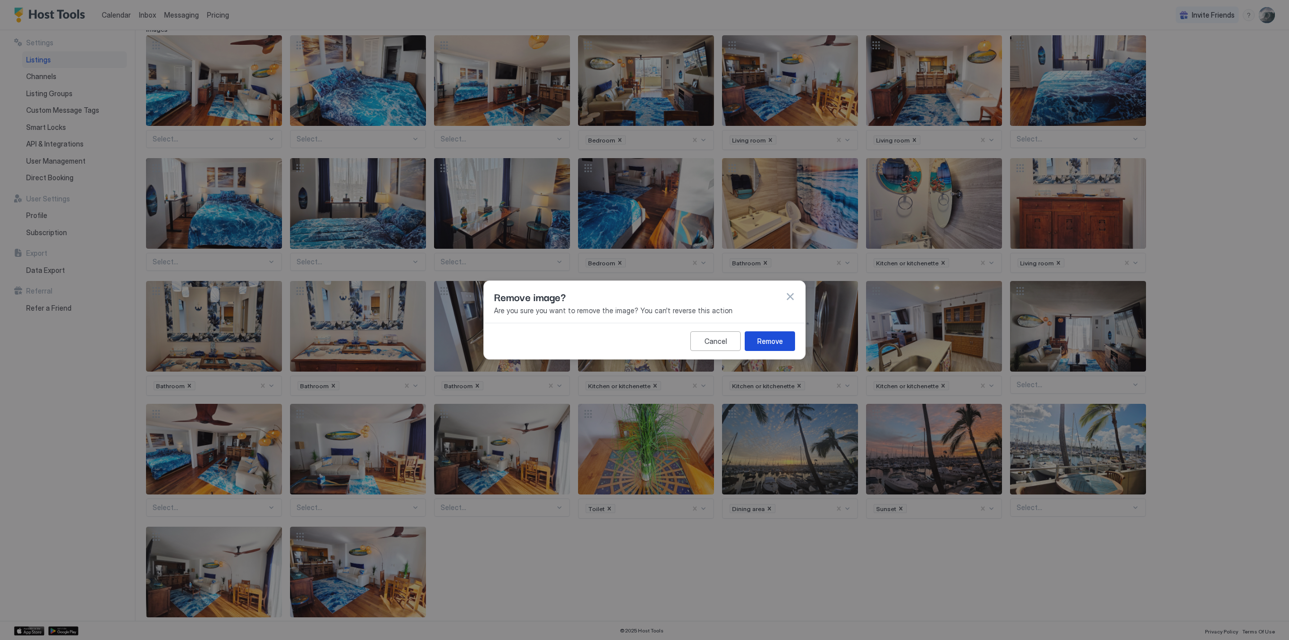
click at [780, 339] on div "Remove" at bounding box center [770, 341] width 26 height 11
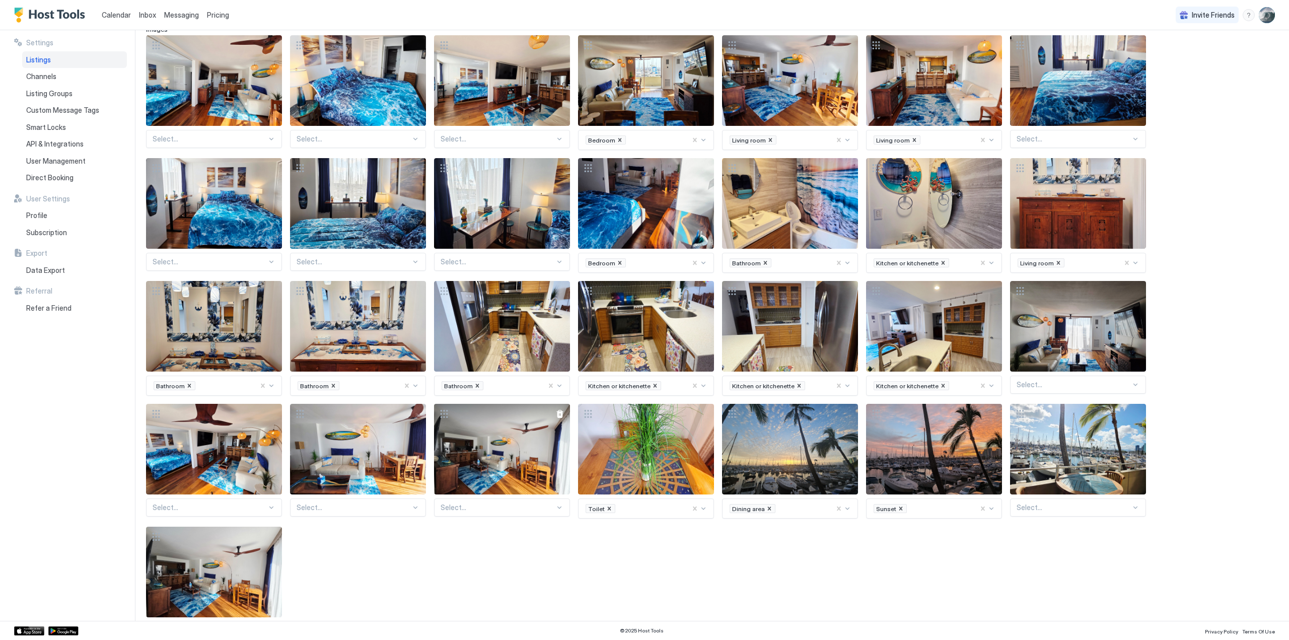
click at [561, 410] on div at bounding box center [560, 414] width 8 height 8
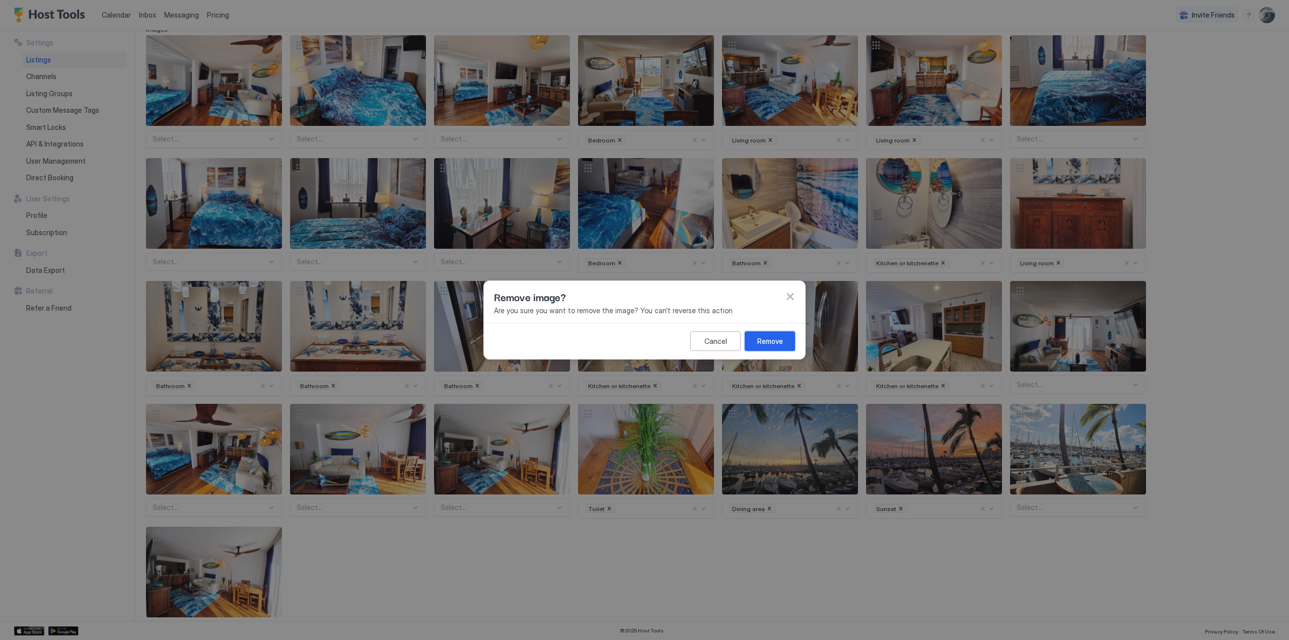
click at [765, 339] on div "Remove" at bounding box center [770, 341] width 26 height 11
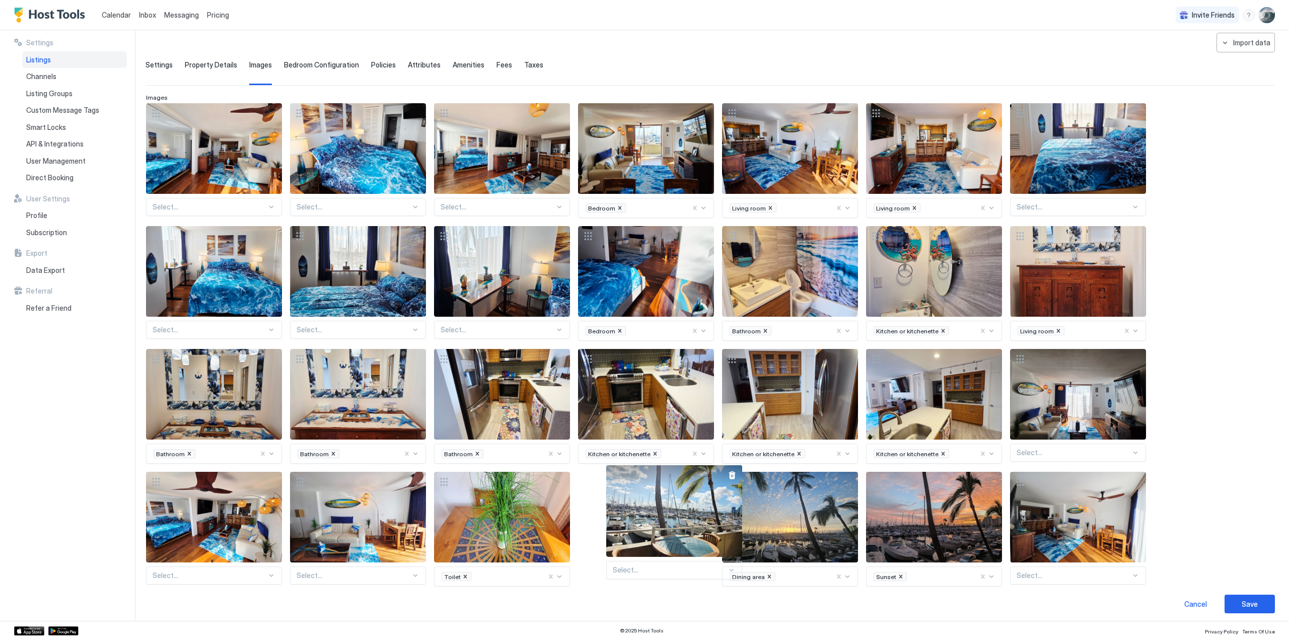
drag, startPoint x: 888, startPoint y: 525, endPoint x: 666, endPoint y: 519, distance: 222.5
click at [666, 519] on div "View image" at bounding box center [674, 511] width 136 height 92
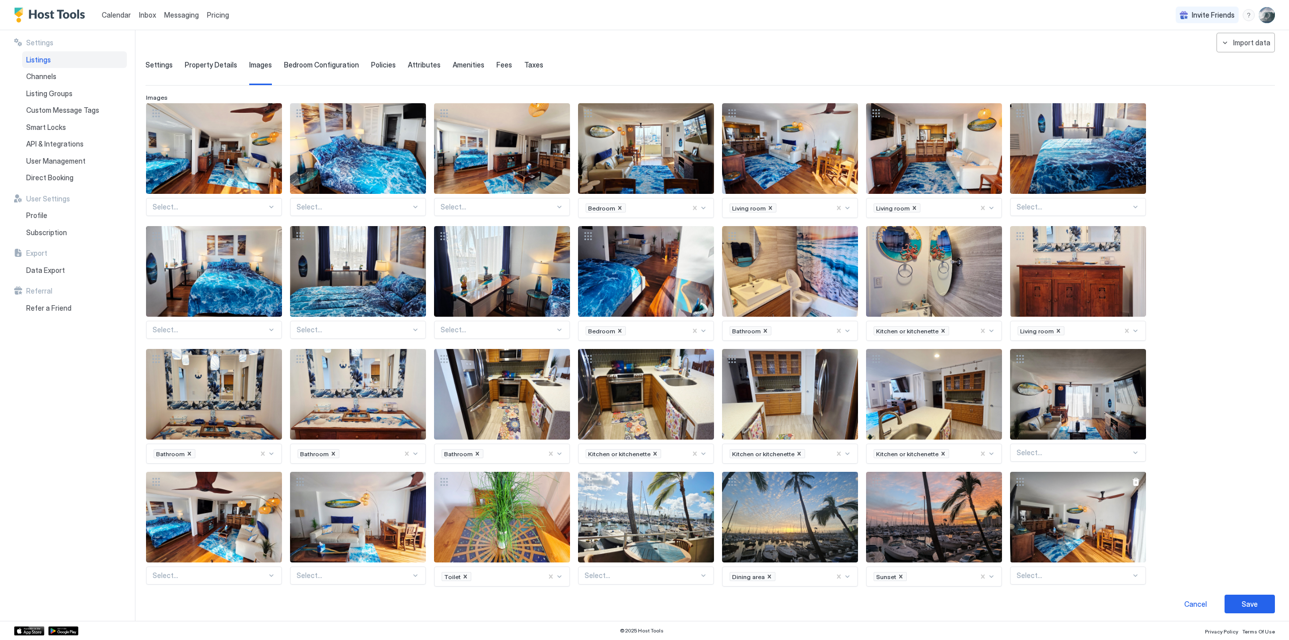
click at [1088, 516] on div "View image" at bounding box center [1078, 517] width 136 height 91
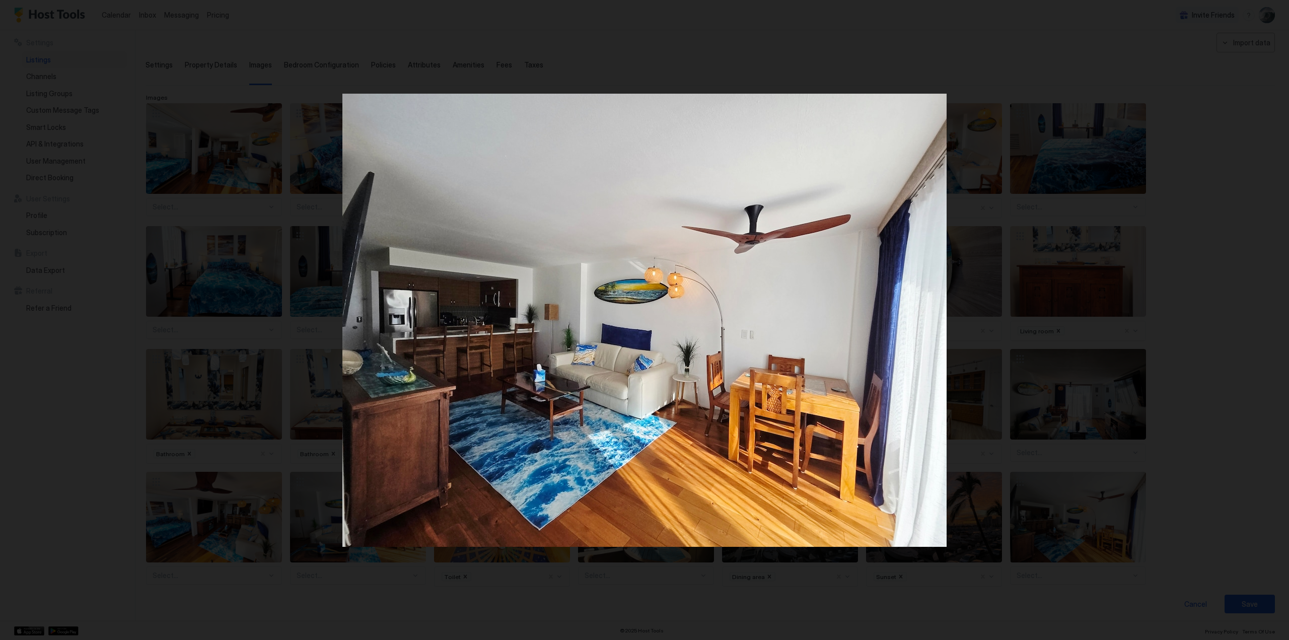
click at [447, 556] on div at bounding box center [644, 320] width 1289 height 640
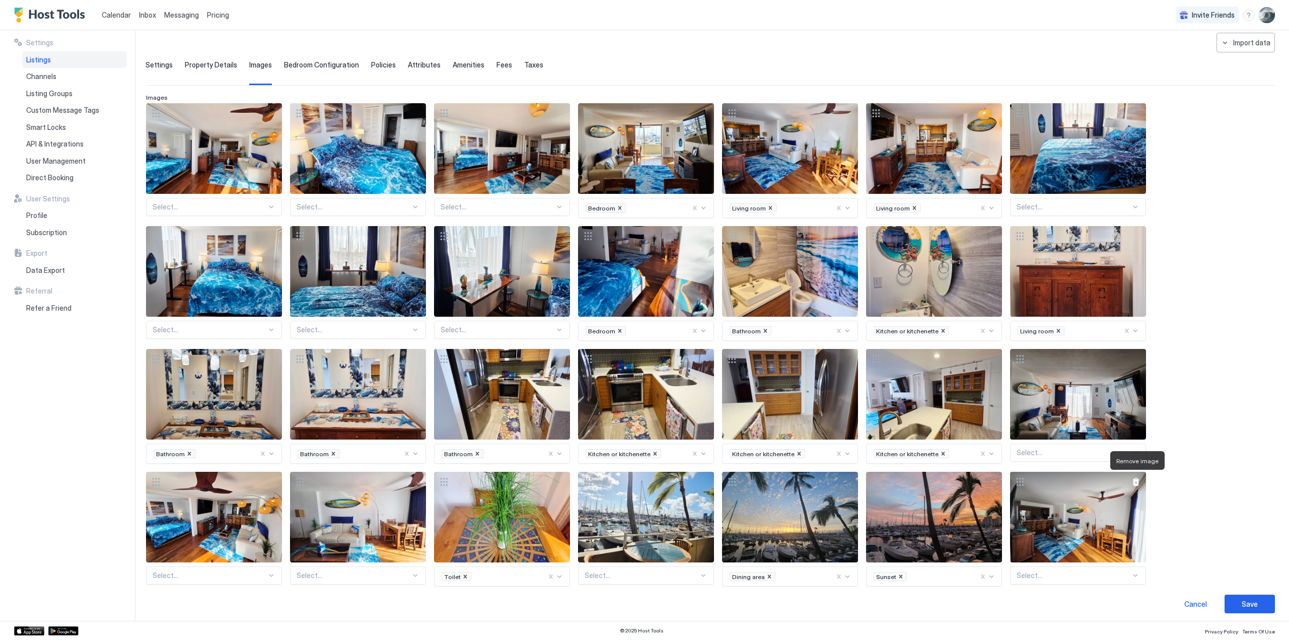
click at [1135, 478] on div at bounding box center [1135, 482] width 8 height 8
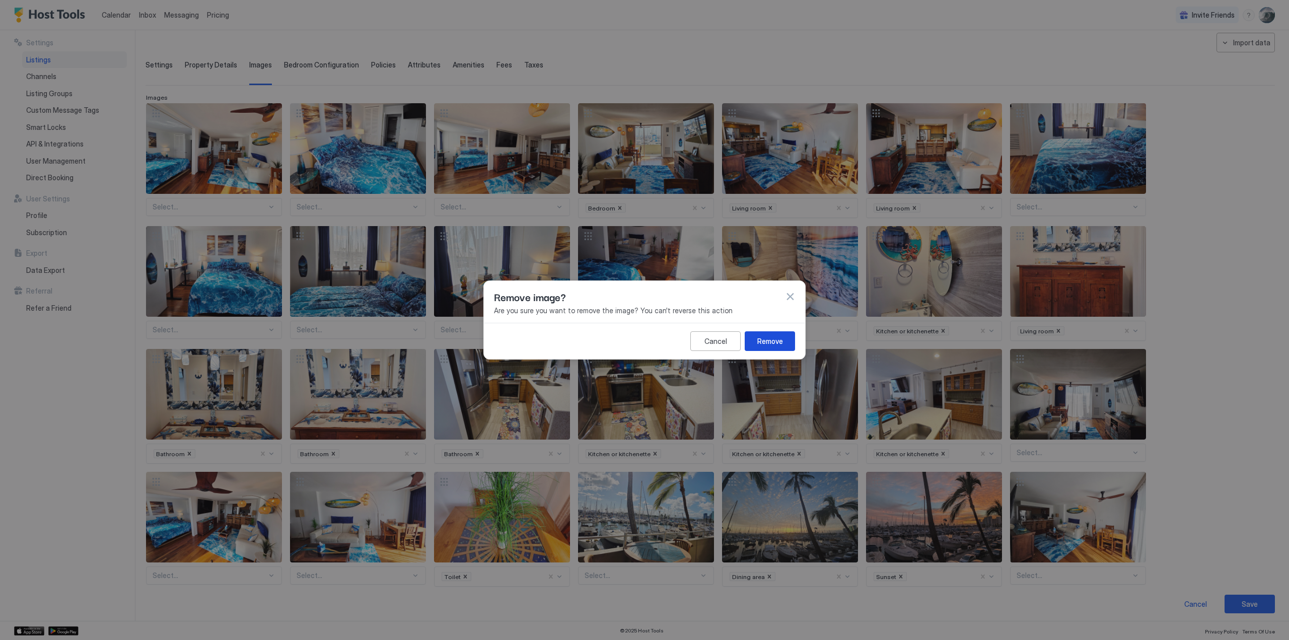
click at [772, 340] on div "Remove" at bounding box center [770, 341] width 26 height 11
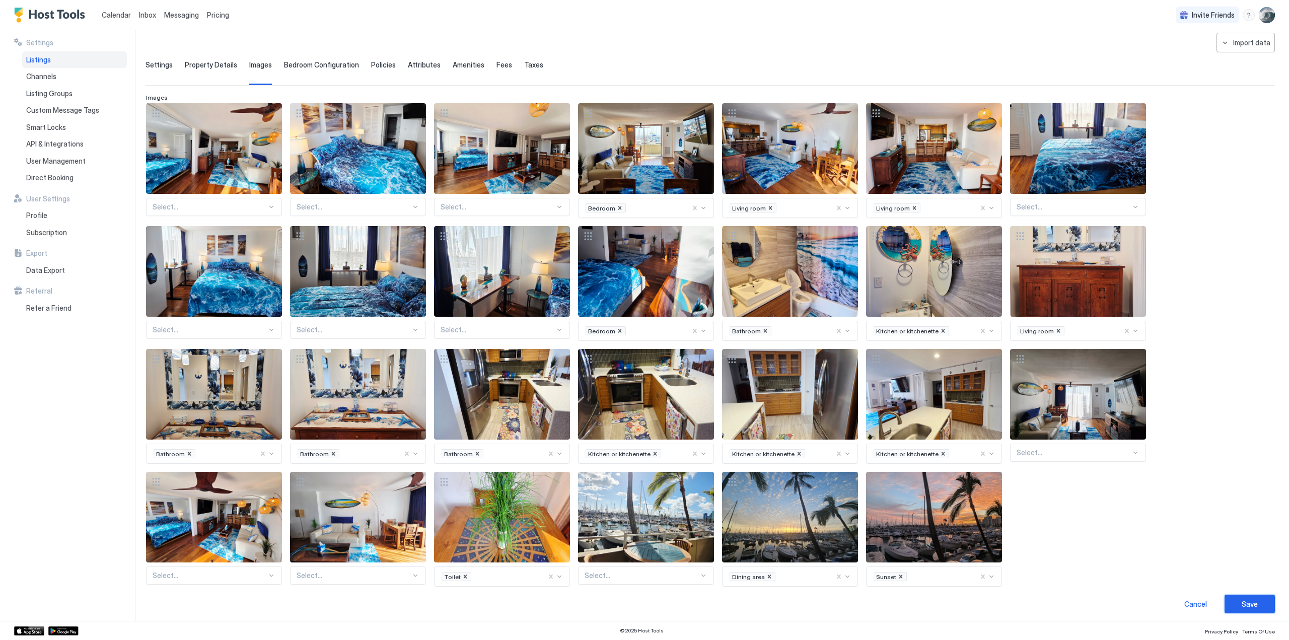
click at [1247, 600] on div "Save" at bounding box center [1249, 603] width 16 height 11
click at [447, 604] on div "Cancel Save" at bounding box center [709, 603] width 1129 height 19
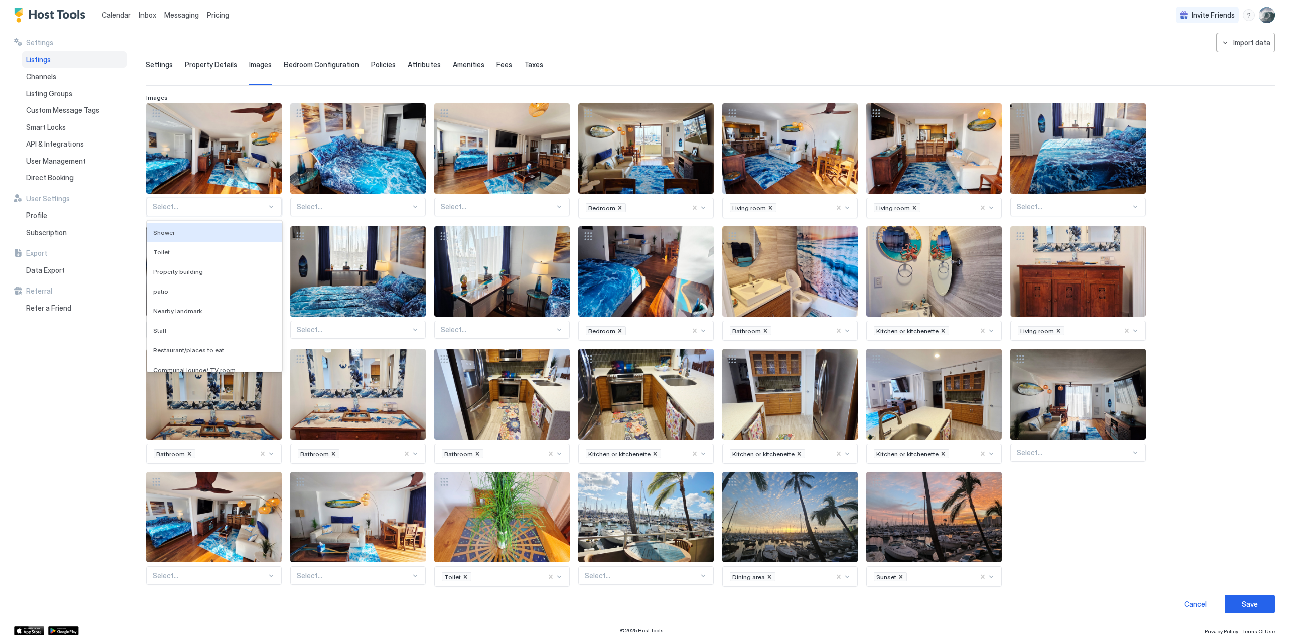
click at [269, 204] on div at bounding box center [271, 207] width 8 height 8
type input "**"
click at [176, 335] on span "Living room" at bounding box center [170, 338] width 34 height 8
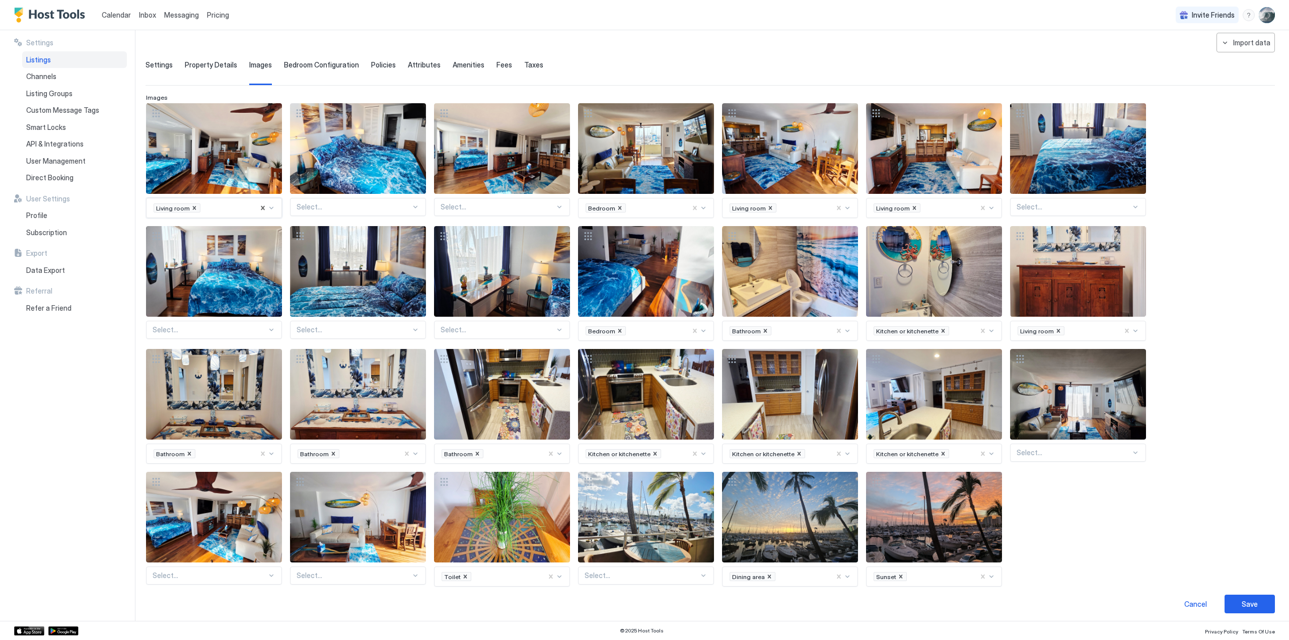
click at [356, 207] on div at bounding box center [353, 206] width 114 height 9
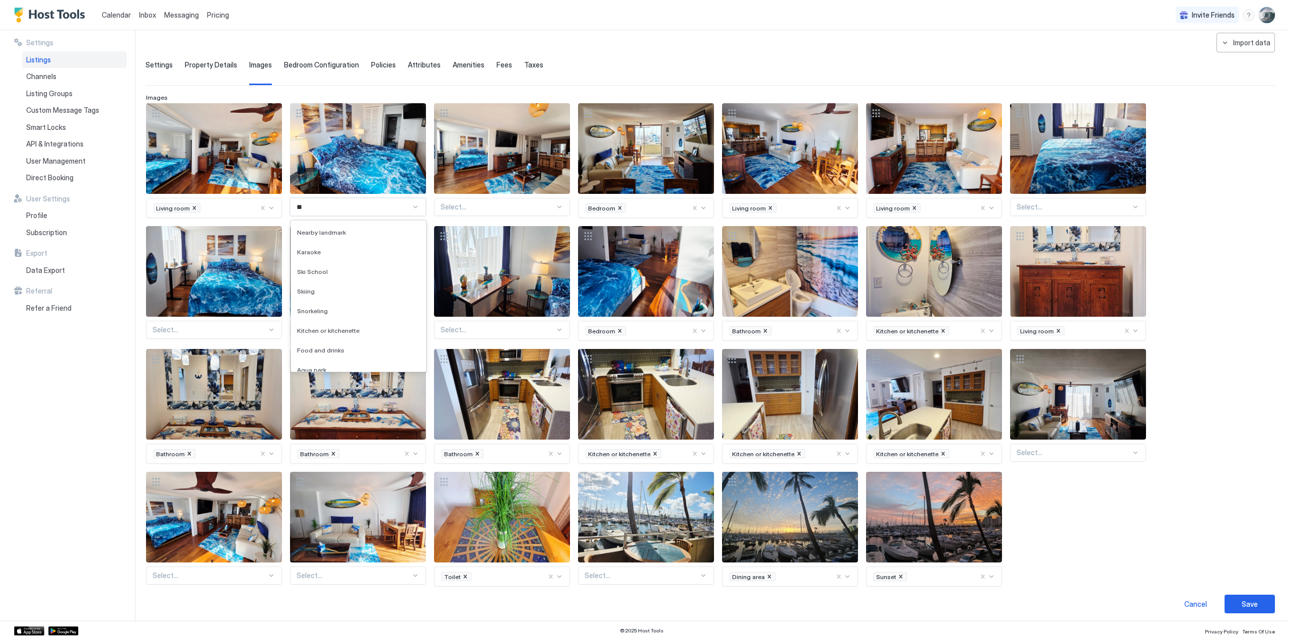
type input "*"
type input "**"
click at [307, 268] on span "Bedroom" at bounding box center [310, 272] width 27 height 8
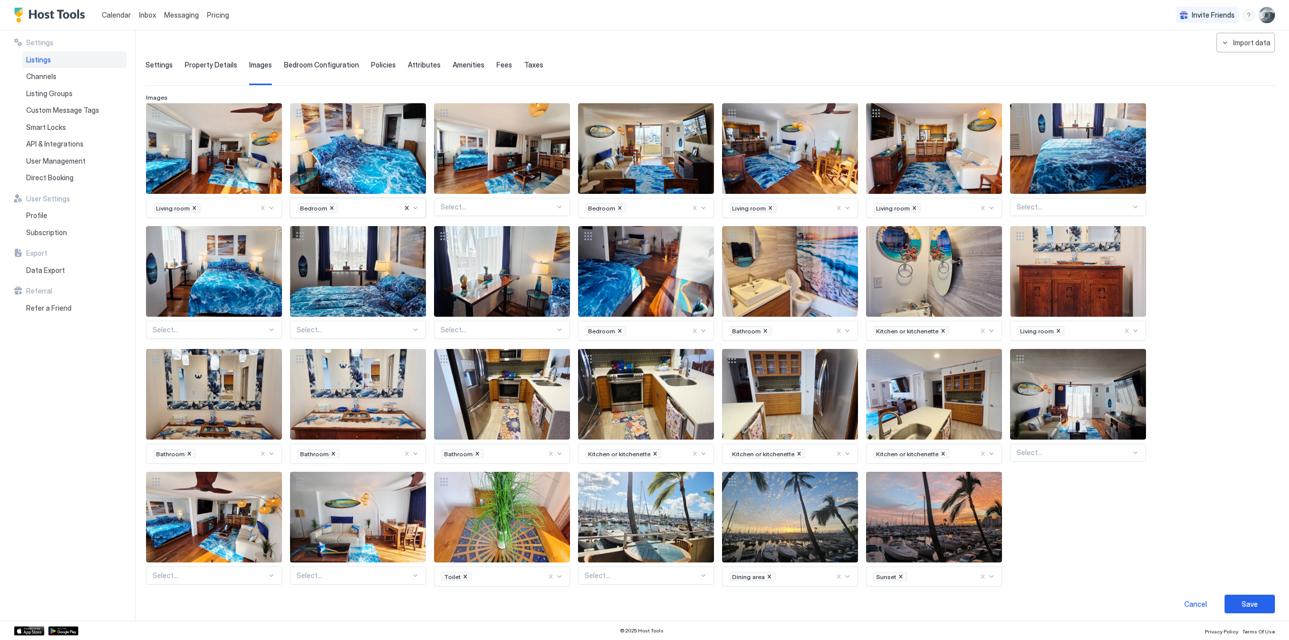
click at [494, 203] on div at bounding box center [497, 206] width 114 height 9
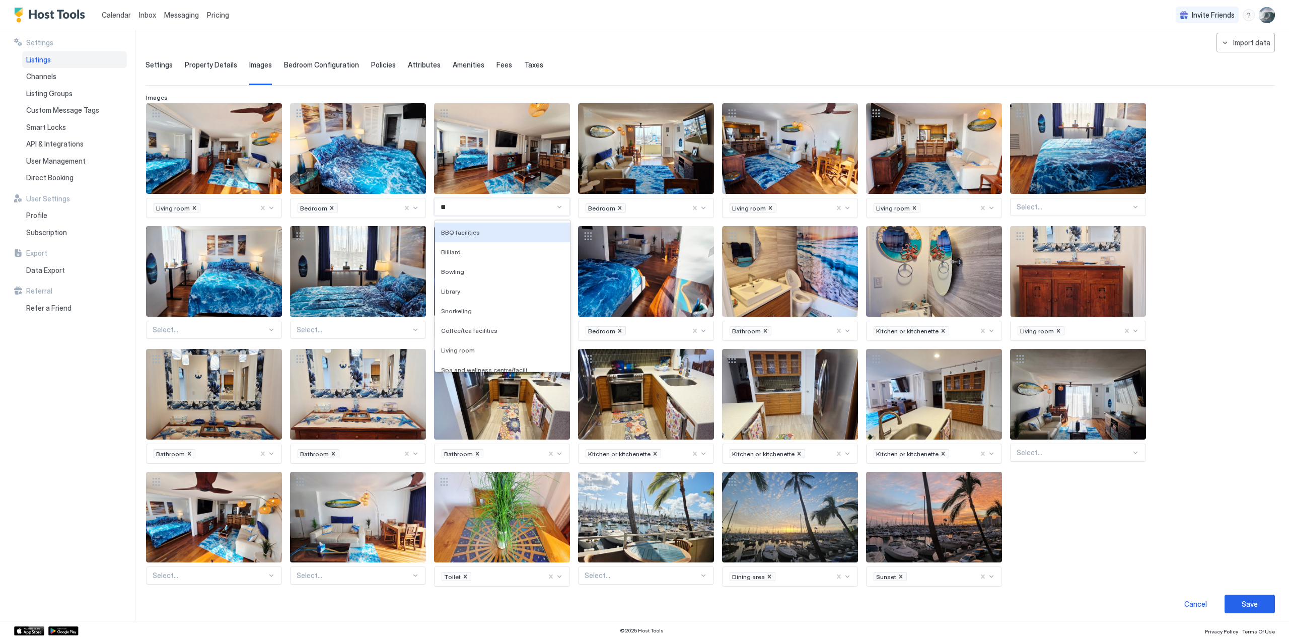
type input "***"
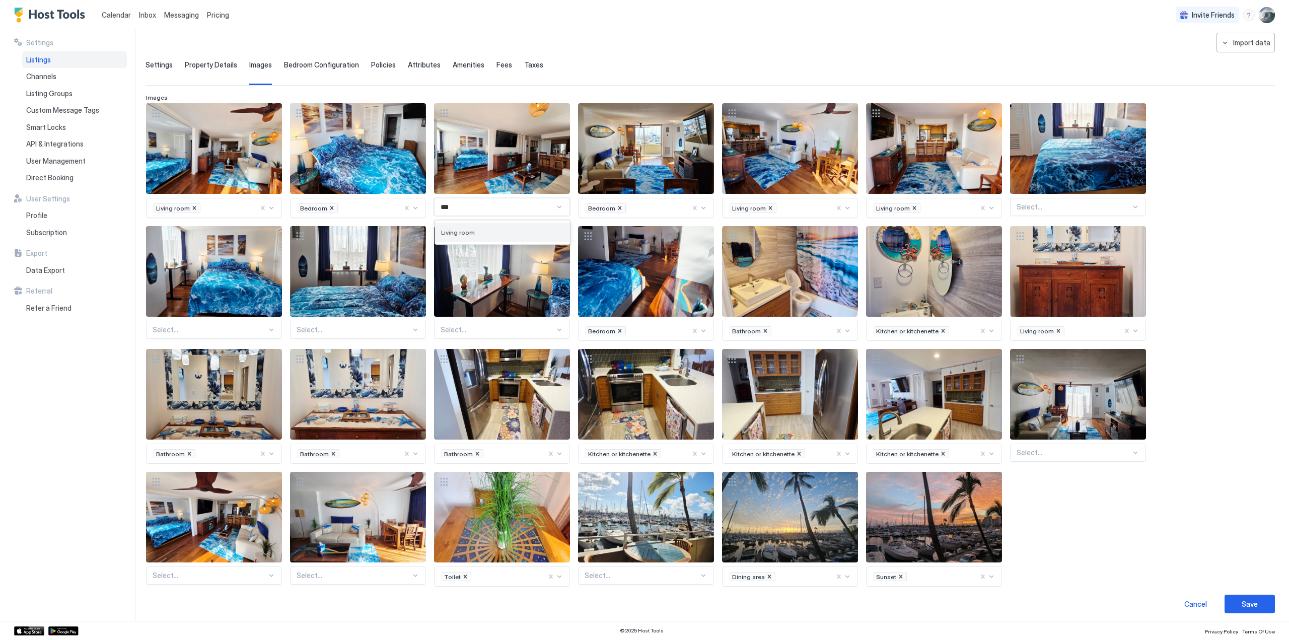
click at [460, 225] on div "Living room" at bounding box center [502, 232] width 135 height 20
click at [618, 207] on icon "Remove Bedroom" at bounding box center [620, 208] width 4 height 4
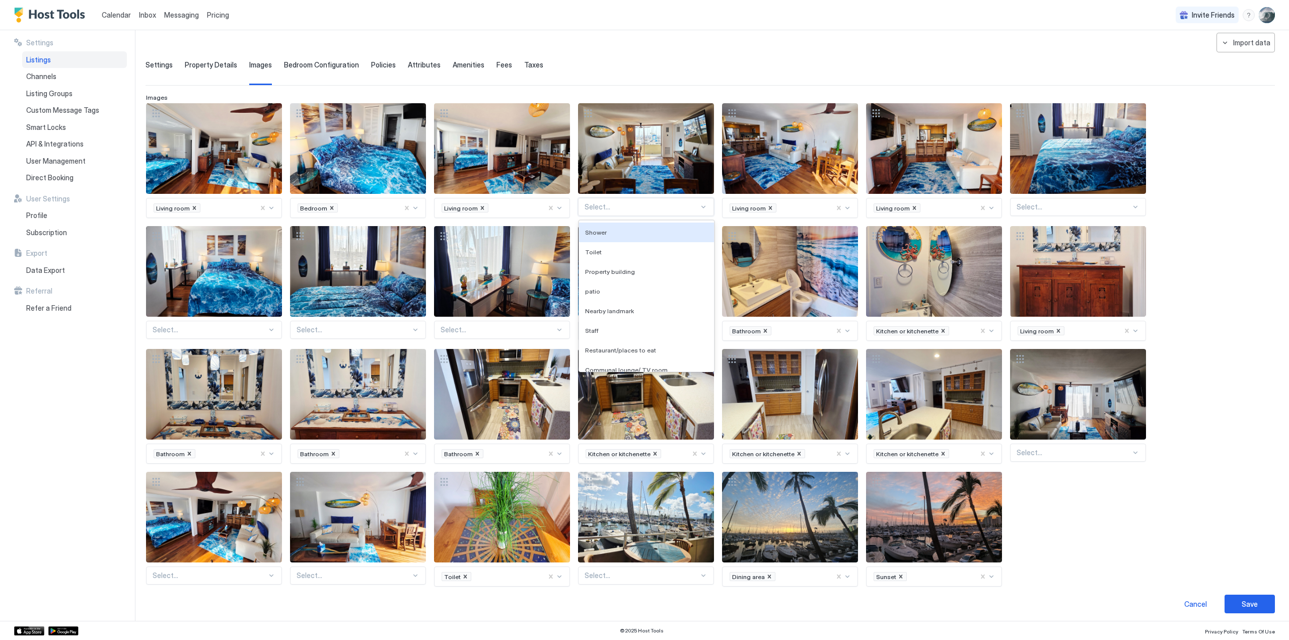
click at [616, 204] on div at bounding box center [641, 206] width 114 height 9
type input "***"
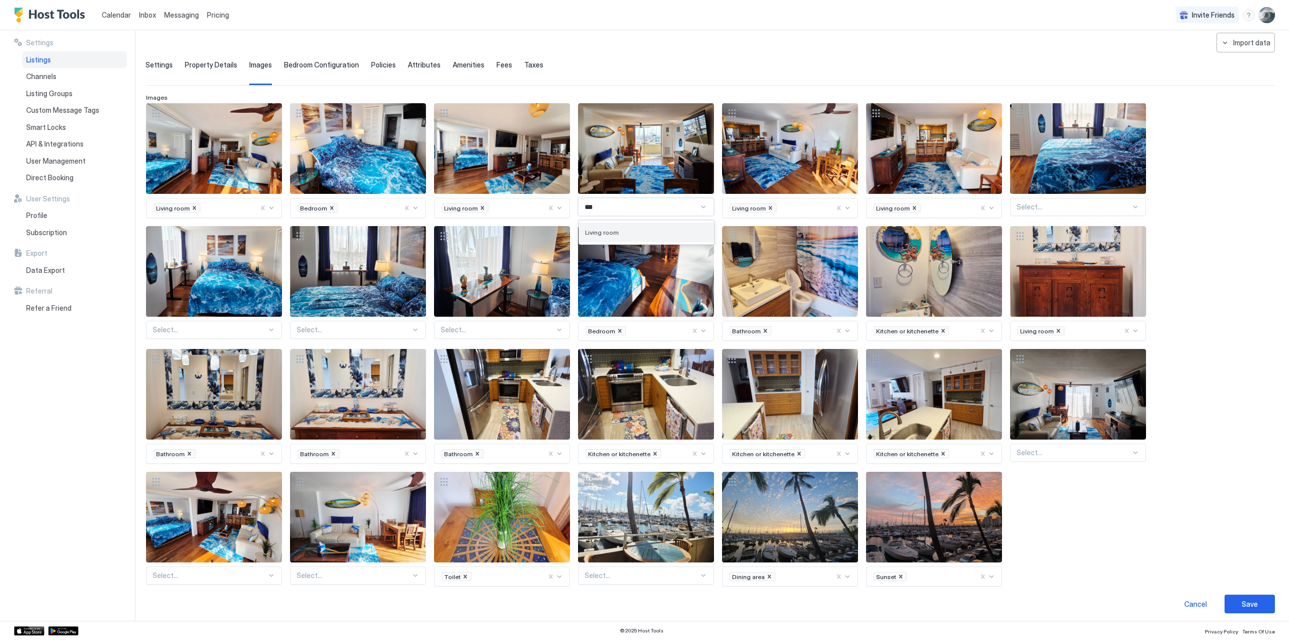
click at [603, 230] on span "Living room" at bounding box center [602, 233] width 34 height 8
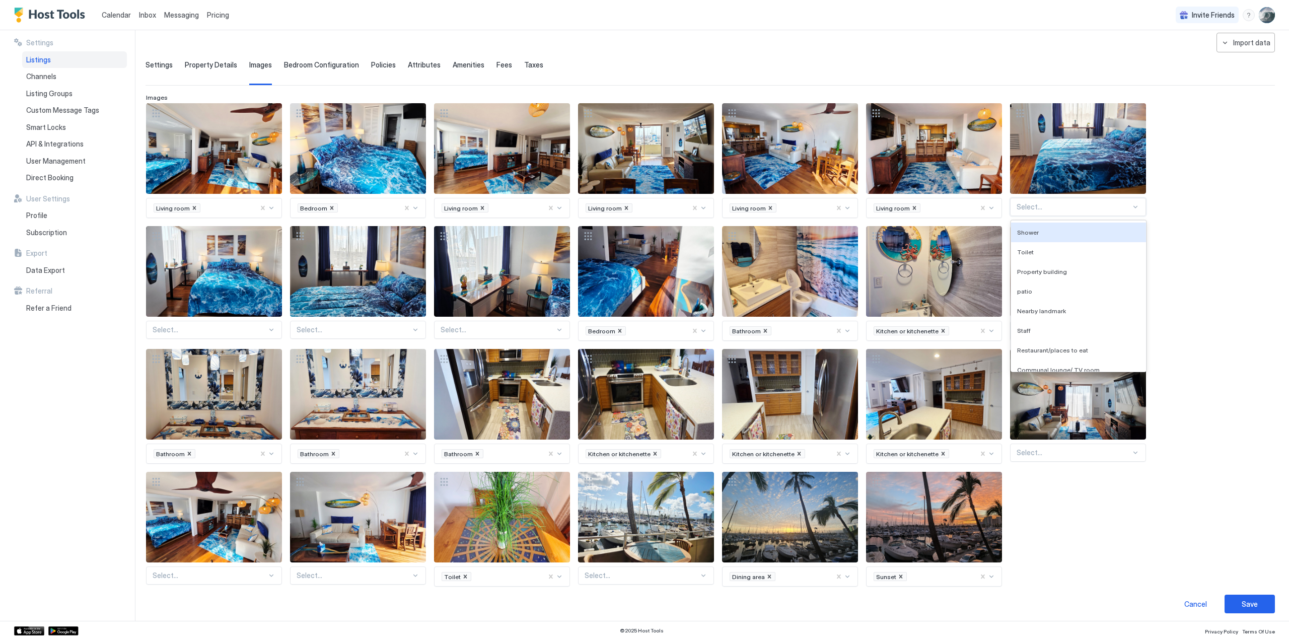
click at [1055, 204] on div at bounding box center [1073, 206] width 114 height 9
type input "***"
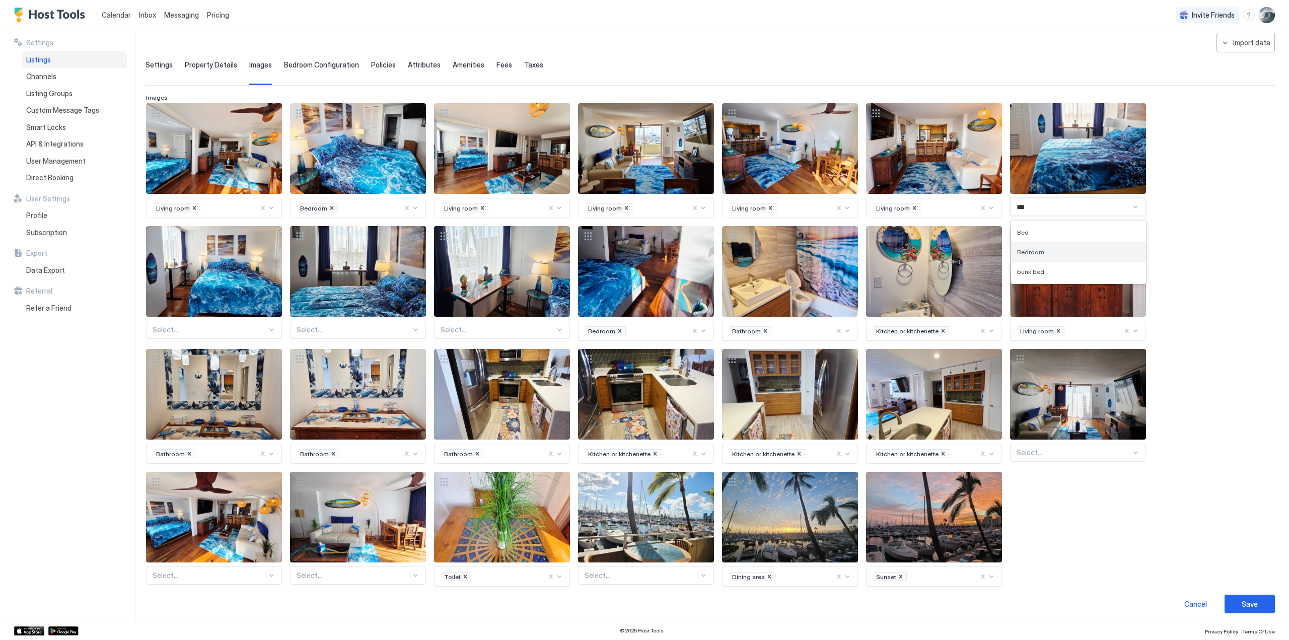
drag, startPoint x: 1038, startPoint y: 250, endPoint x: 991, endPoint y: 247, distance: 46.9
click at [1037, 250] on span "Bedroom" at bounding box center [1030, 252] width 27 height 8
click at [195, 328] on div at bounding box center [210, 329] width 114 height 9
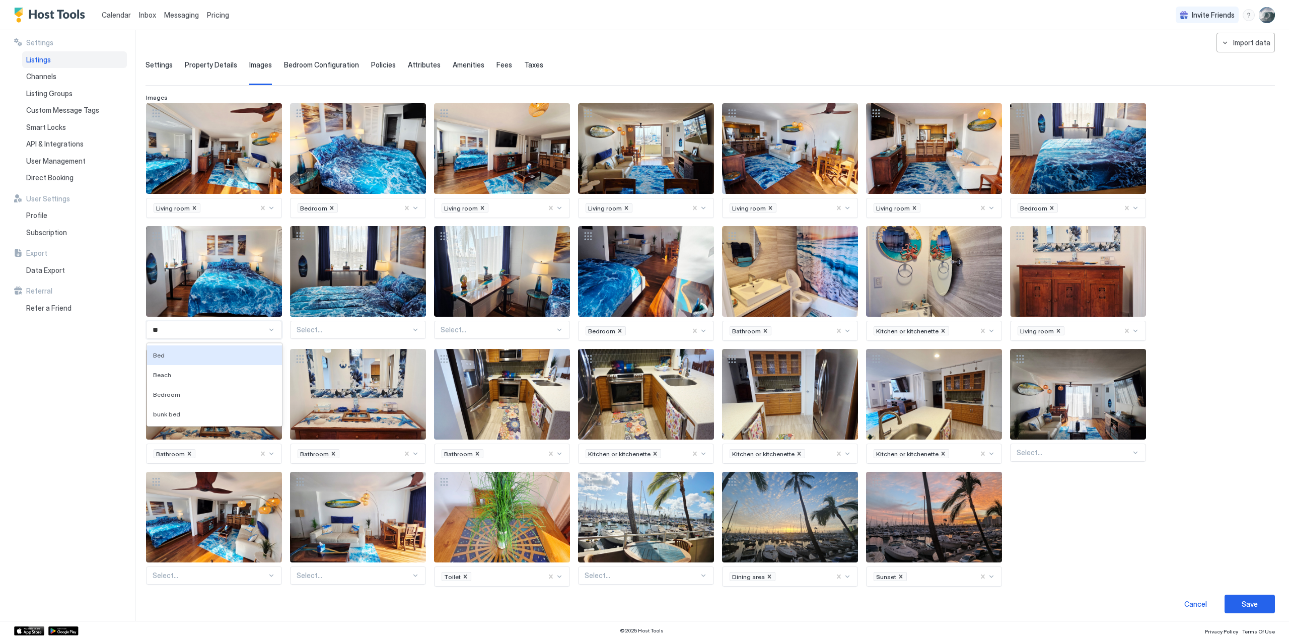
type input "***"
drag, startPoint x: 159, startPoint y: 371, endPoint x: 256, endPoint y: 348, distance: 99.9
click at [159, 371] on span "Bedroom" at bounding box center [166, 375] width 27 height 8
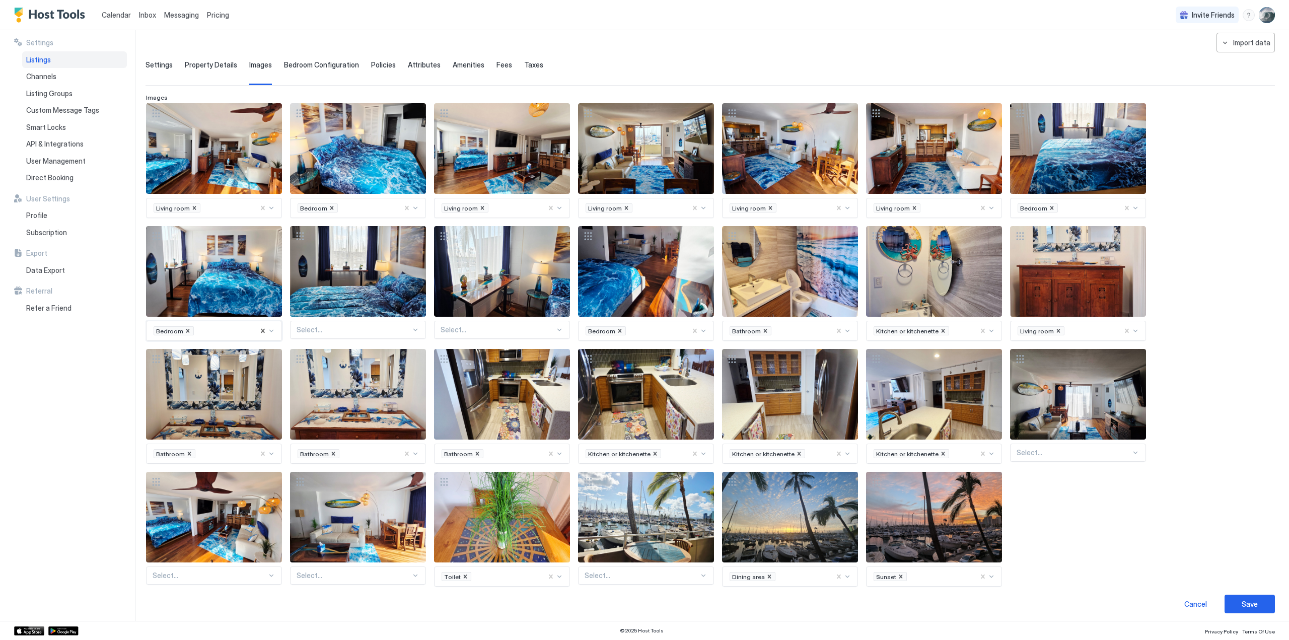
click at [332, 329] on div at bounding box center [353, 329] width 114 height 9
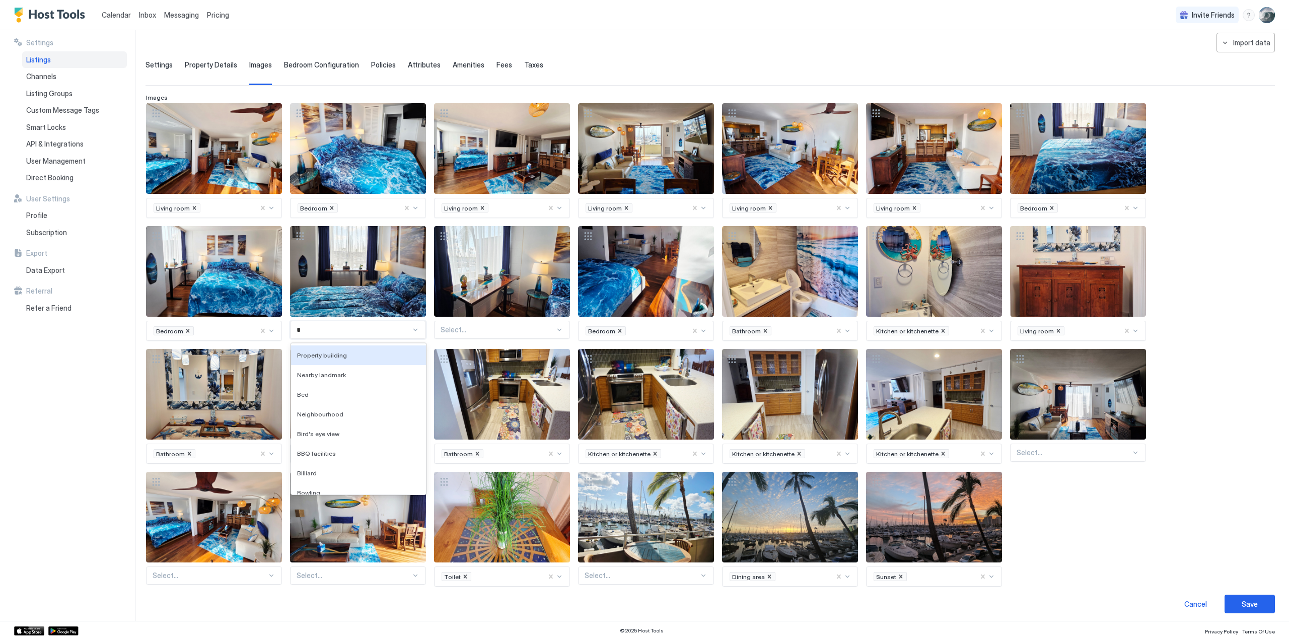
type input "**"
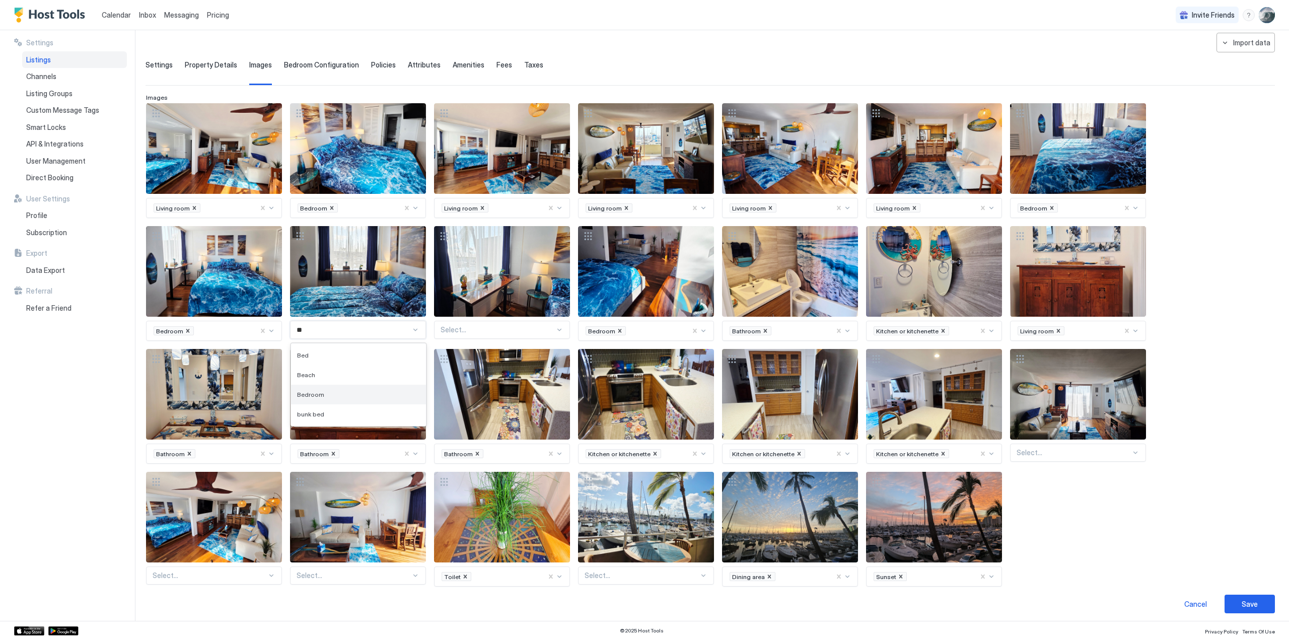
click at [312, 391] on span "Bedroom" at bounding box center [310, 395] width 27 height 8
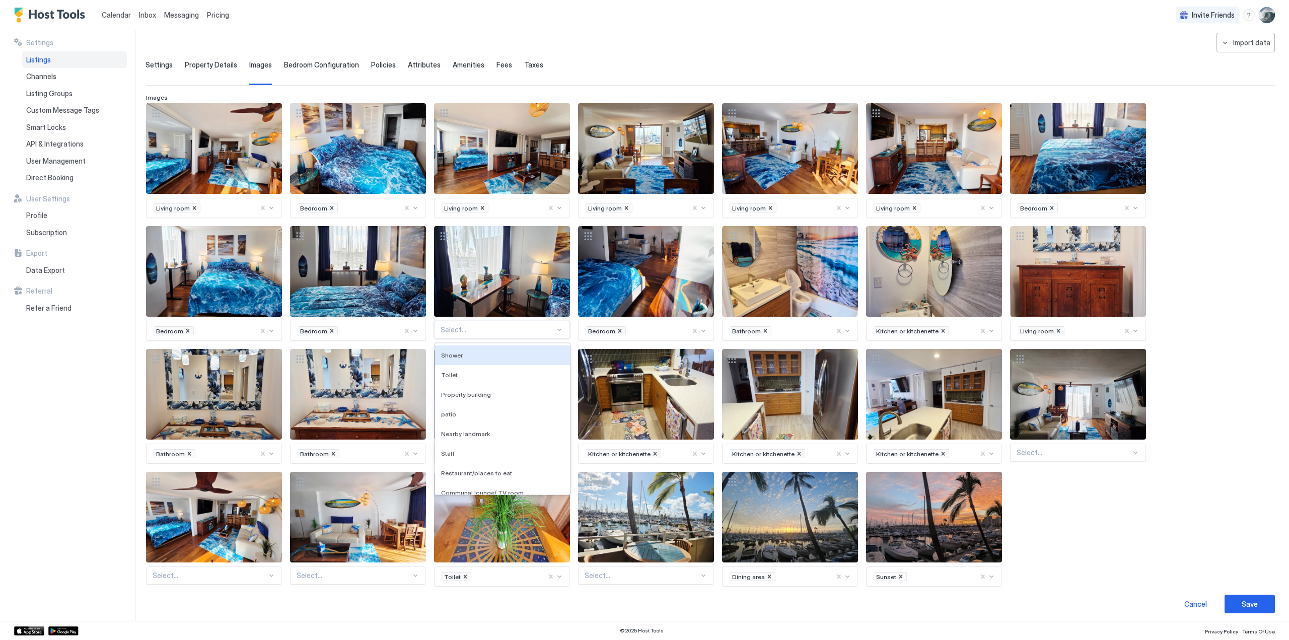
click at [487, 325] on div at bounding box center [497, 329] width 114 height 9
type input "***"
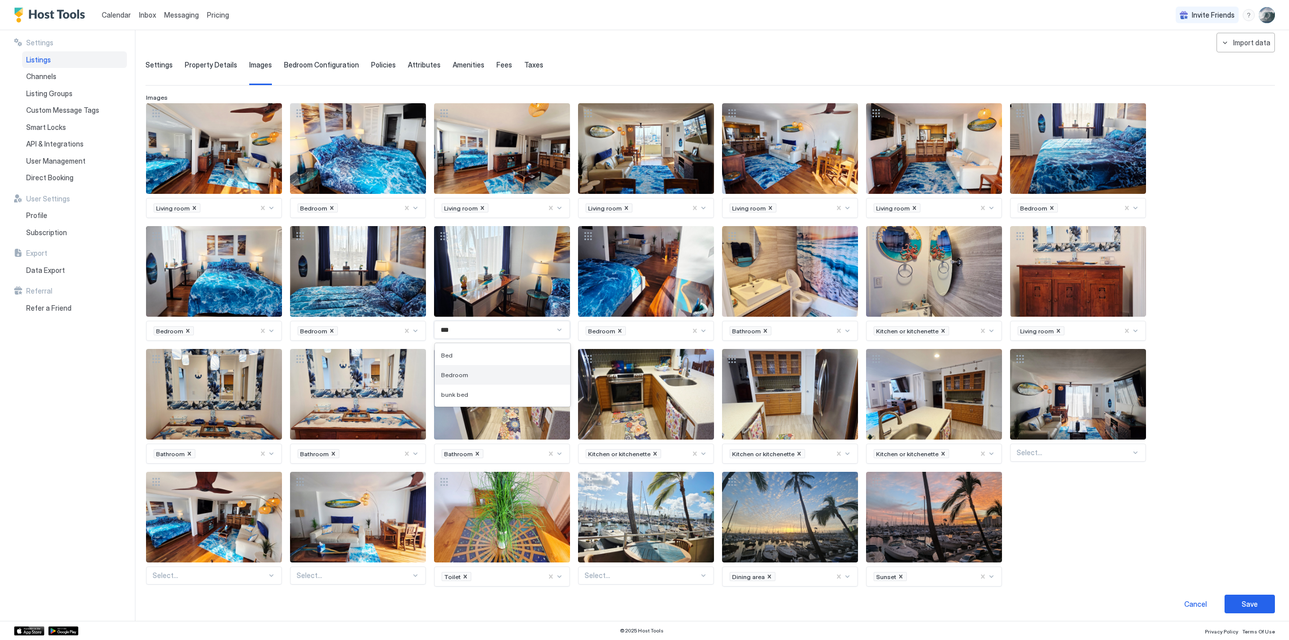
click at [453, 373] on span "Bedroom" at bounding box center [454, 375] width 27 height 8
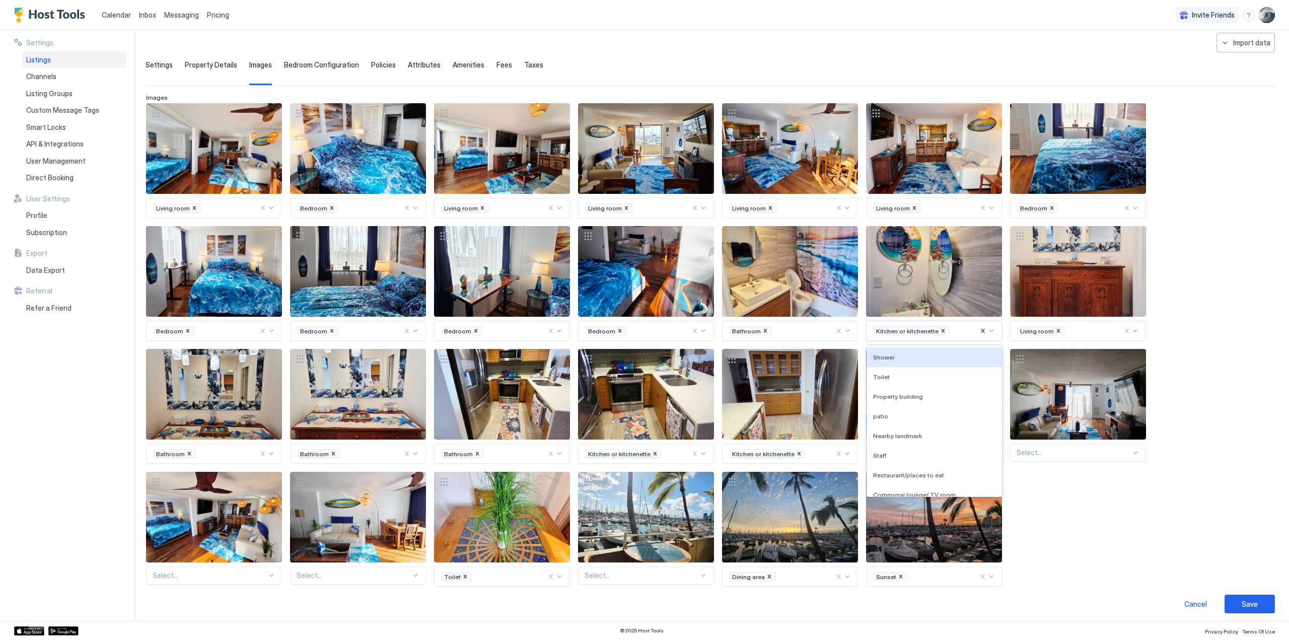
click at [935, 323] on div "Kitchen or kitchenette" at bounding box center [934, 331] width 136 height 20
click at [940, 329] on icon "Remove Kitchen or kitchenette" at bounding box center [942, 330] width 7 height 7
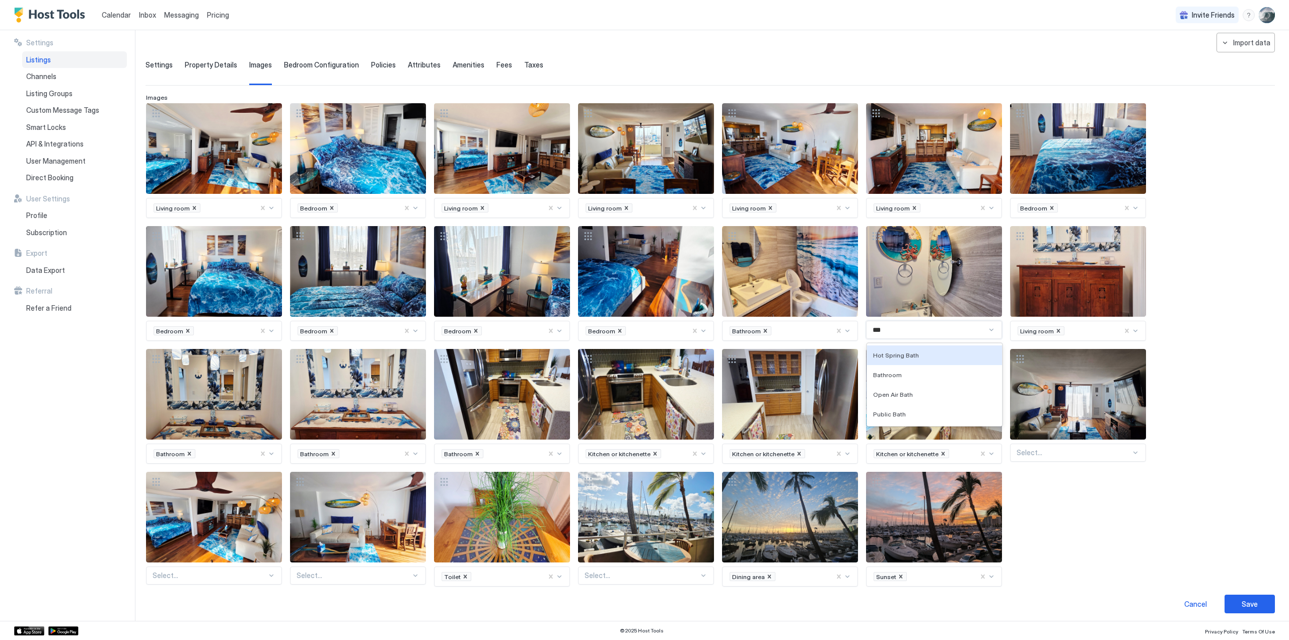
type input "****"
click at [895, 372] on span "Bathroom" at bounding box center [887, 375] width 29 height 8
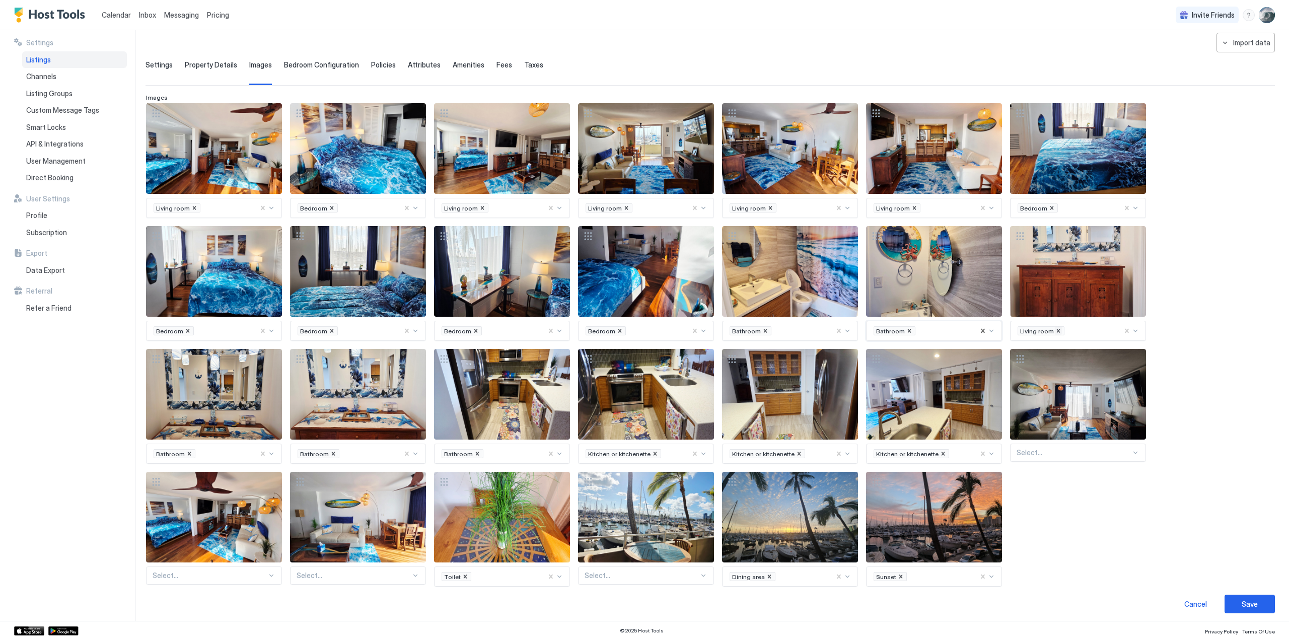
click at [1055, 330] on icon "Remove Living room" at bounding box center [1057, 330] width 7 height 7
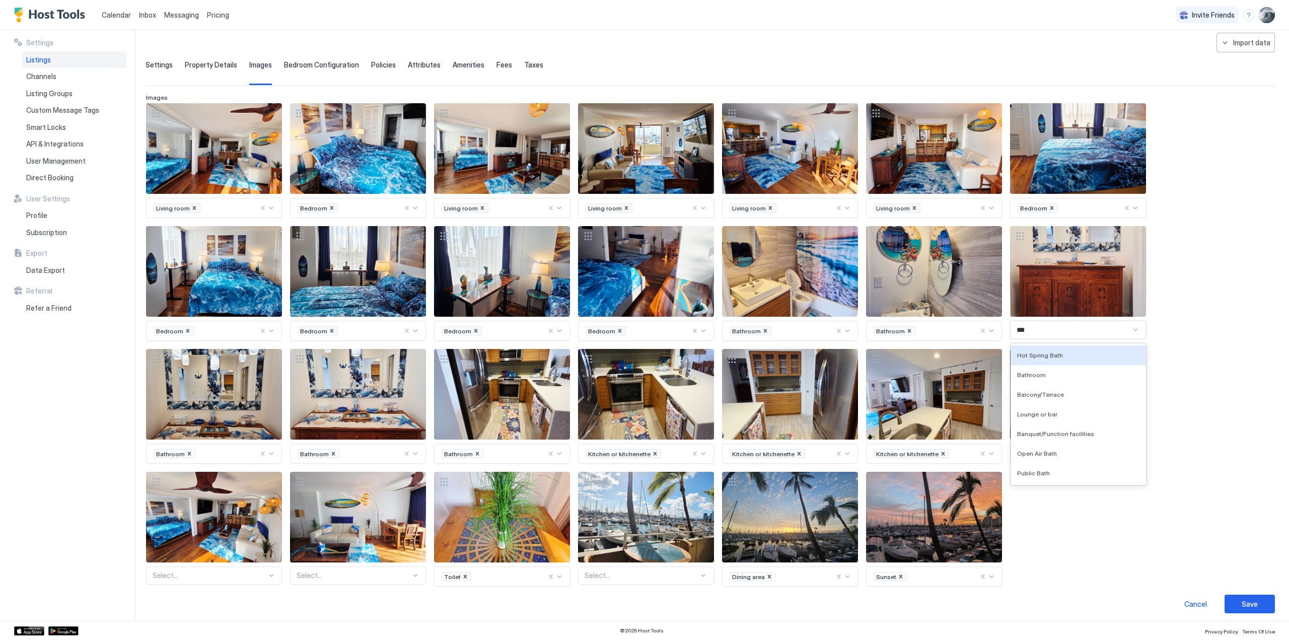
type input "****"
click at [1032, 371] on span "Bathroom" at bounding box center [1031, 375] width 29 height 8
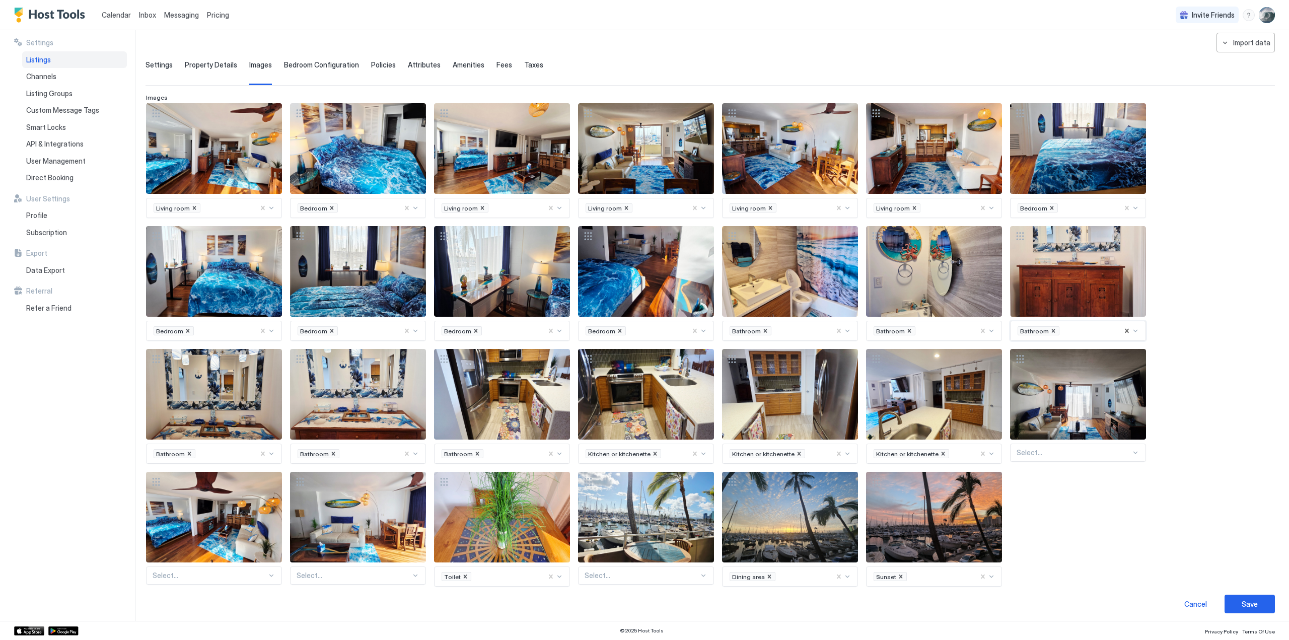
click at [462, 450] on span "Bathroom" at bounding box center [458, 454] width 29 height 8
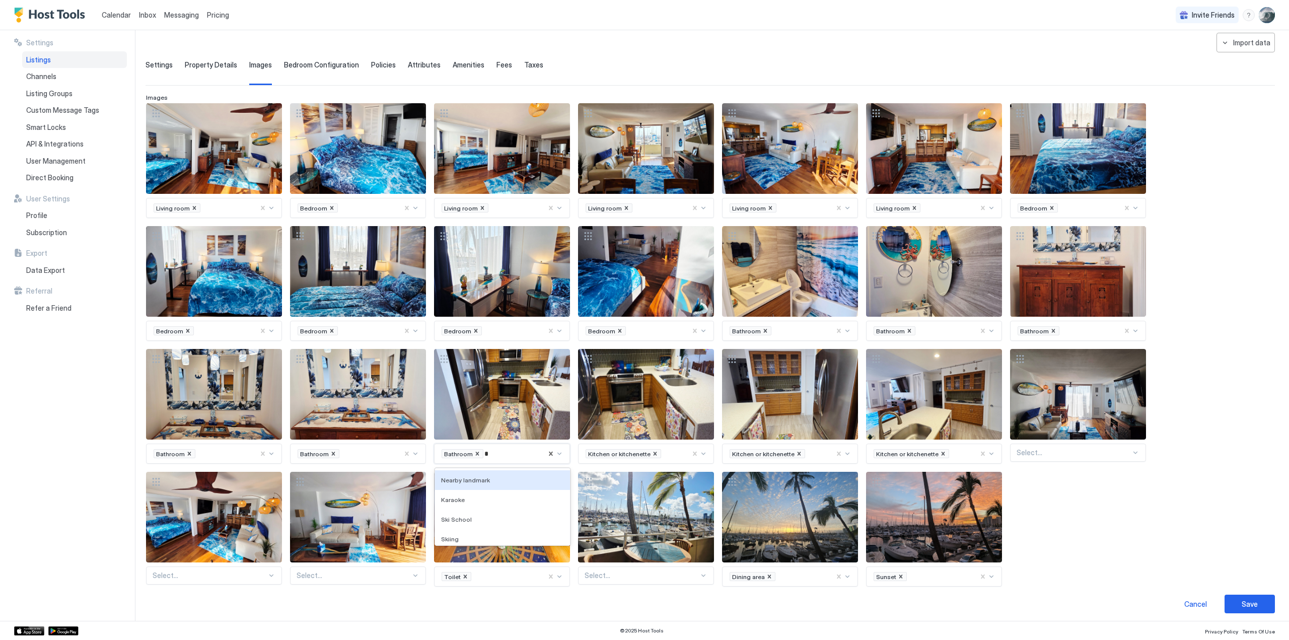
type input "**"
click at [459, 516] on span "Kitchen or kitchenette" at bounding box center [472, 518] width 62 height 8
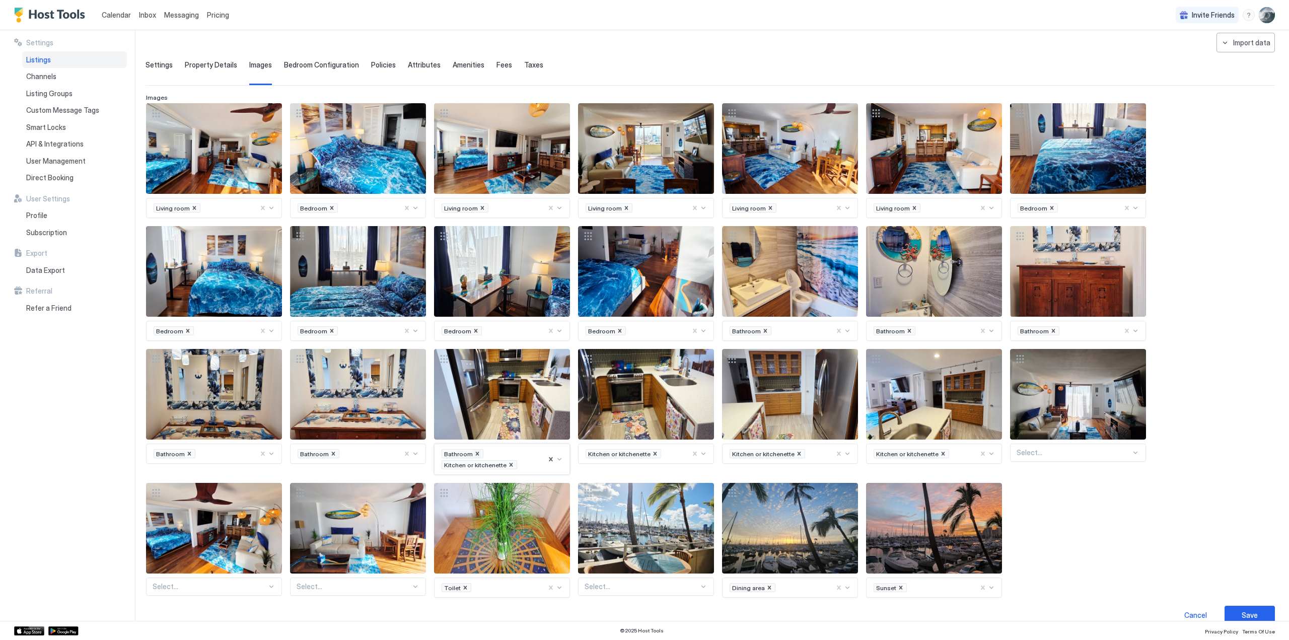
click at [475, 450] on icon "Remove Bathroom" at bounding box center [477, 453] width 7 height 7
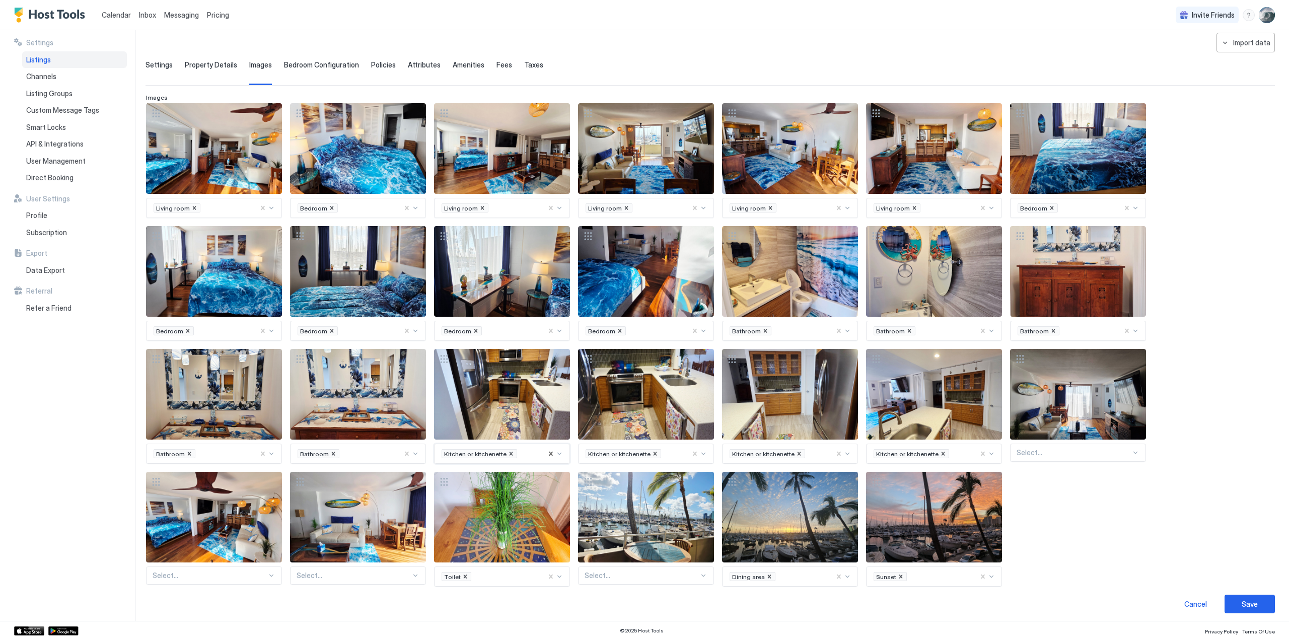
click at [1026, 448] on div at bounding box center [1073, 452] width 114 height 9
type input "***"
click at [1031, 470] on div "Living room" at bounding box center [1078, 478] width 135 height 20
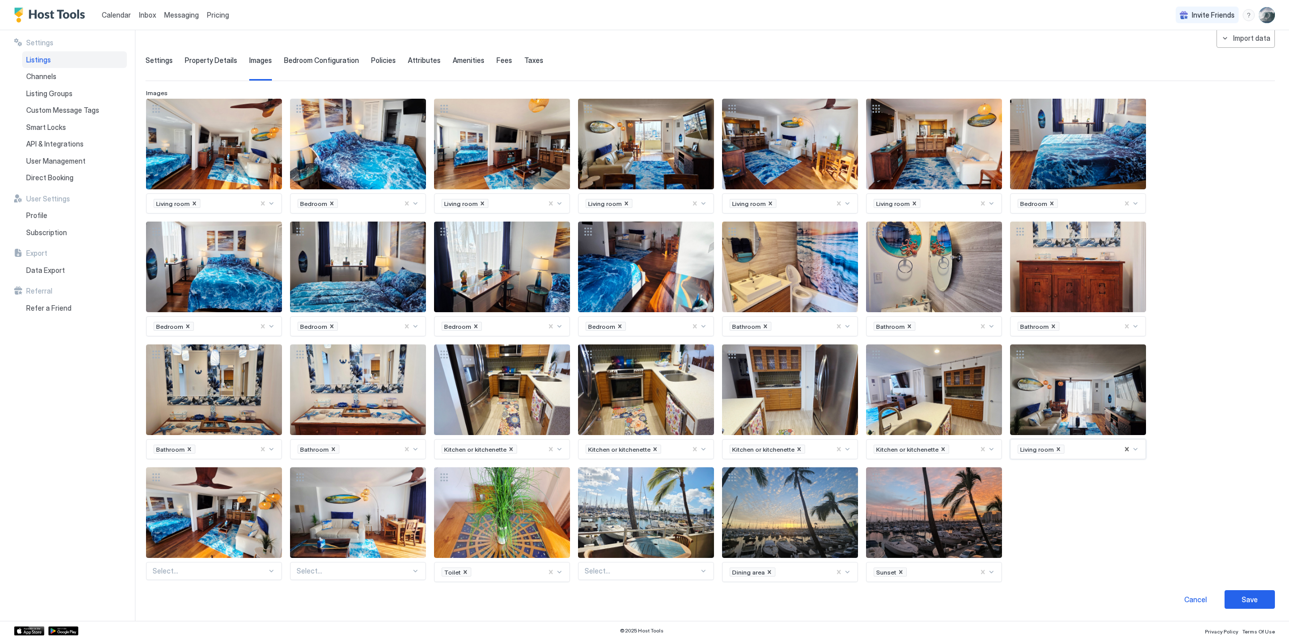
click at [198, 571] on div "Select..." at bounding box center [214, 571] width 136 height 18
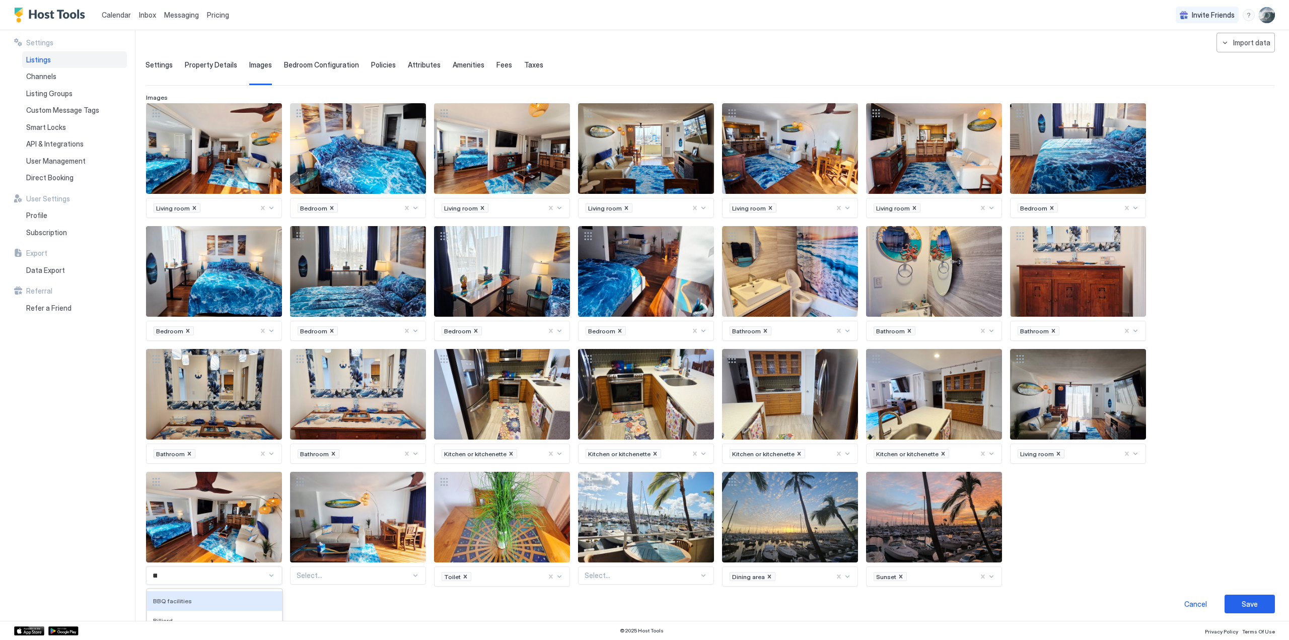
type input "****"
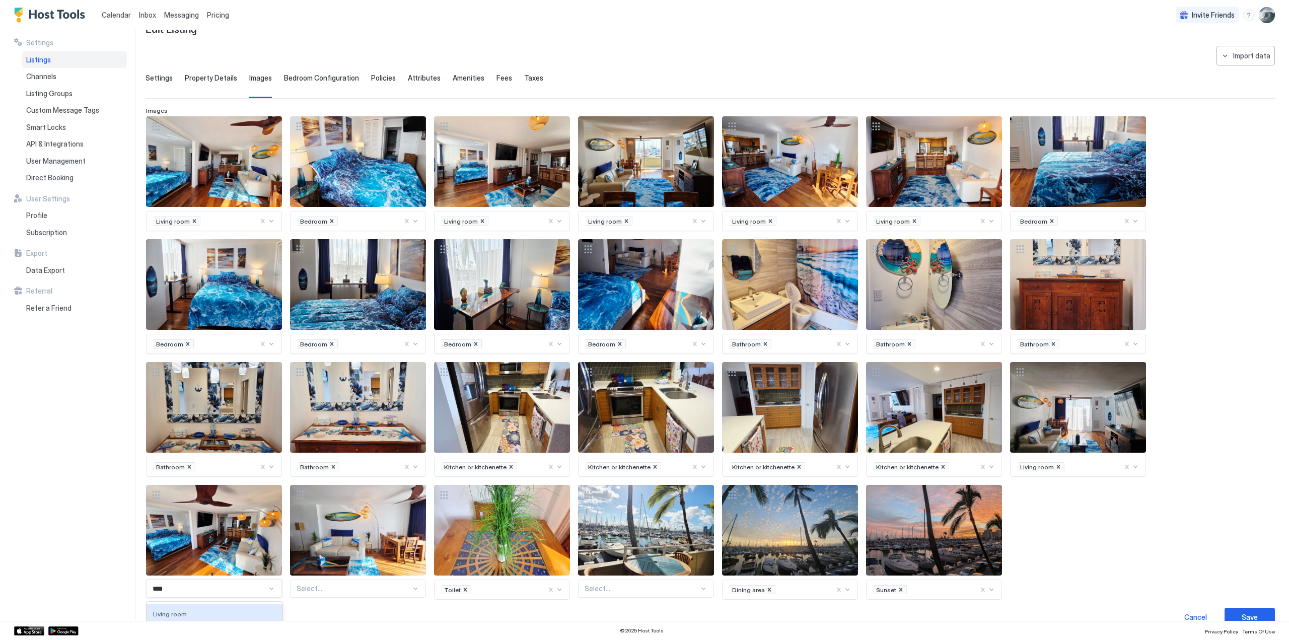
drag, startPoint x: 161, startPoint y: 608, endPoint x: 200, endPoint y: 600, distance: 40.0
click at [161, 610] on span "Living room" at bounding box center [170, 614] width 34 height 8
click at [317, 585] on div "Select..." at bounding box center [358, 588] width 136 height 18
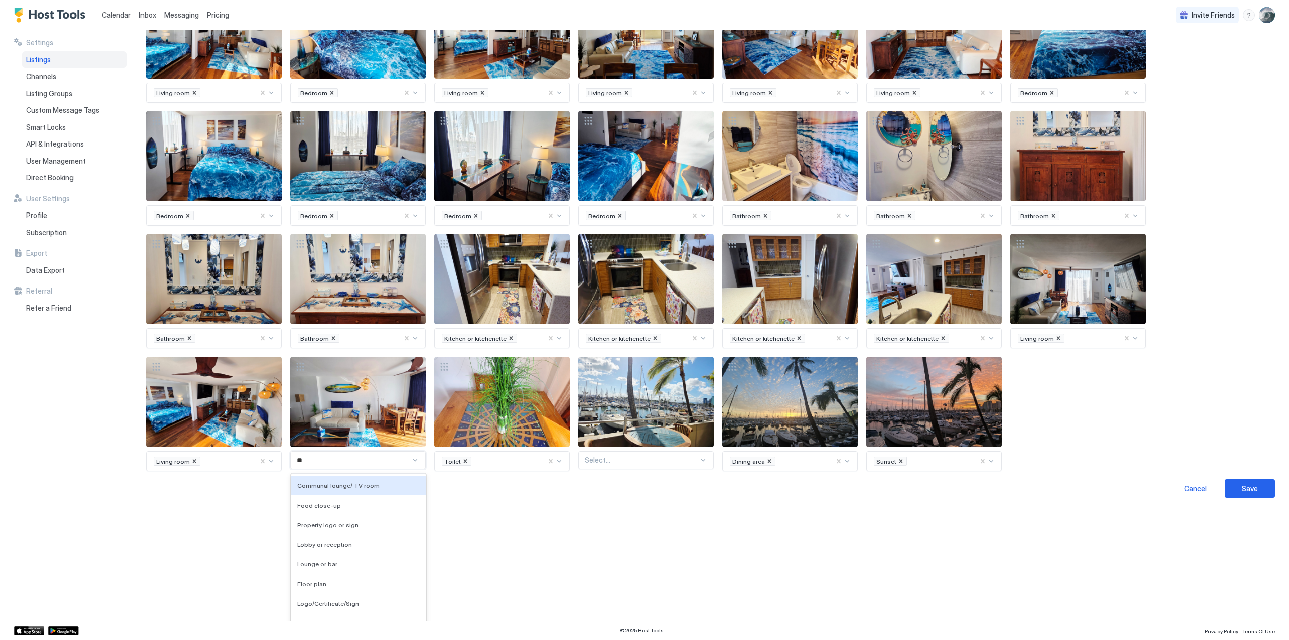
type input "***"
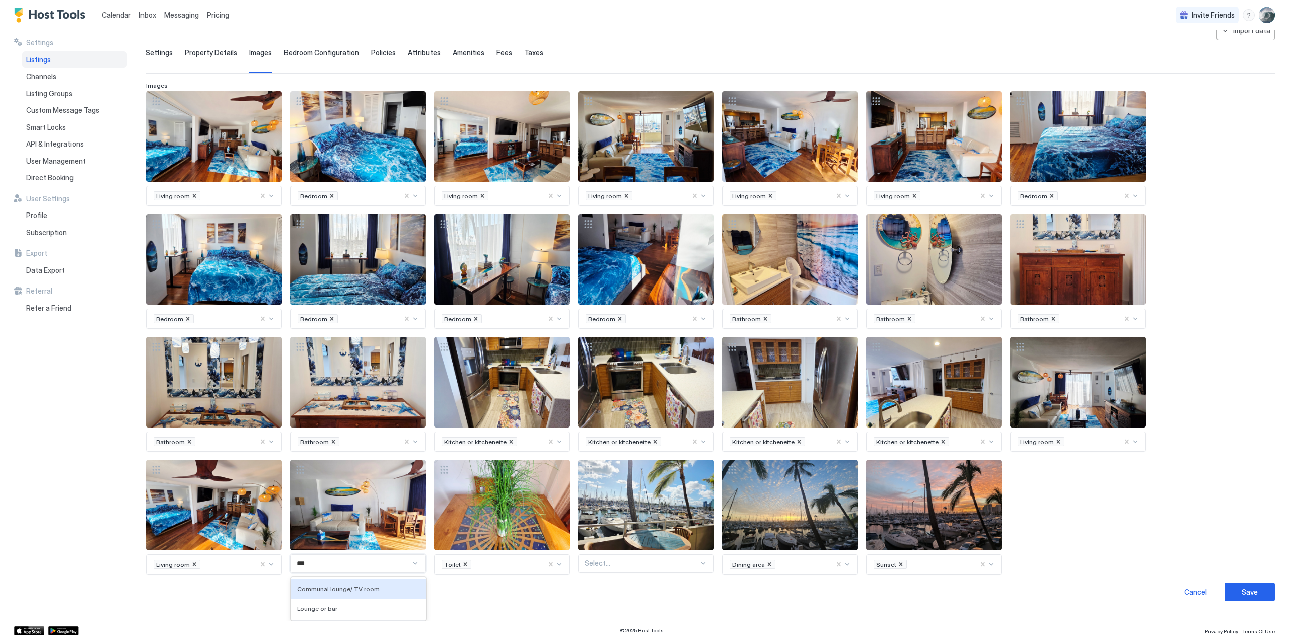
scroll to position [53, 0]
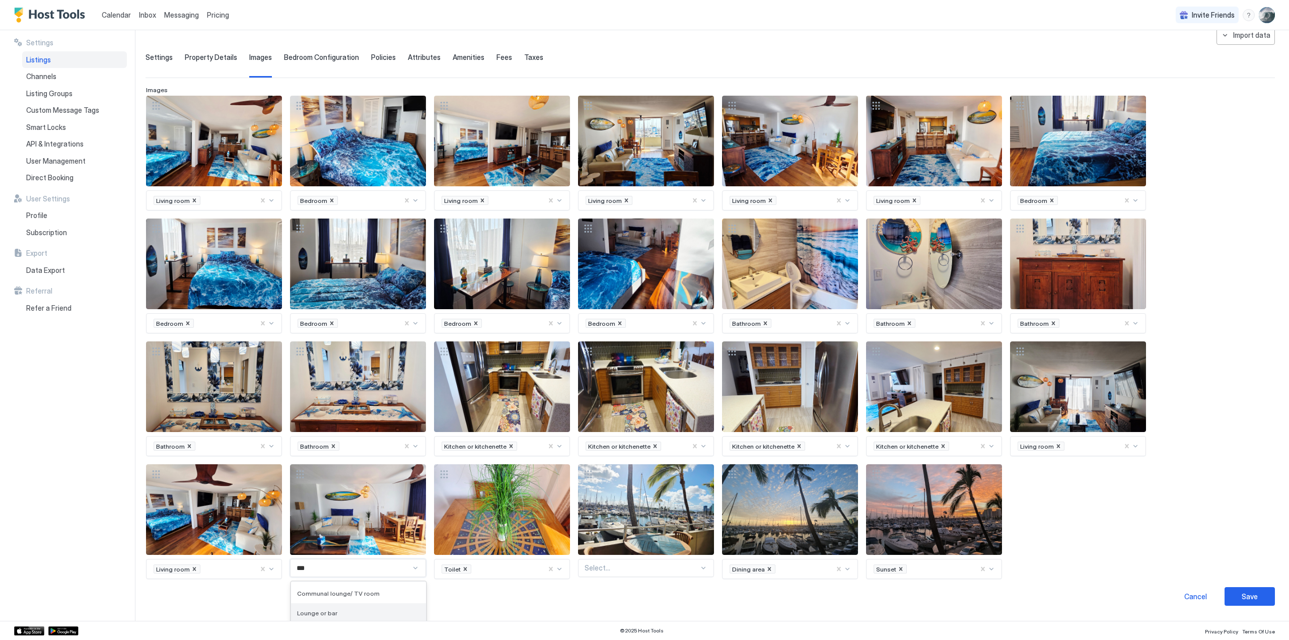
click at [308, 609] on span "Lounge or bar" at bounding box center [317, 613] width 40 height 8
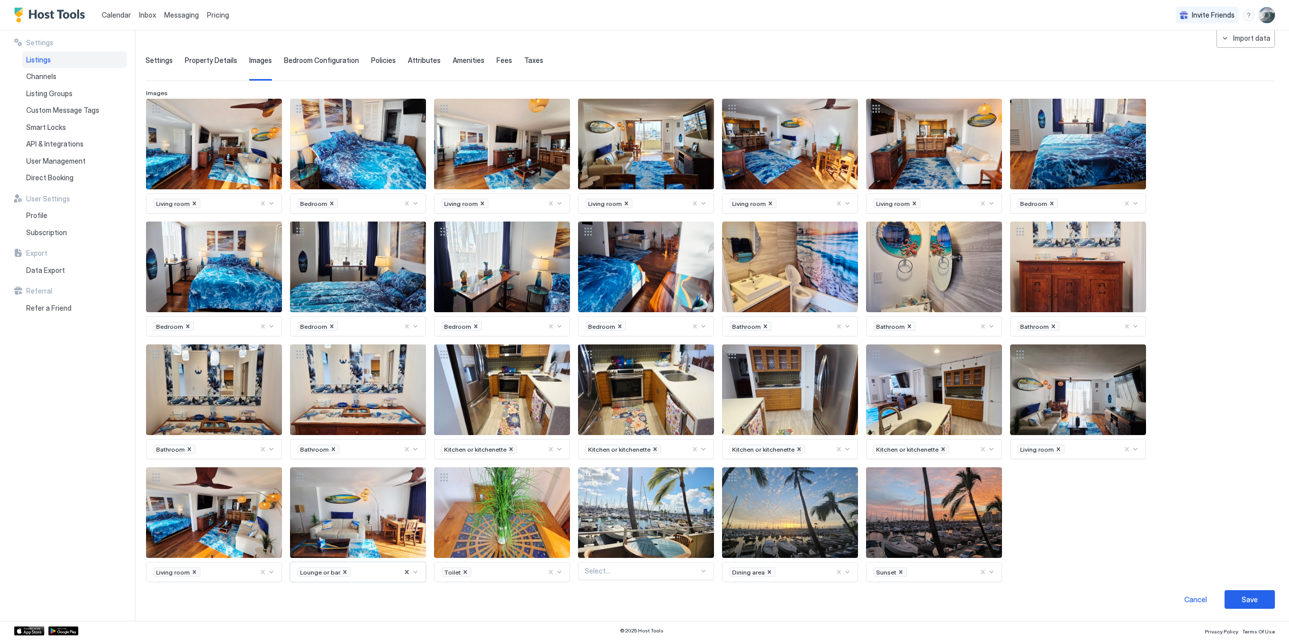
scroll to position [45, 0]
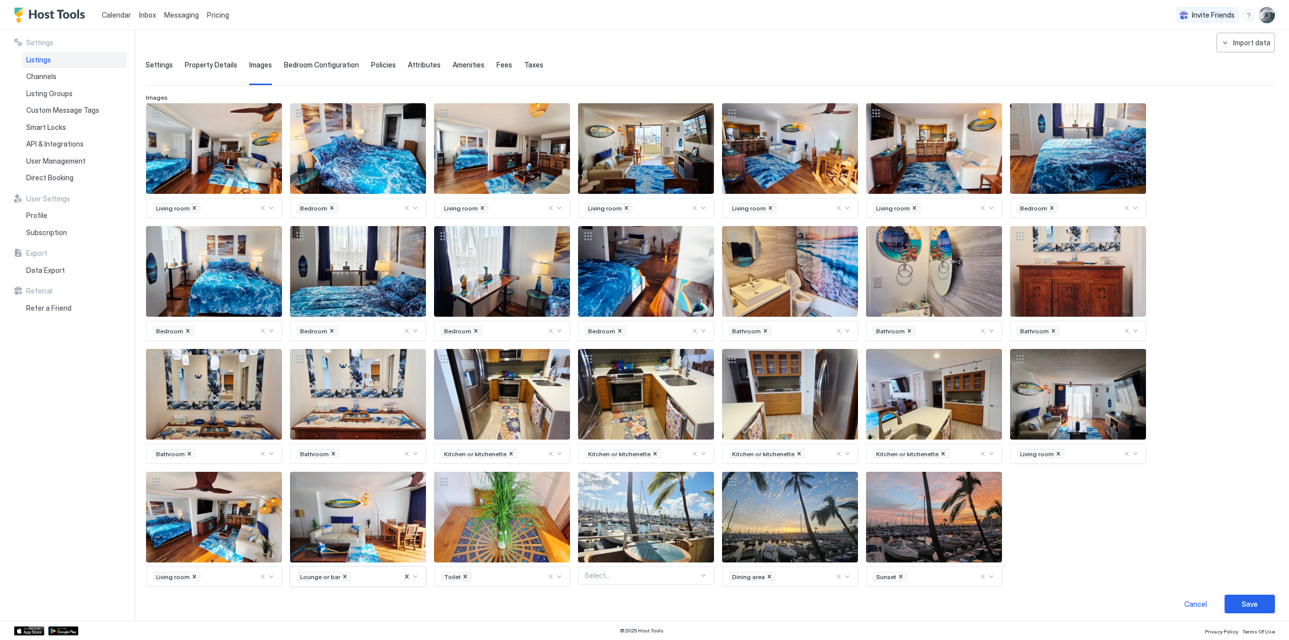
click at [462, 573] on icon "Remove Toilet" at bounding box center [465, 576] width 7 height 7
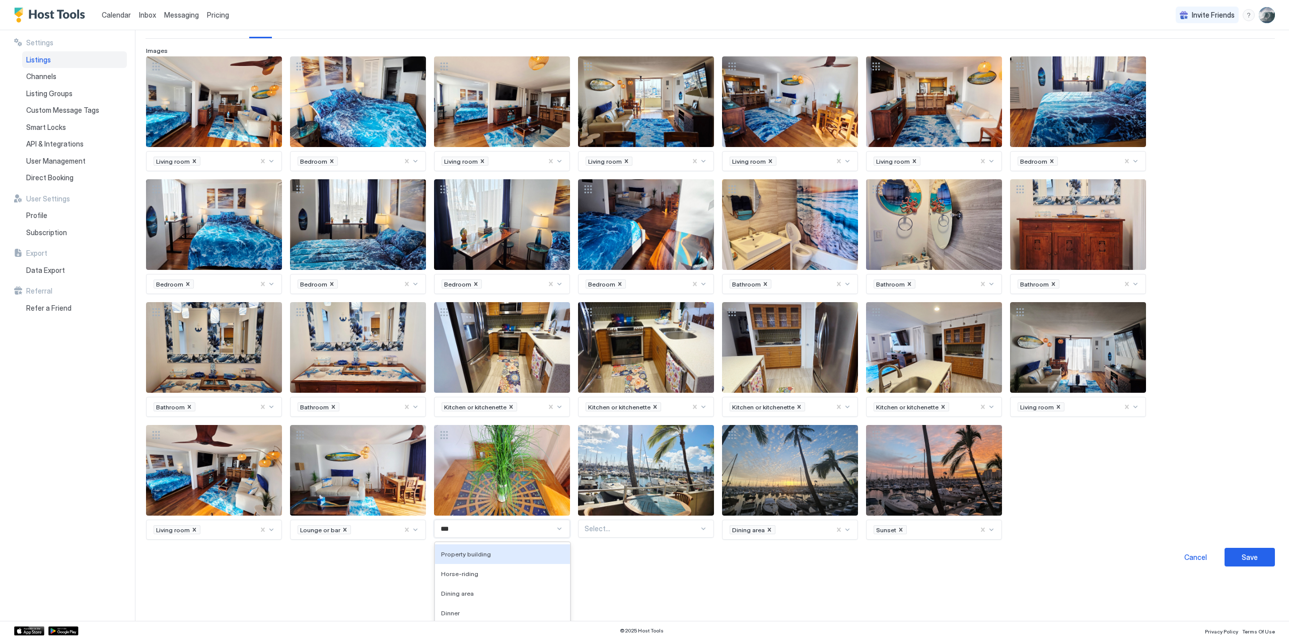
type input "****"
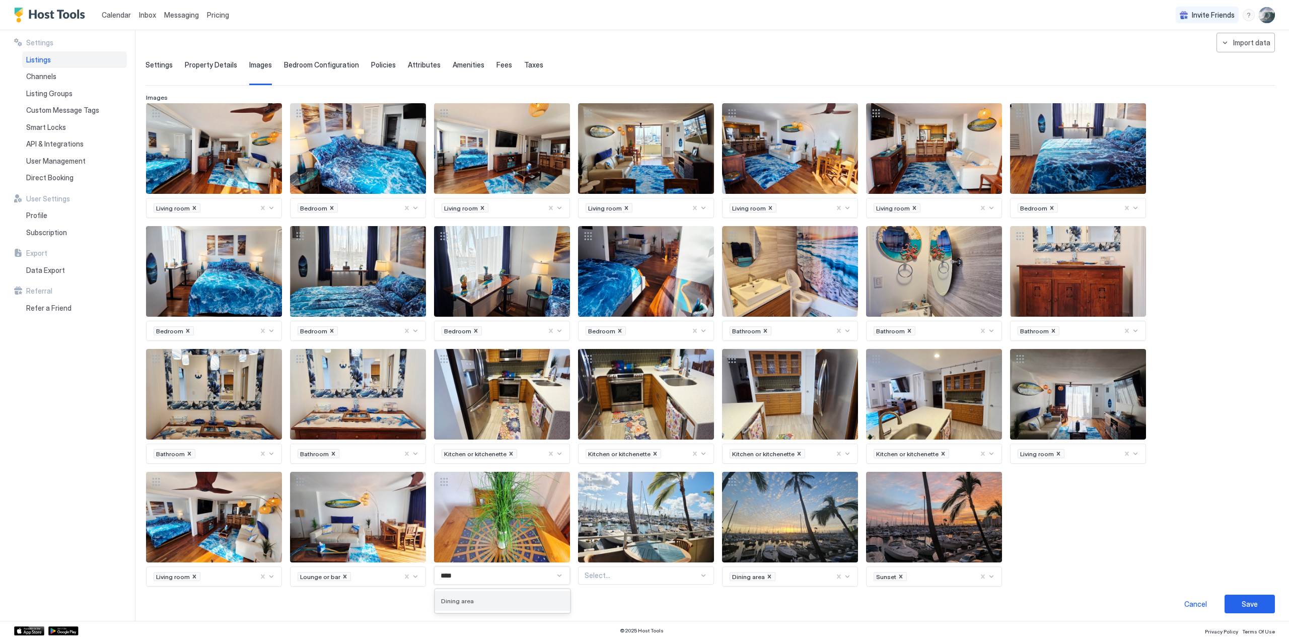
click at [450, 597] on span "Dining area" at bounding box center [457, 601] width 33 height 8
click at [598, 571] on div "Select..." at bounding box center [646, 575] width 136 height 18
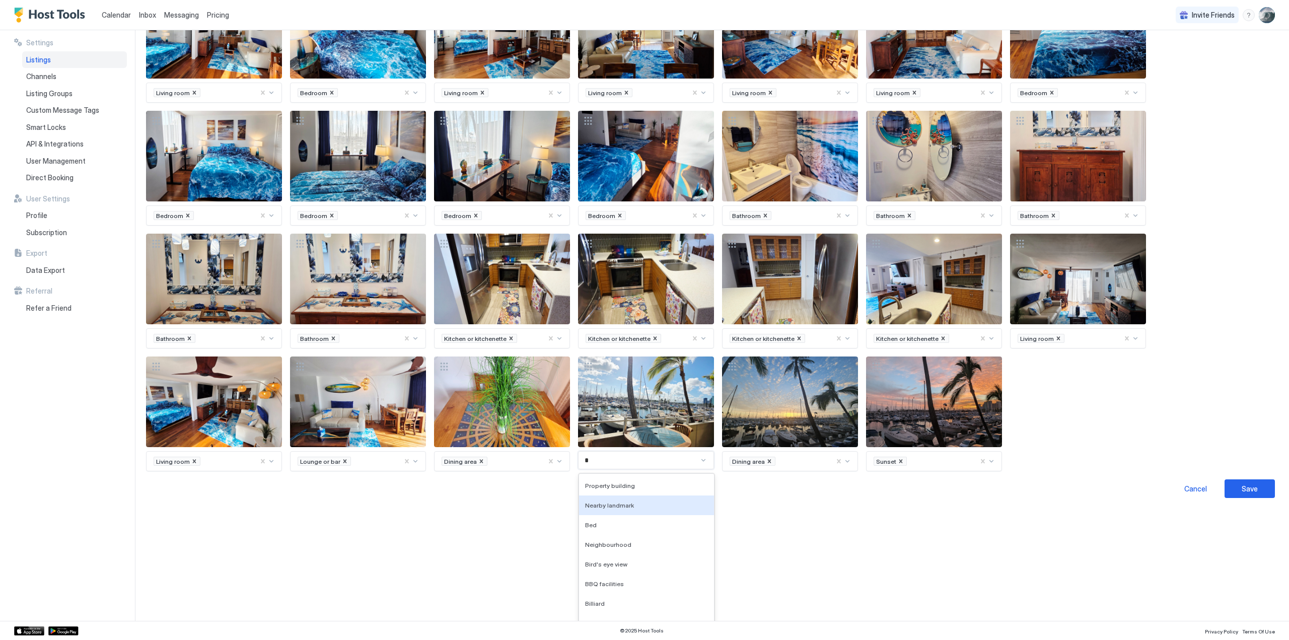
type input "**"
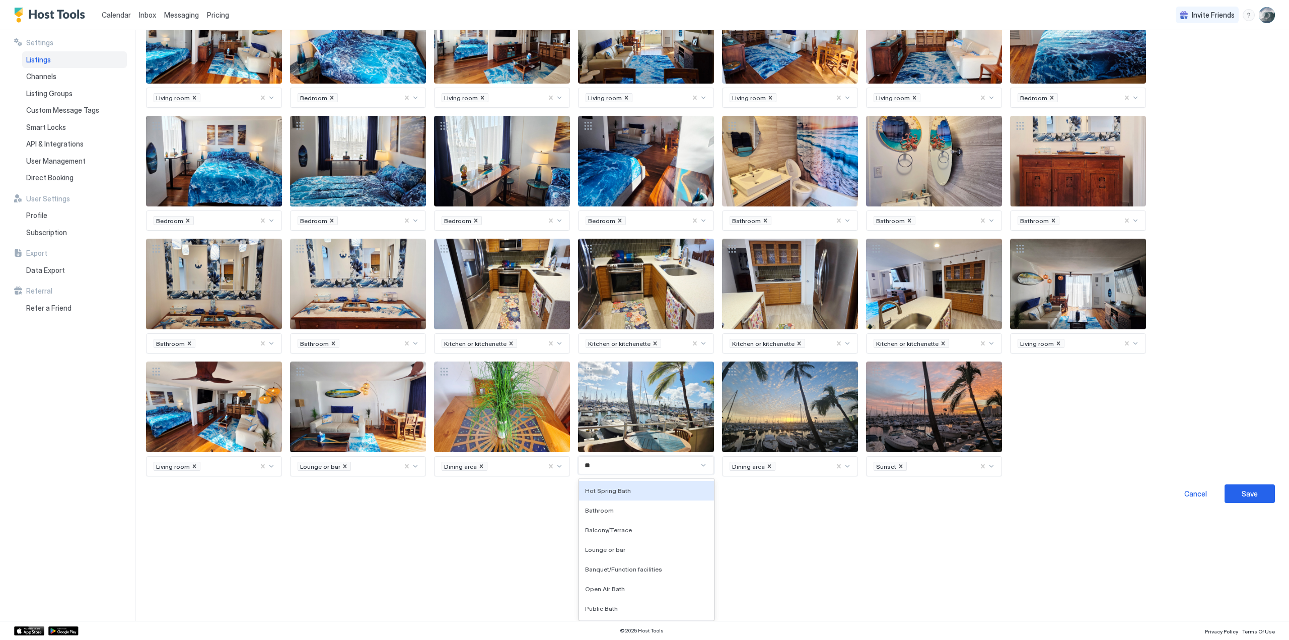
scroll to position [151, 0]
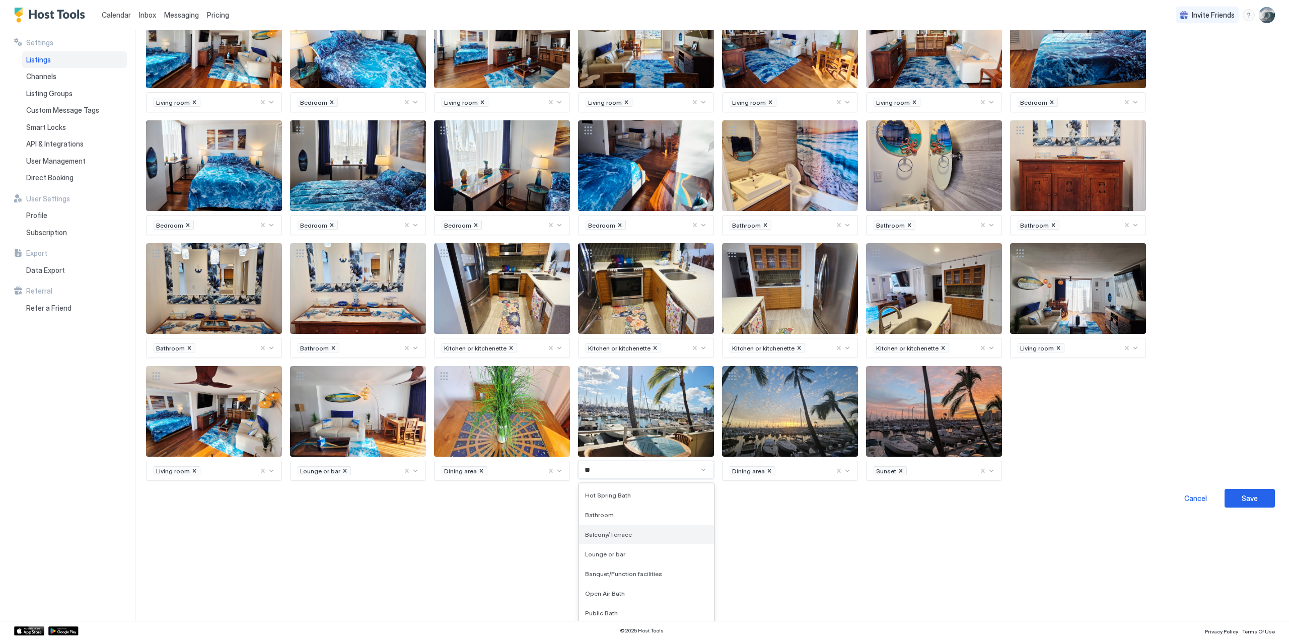
click at [610, 531] on span "Balcony/Terrace" at bounding box center [608, 535] width 47 height 8
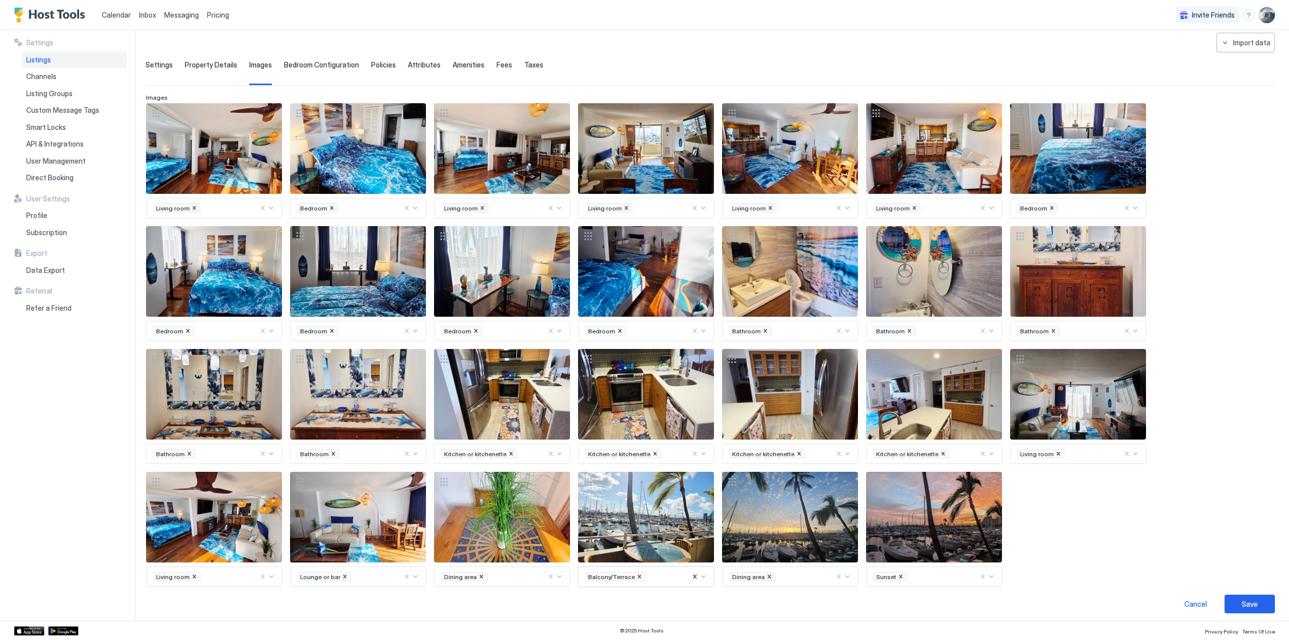
click at [766, 573] on icon "Remove Dining area" at bounding box center [769, 576] width 7 height 7
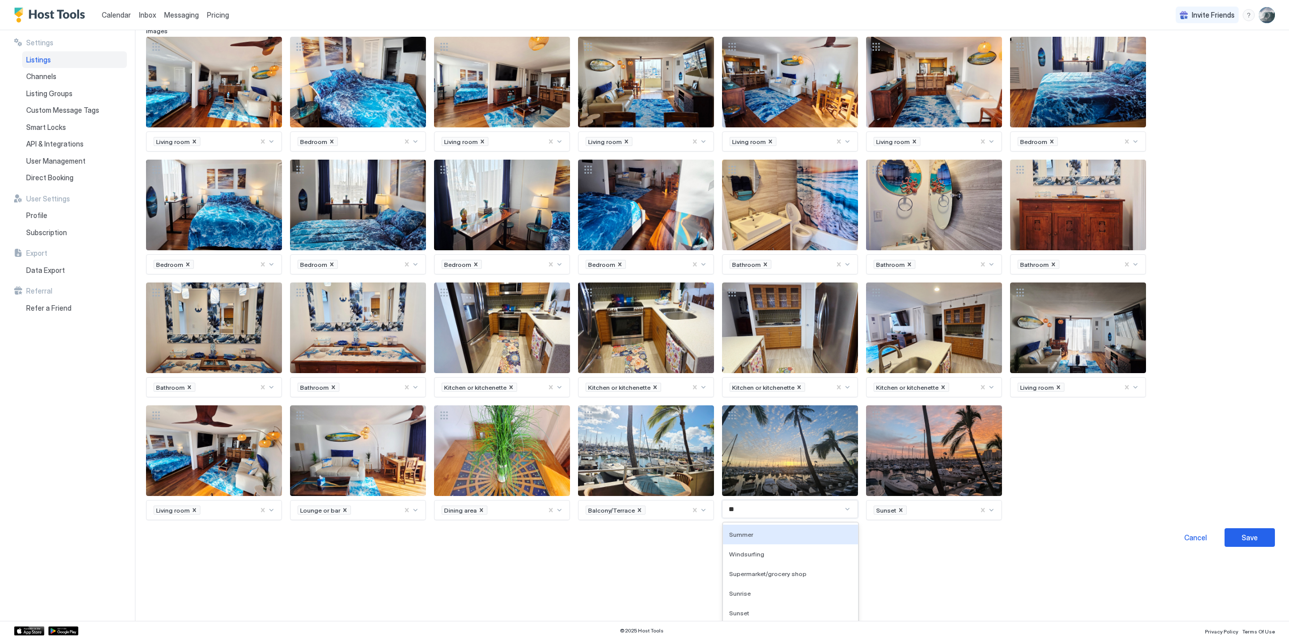
type input "***"
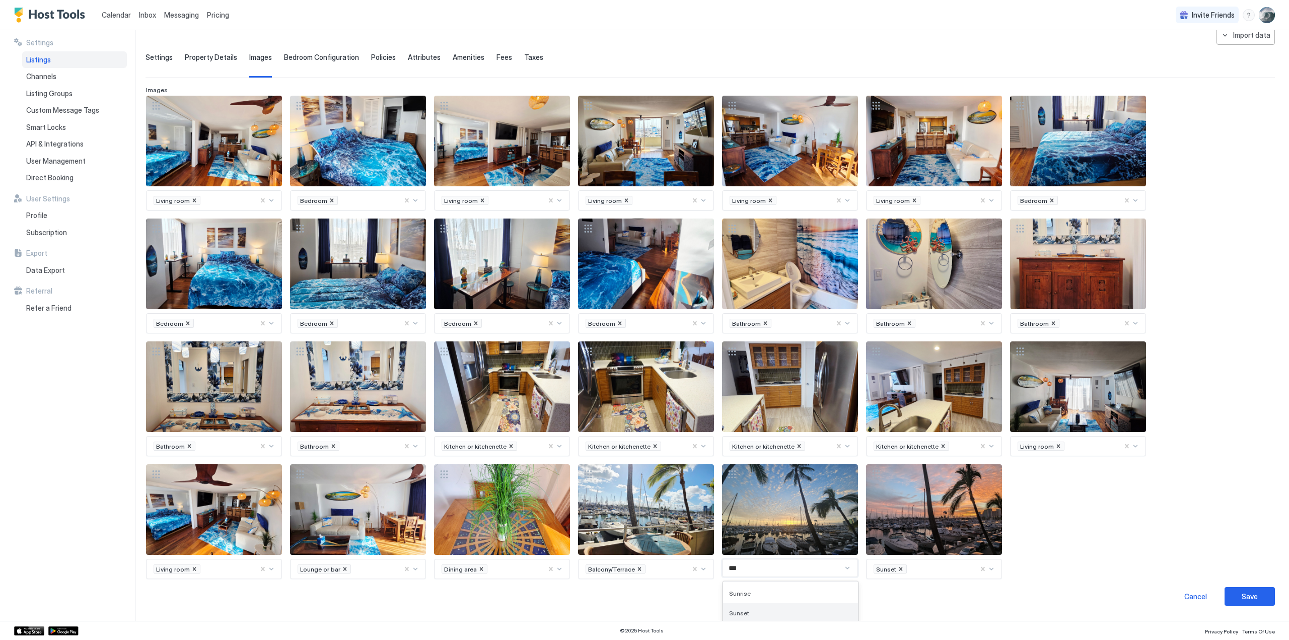
click at [739, 604] on div "Sunset" at bounding box center [790, 613] width 135 height 20
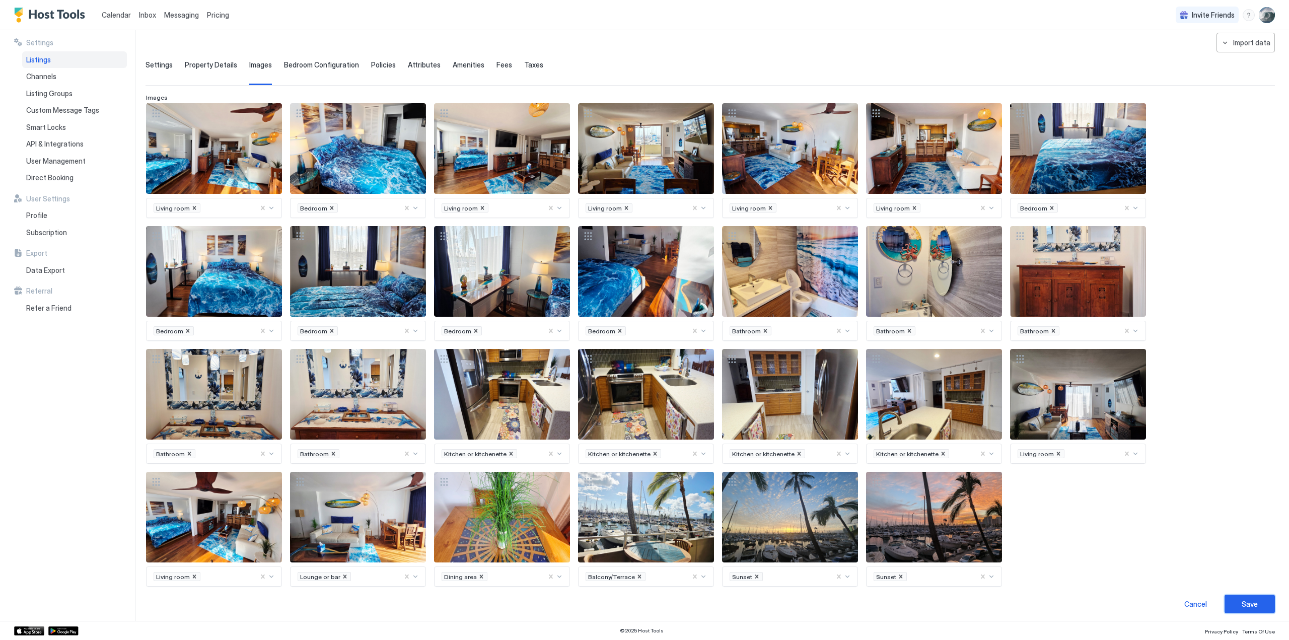
drag, startPoint x: 1244, startPoint y: 596, endPoint x: 1235, endPoint y: 598, distance: 9.3
click at [1244, 598] on div "Save" at bounding box center [1249, 603] width 16 height 11
click at [558, 626] on div "Path `bedType` is required." at bounding box center [644, 627] width 177 height 10
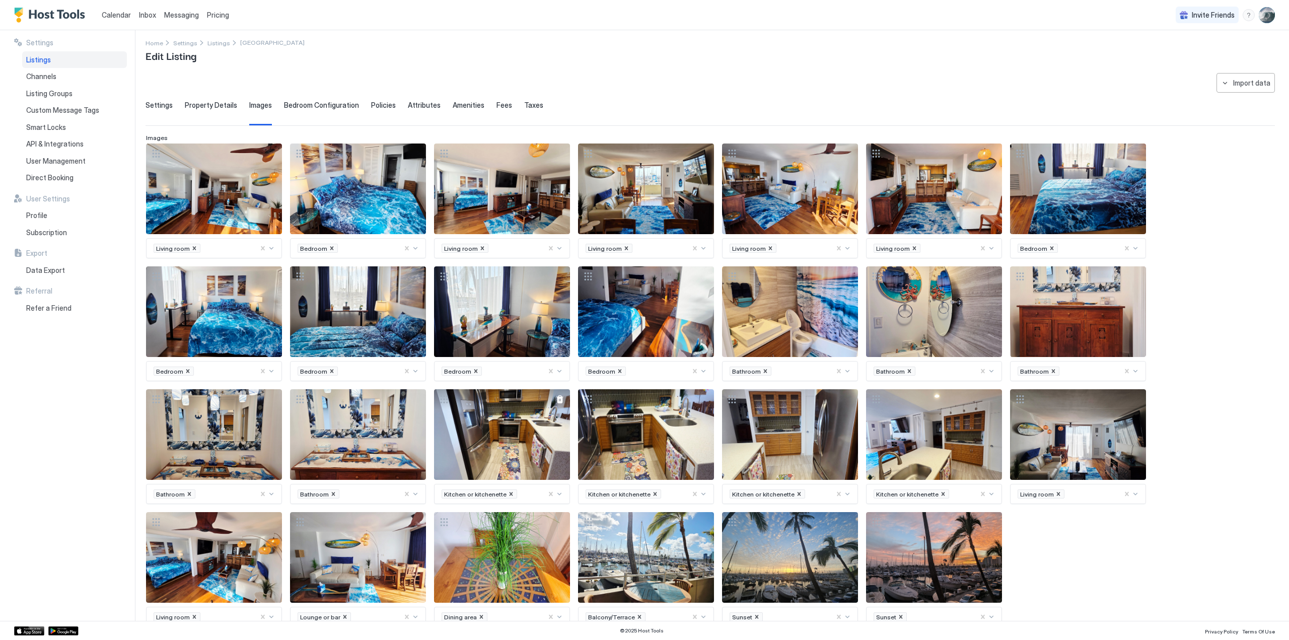
scroll to position [0, 0]
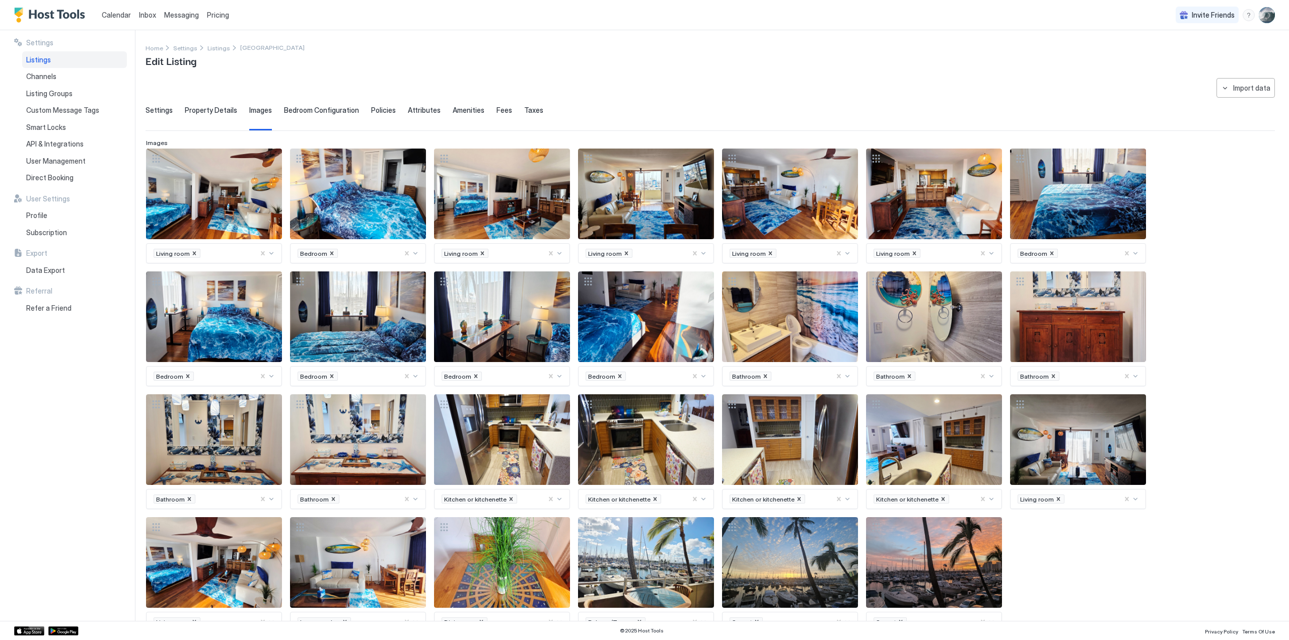
click at [417, 250] on div at bounding box center [415, 253] width 8 height 8
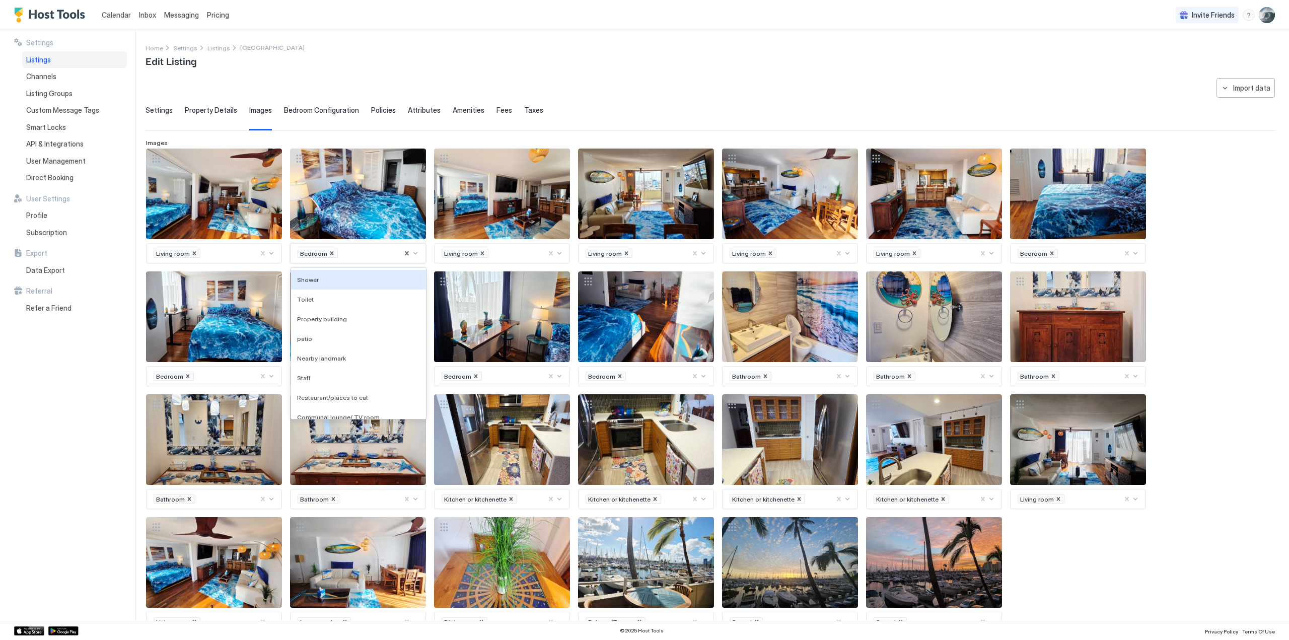
click at [413, 252] on div at bounding box center [415, 253] width 8 height 8
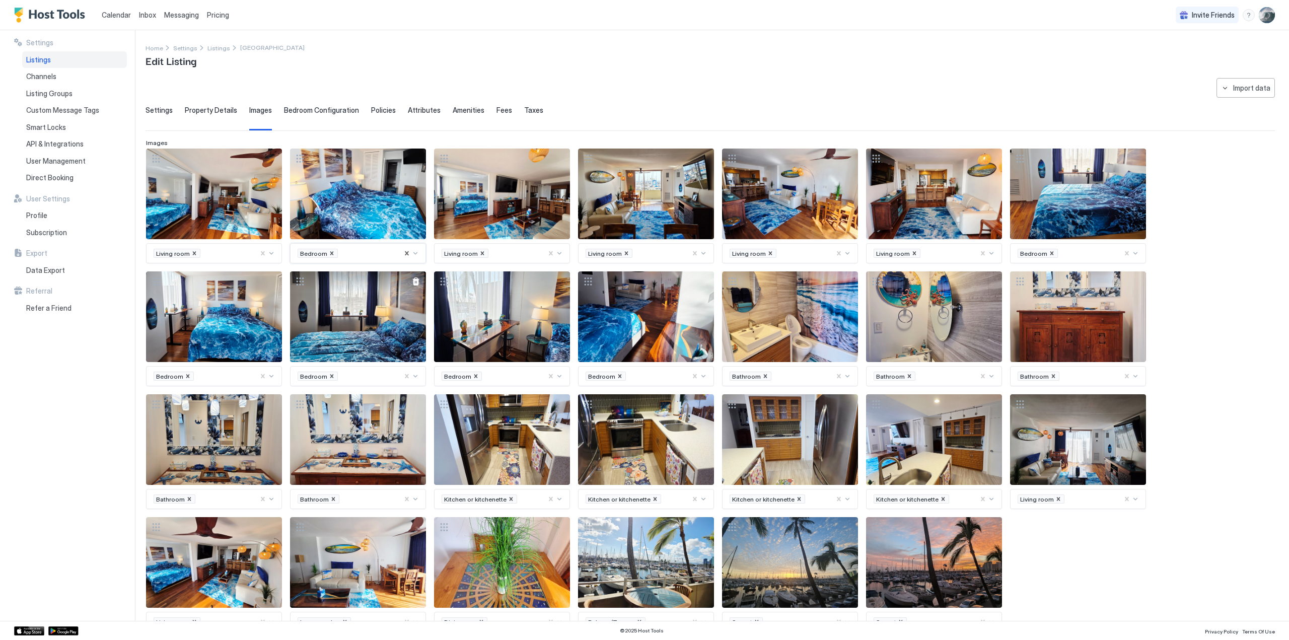
scroll to position [25, 0]
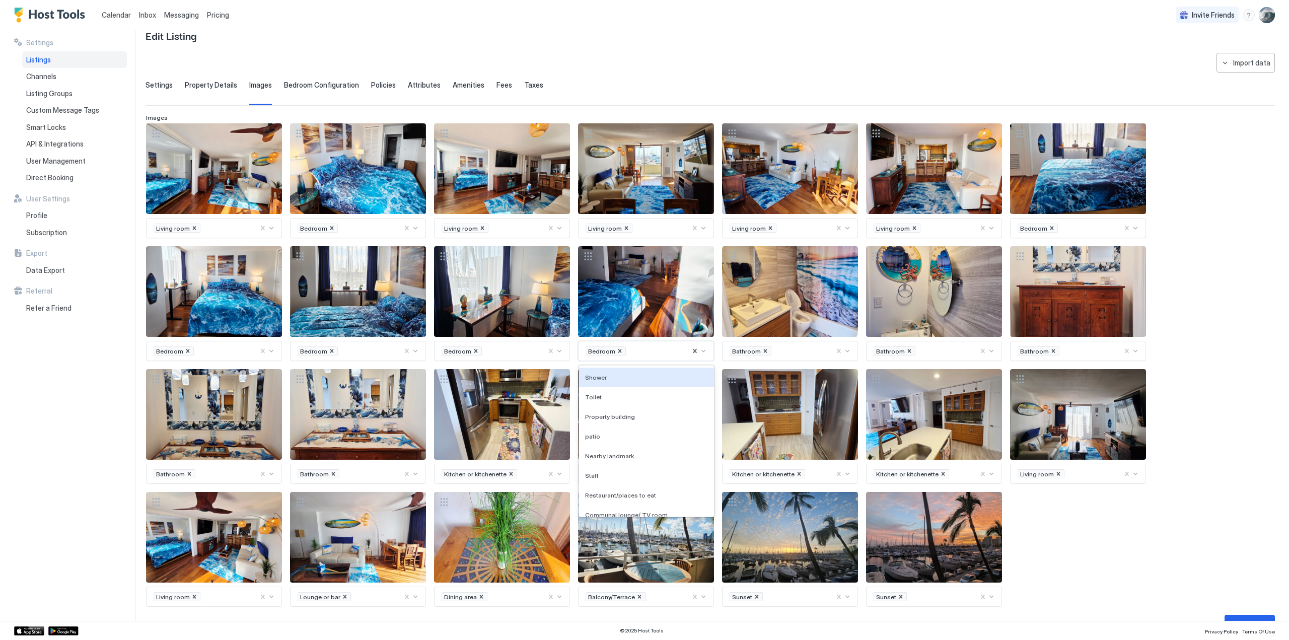
click at [705, 348] on div at bounding box center [703, 351] width 8 height 8
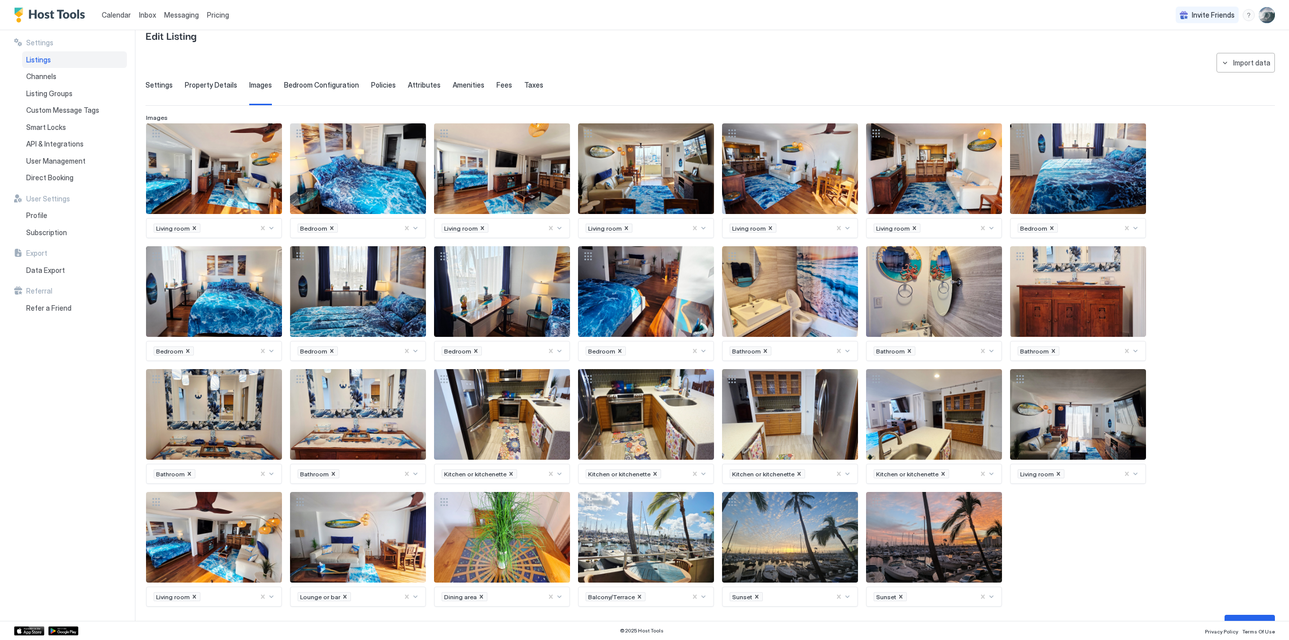
click at [598, 93] on div "Settings Property Details Images Bedroom Configuration Policies Attributes Amen…" at bounding box center [709, 93] width 1129 height 25
click at [560, 348] on div at bounding box center [559, 351] width 8 height 8
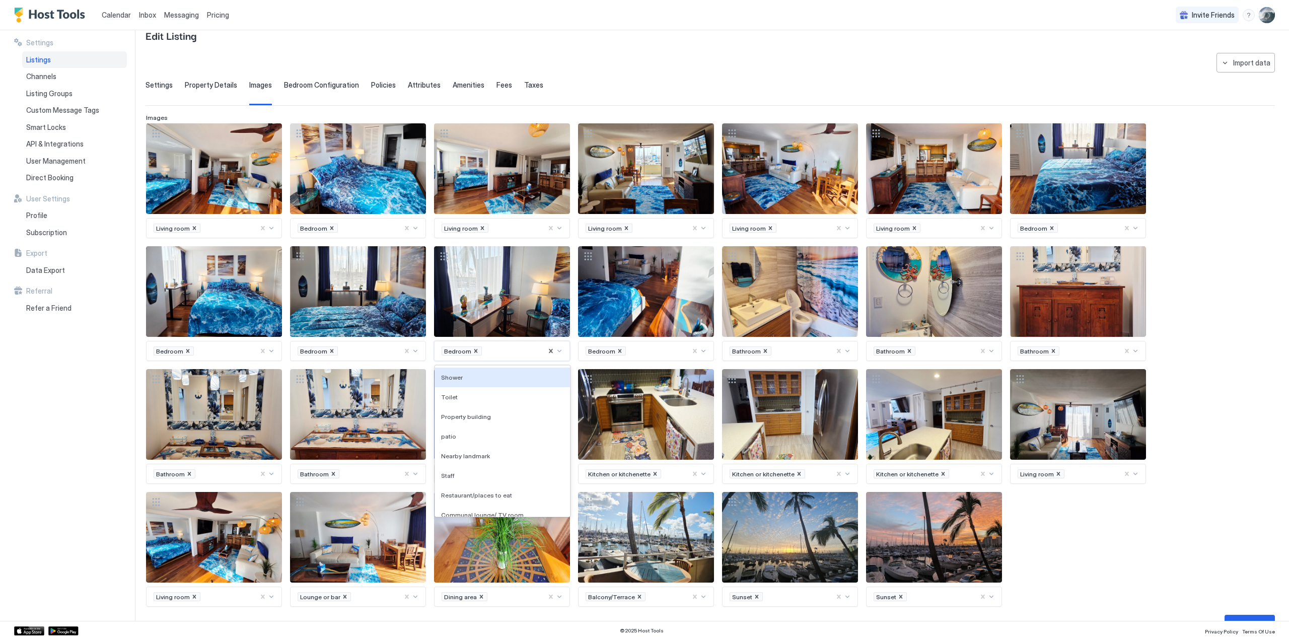
click at [560, 348] on div at bounding box center [559, 351] width 8 height 8
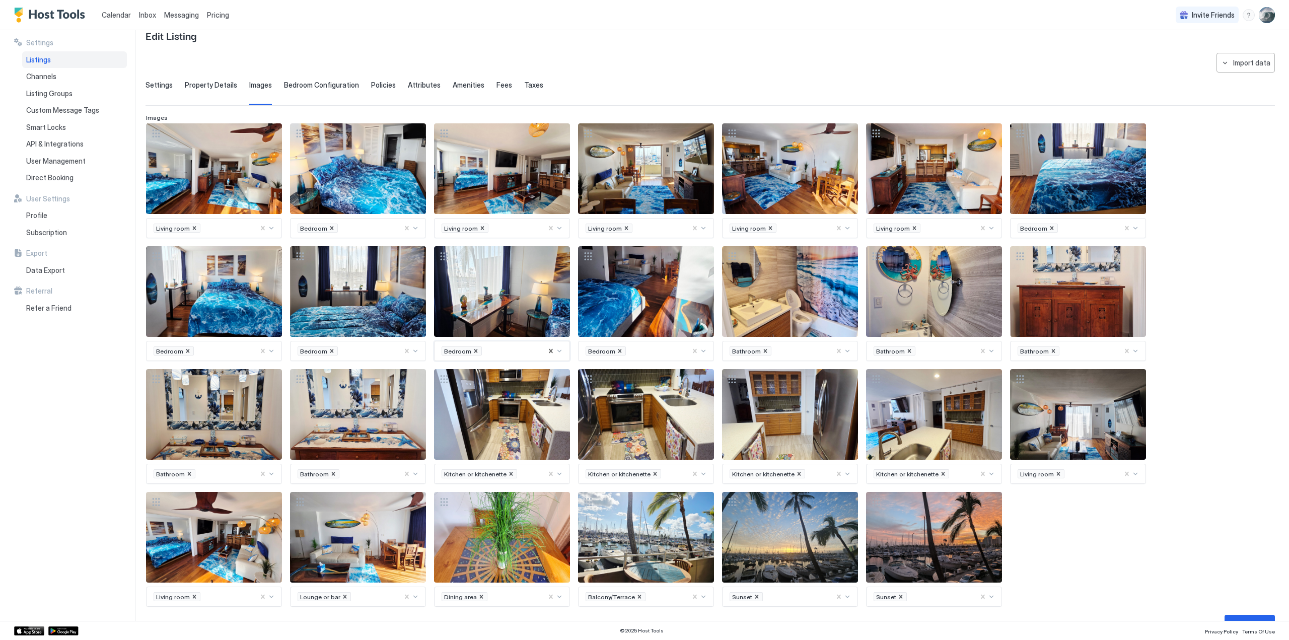
click at [463, 347] on span "Bedroom" at bounding box center [457, 351] width 27 height 8
click at [496, 102] on div "Fees" at bounding box center [504, 93] width 16 height 25
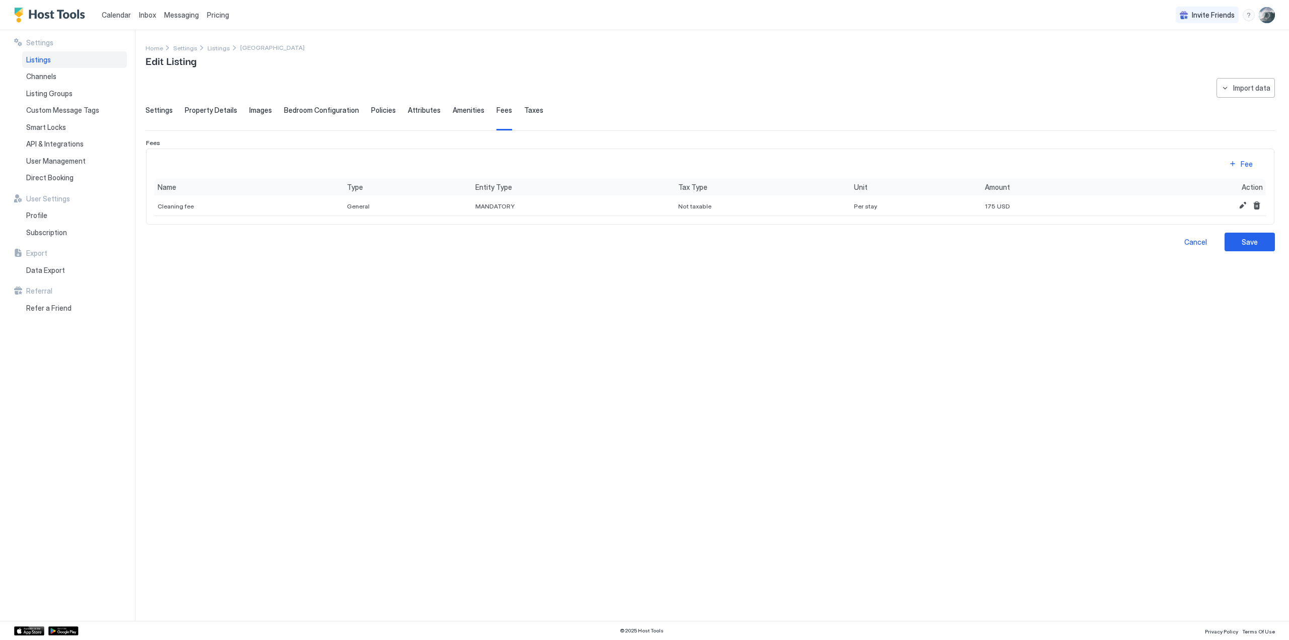
click at [319, 112] on span "Bedroom Configuration" at bounding box center [321, 110] width 75 height 9
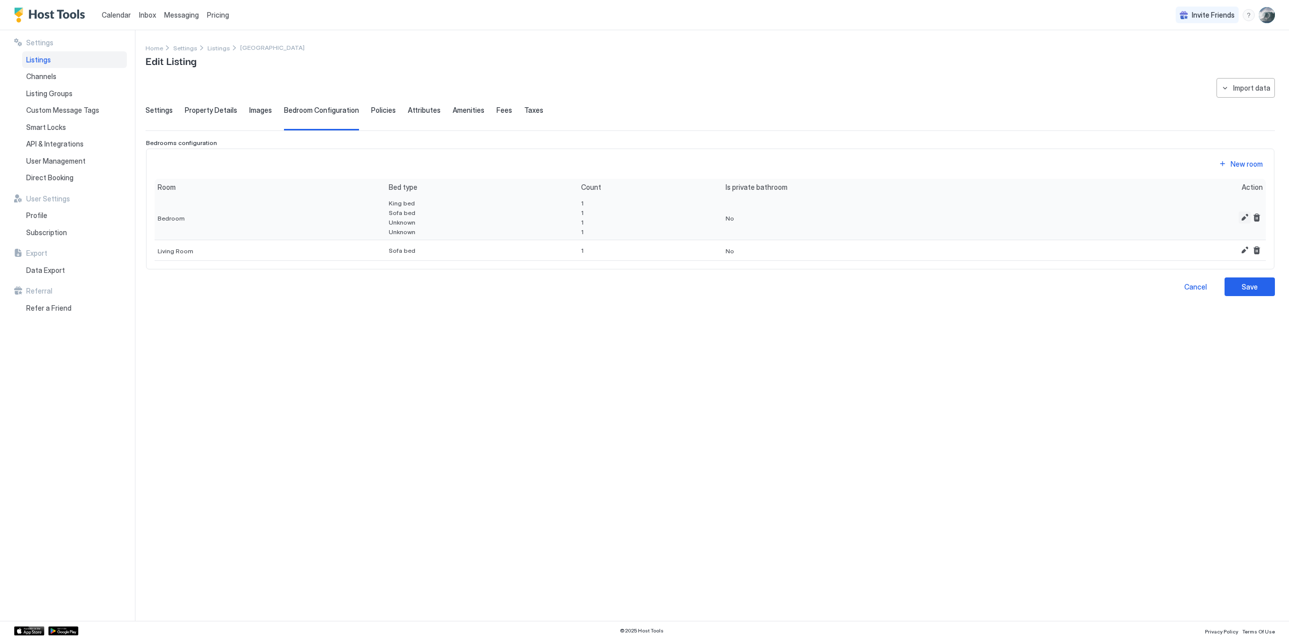
click at [1244, 216] on button "Edit" at bounding box center [1244, 217] width 12 height 12
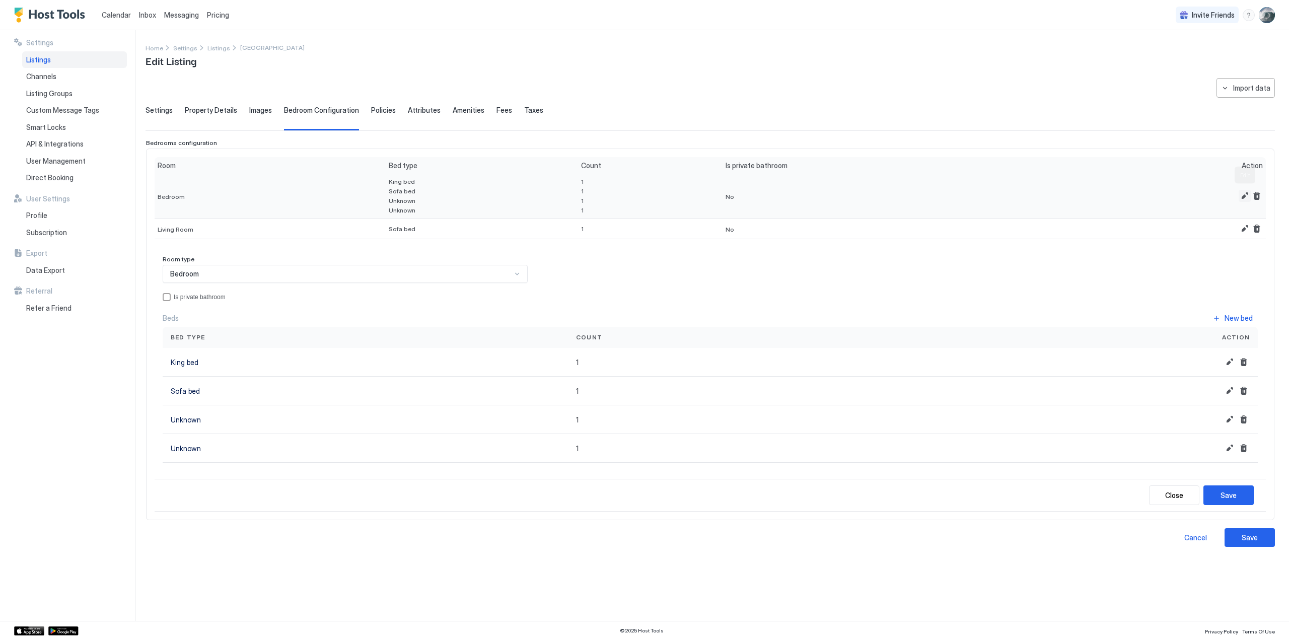
click at [1245, 192] on button "Edit" at bounding box center [1244, 196] width 12 height 12
click at [1244, 194] on button "Edit" at bounding box center [1244, 196] width 12 height 12
click at [1242, 447] on button "Delete" at bounding box center [1243, 448] width 12 height 12
click at [1243, 416] on button "Delete" at bounding box center [1243, 419] width 12 height 12
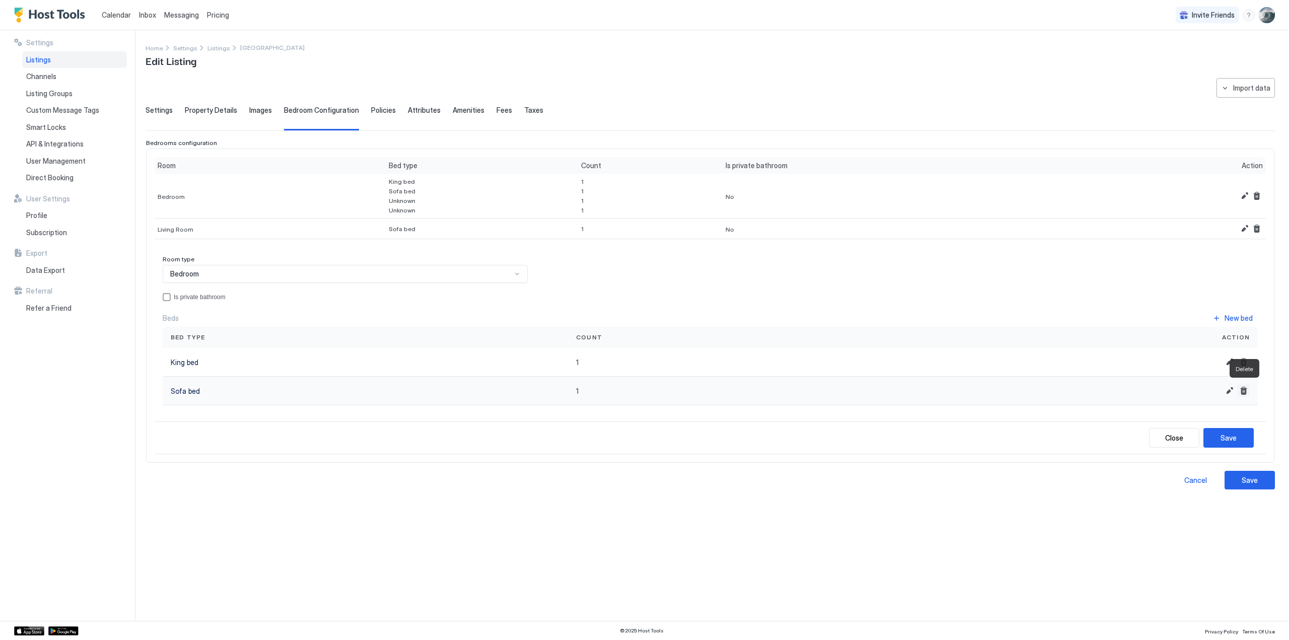
click at [1244, 387] on button "Delete" at bounding box center [1243, 391] width 12 height 12
click at [1235, 400] on button "Save" at bounding box center [1228, 409] width 50 height 20
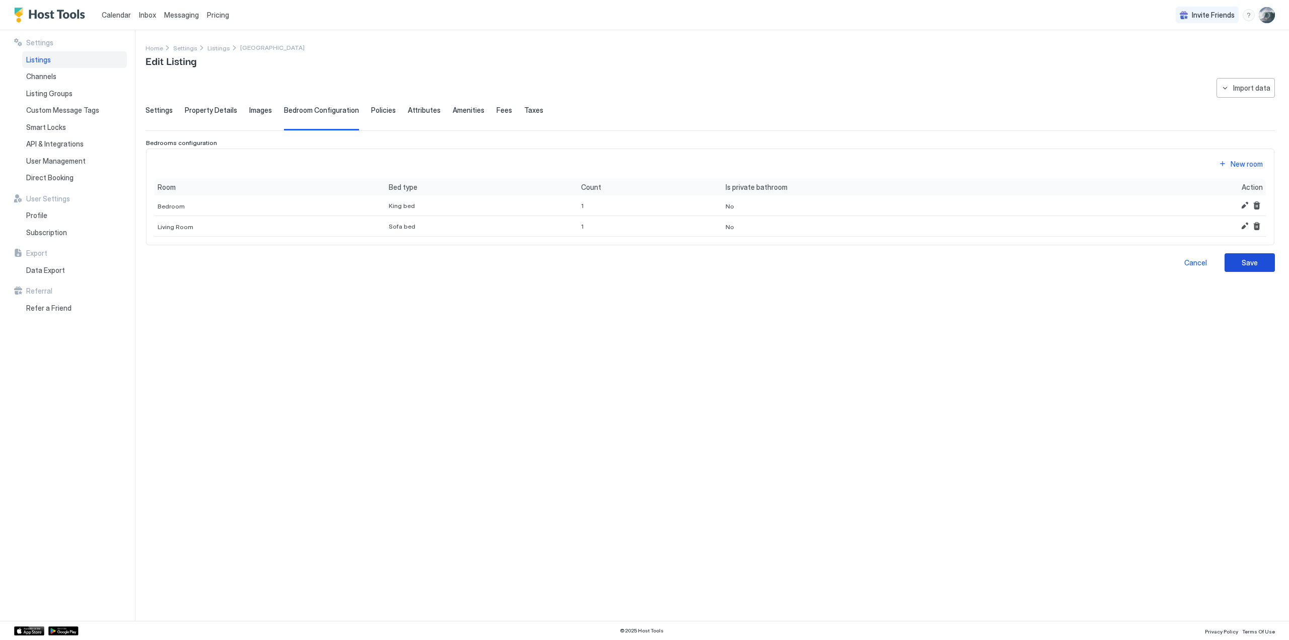
click at [1253, 257] on div "Save" at bounding box center [1249, 262] width 16 height 11
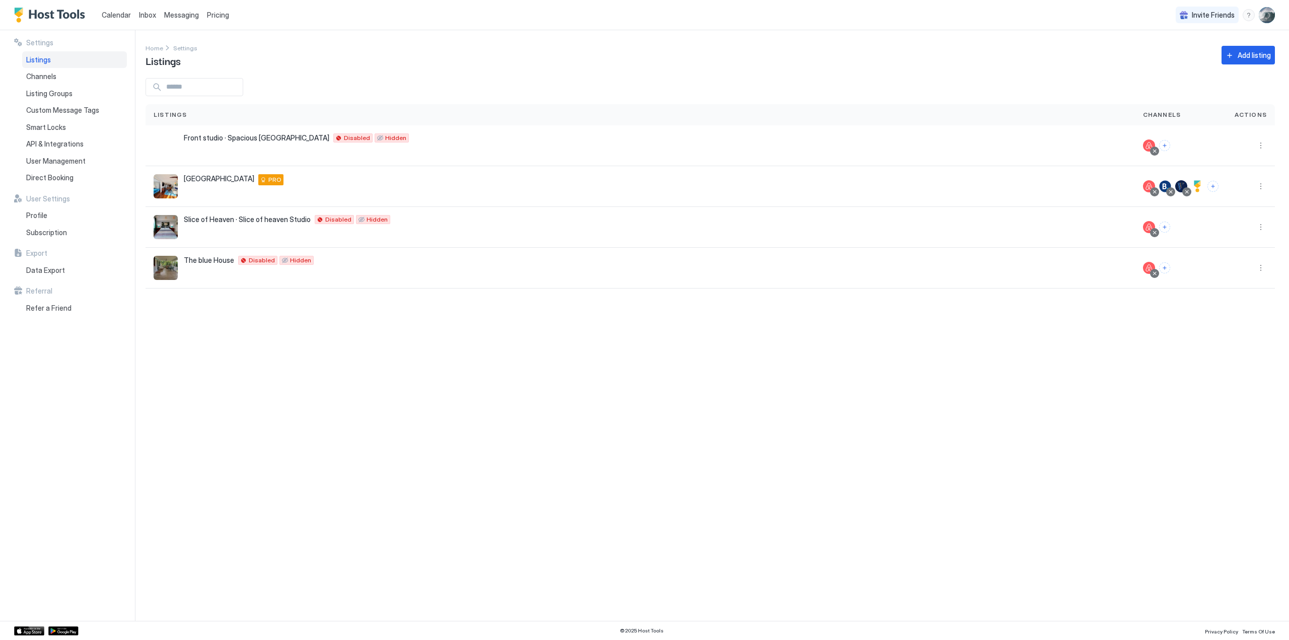
click at [222, 14] on span "Pricing" at bounding box center [218, 15] width 22 height 9
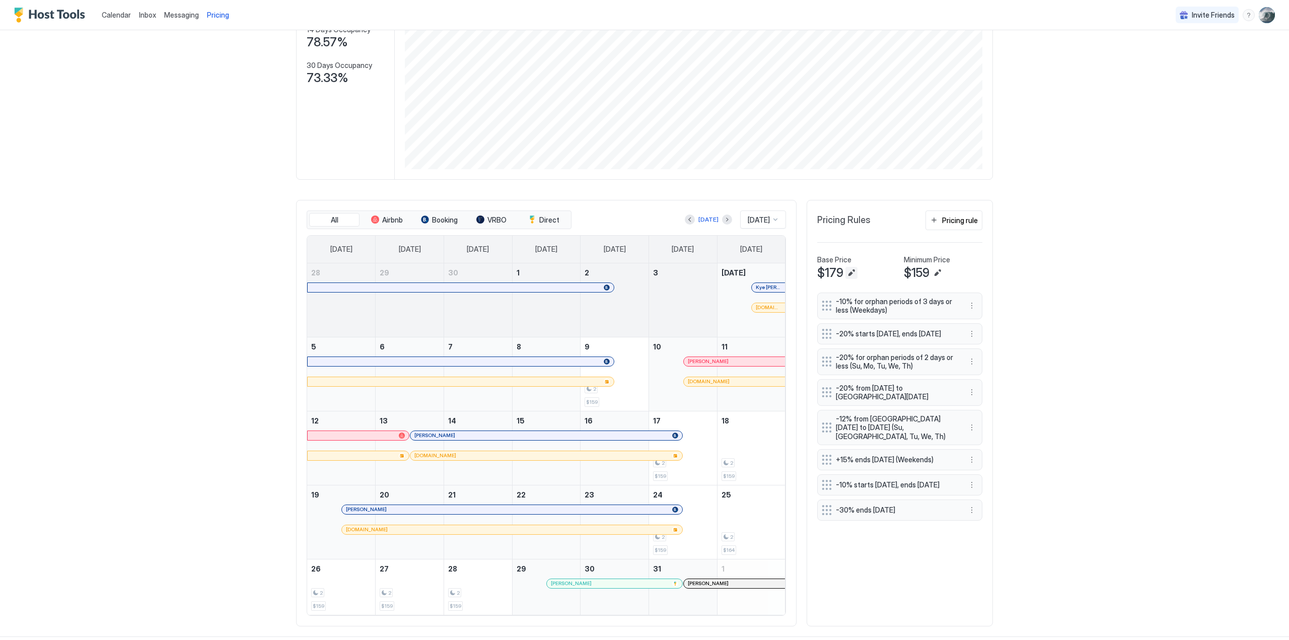
scroll to position [138, 0]
click at [932, 226] on button "Pricing rule" at bounding box center [953, 220] width 57 height 20
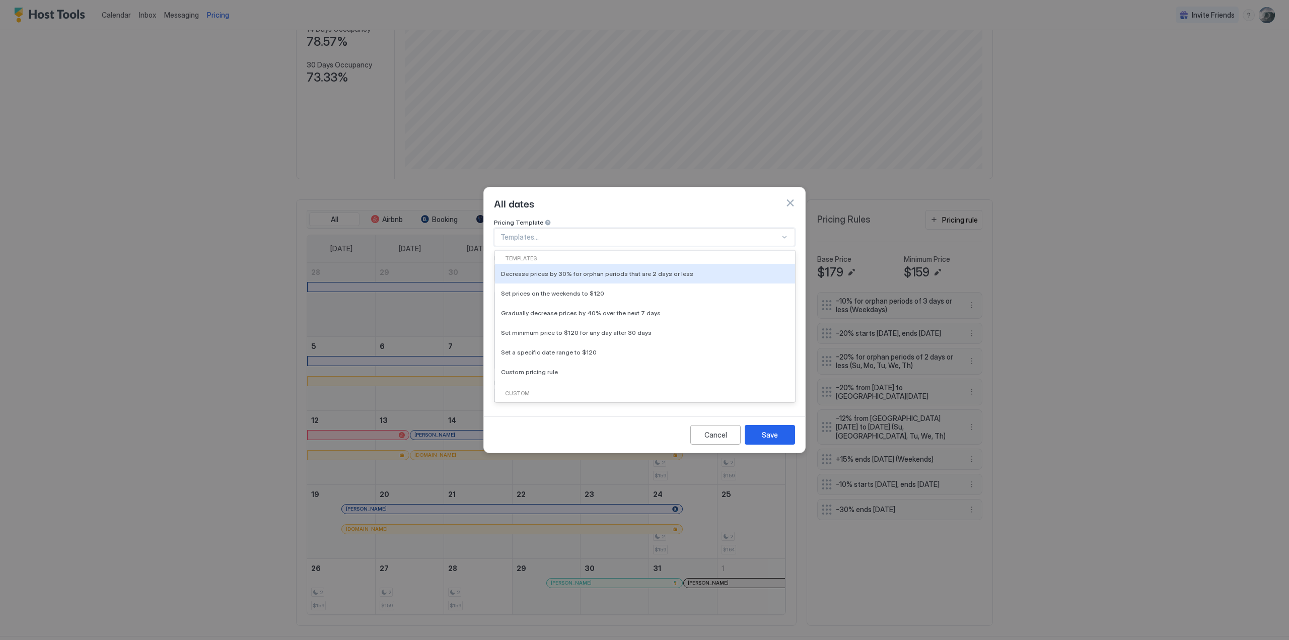
click at [787, 233] on div at bounding box center [784, 237] width 8 height 8
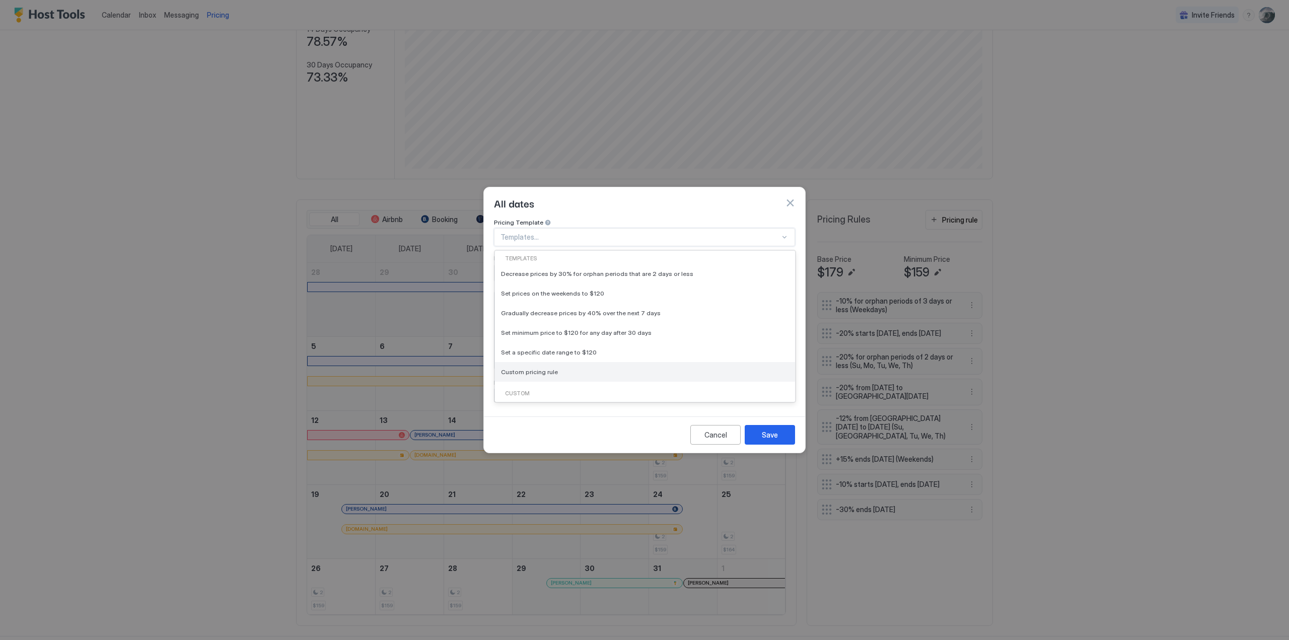
click at [539, 368] on div "Custom pricing rule" at bounding box center [645, 372] width 300 height 20
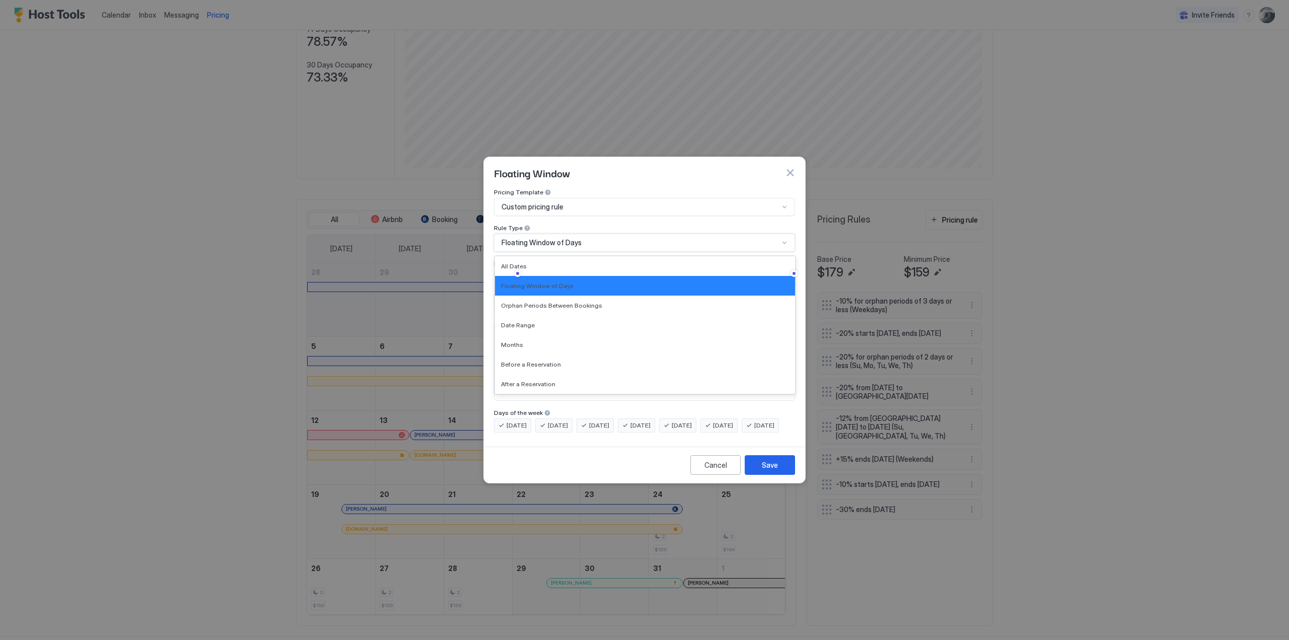
click at [784, 239] on div at bounding box center [784, 243] width 8 height 8
click at [521, 341] on div "Months" at bounding box center [645, 345] width 288 height 8
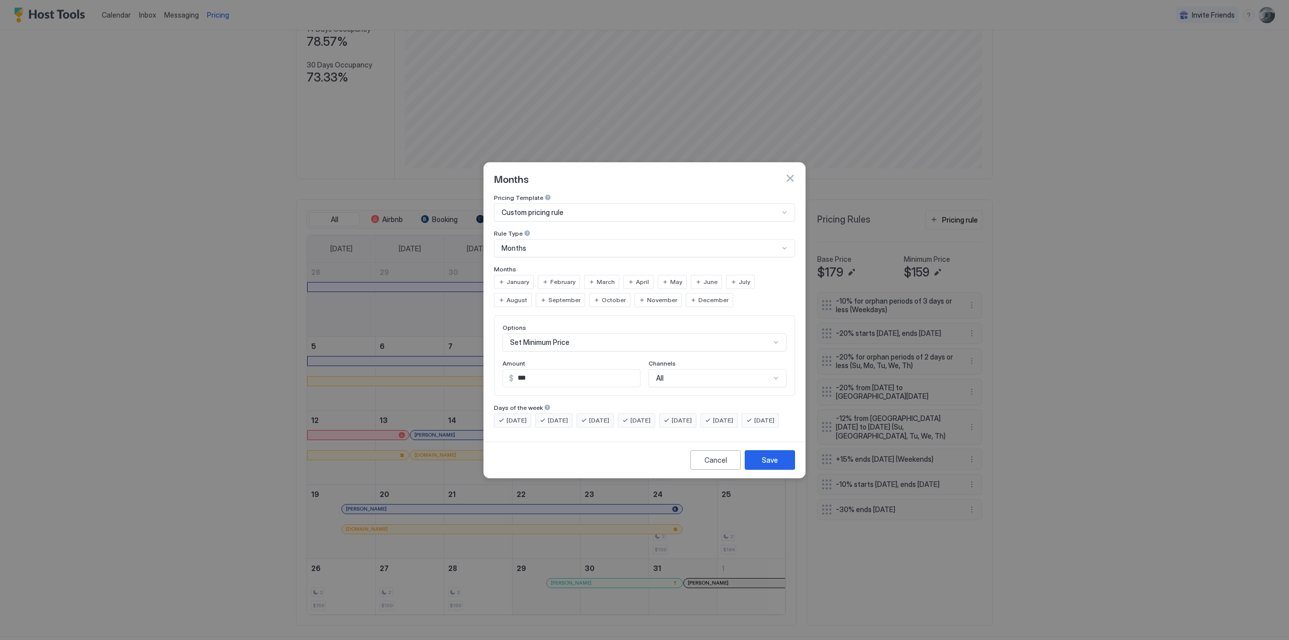
click at [695, 275] on div "June" at bounding box center [706, 282] width 31 height 14
click at [727, 275] on div "July" at bounding box center [740, 282] width 29 height 14
click at [532, 293] on div "August" at bounding box center [513, 300] width 38 height 14
click at [536, 293] on div "September" at bounding box center [560, 300] width 49 height 14
click at [776, 333] on div "Set Minimum Price" at bounding box center [644, 342] width 284 height 18
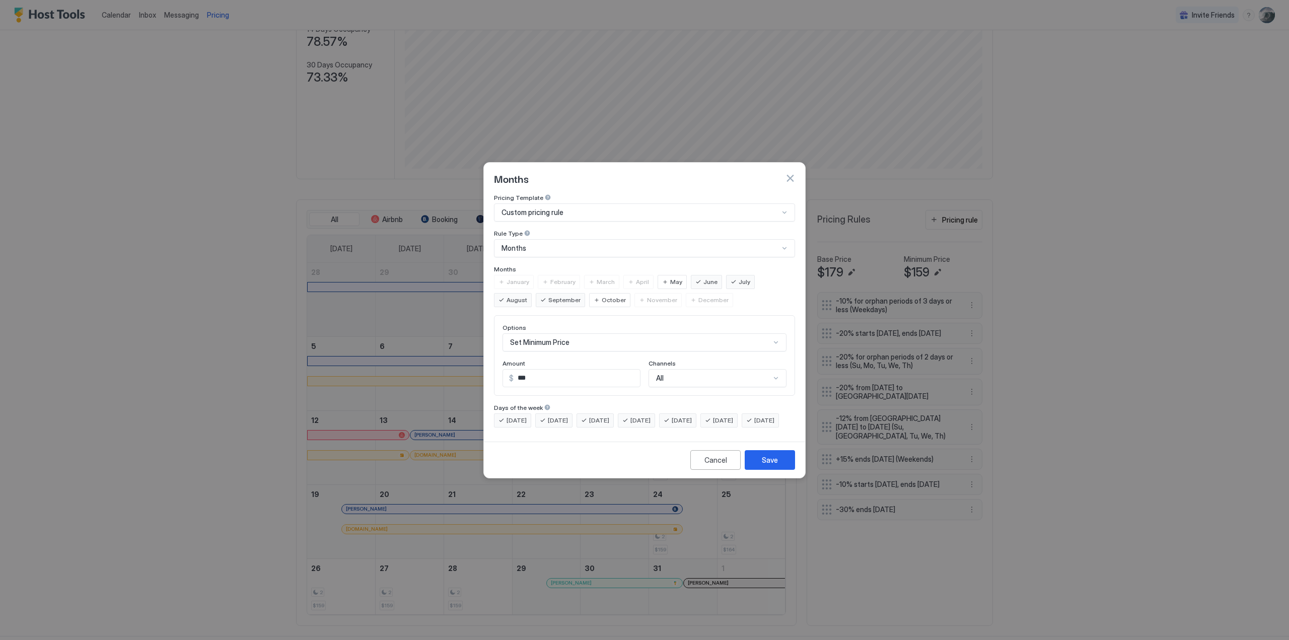
scroll to position [52, 0]
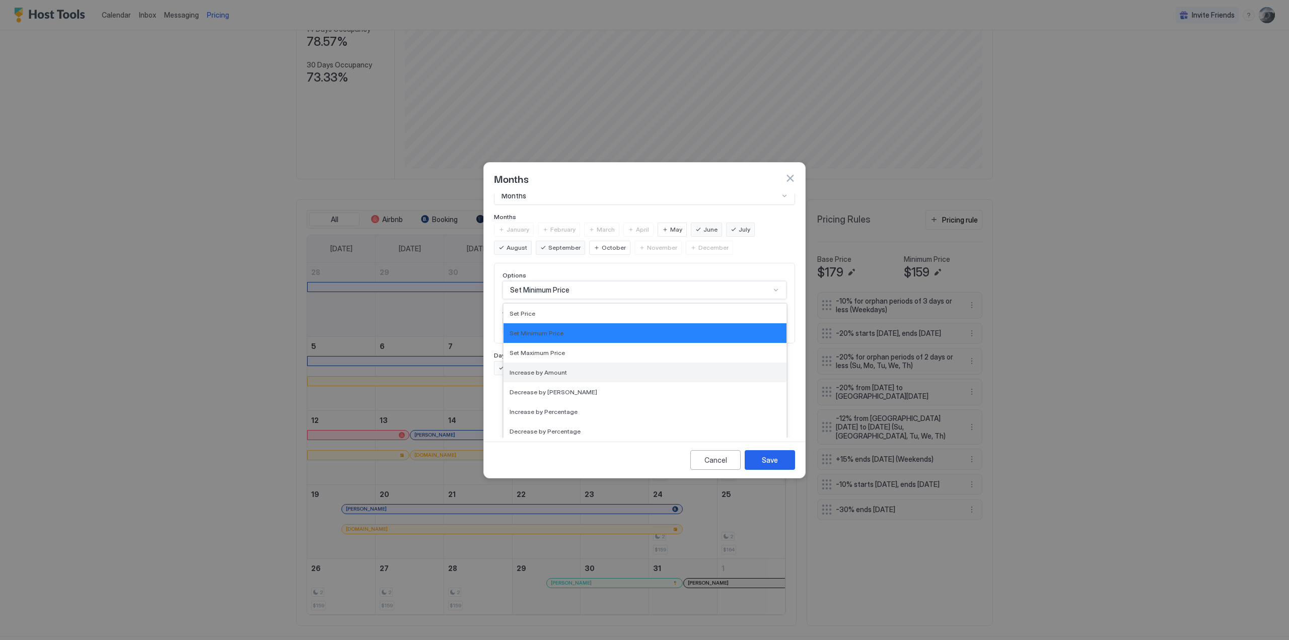
click at [559, 368] on span "Increase by Amount" at bounding box center [537, 372] width 57 height 8
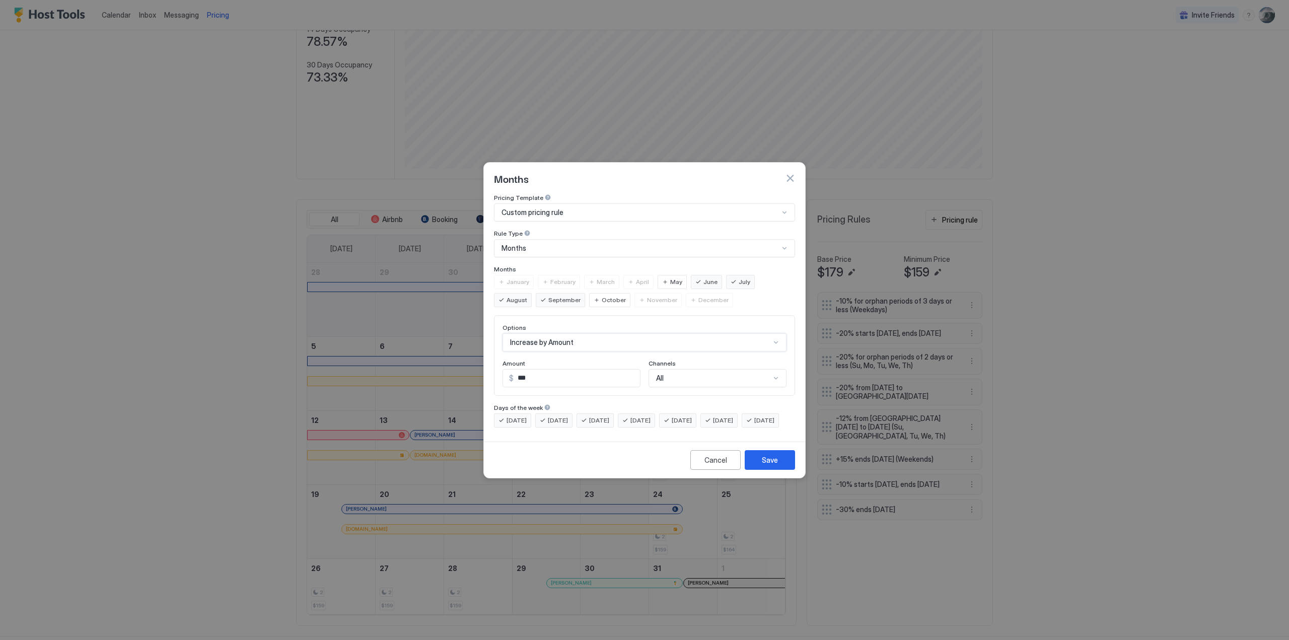
scroll to position [0, 0]
click at [778, 333] on div "option Increase by [PERSON_NAME], selected. Increase by Amount" at bounding box center [644, 342] width 284 height 18
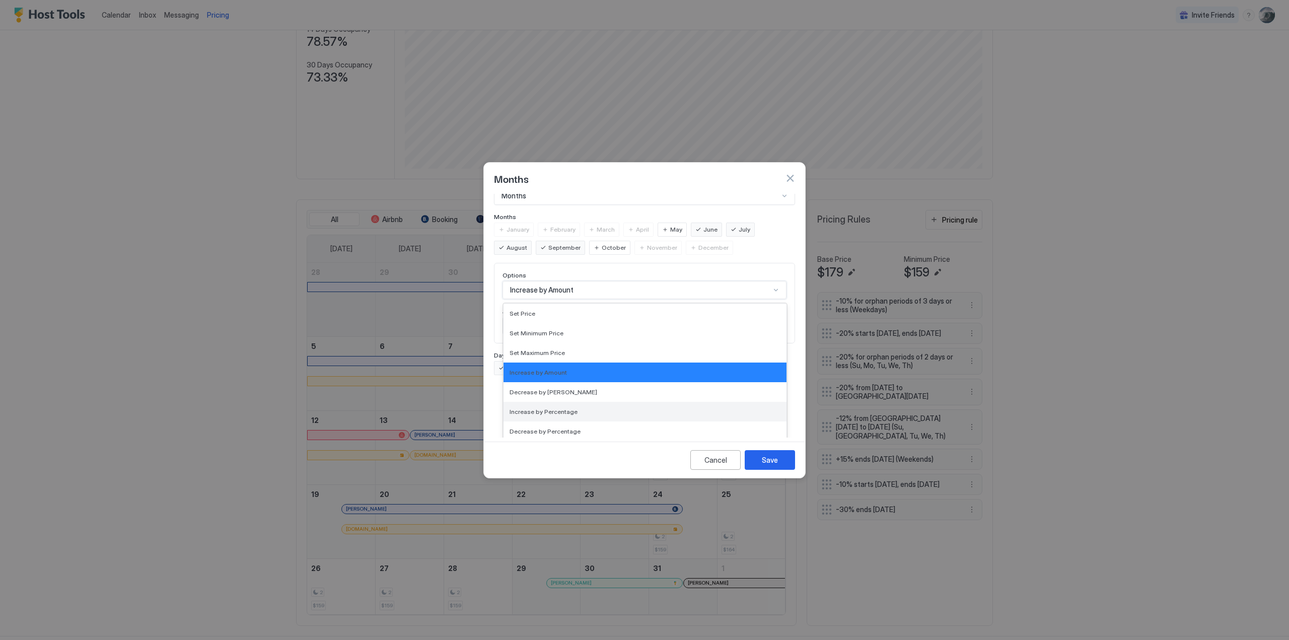
click at [572, 408] on div "Increase by Percentage" at bounding box center [644, 412] width 271 height 8
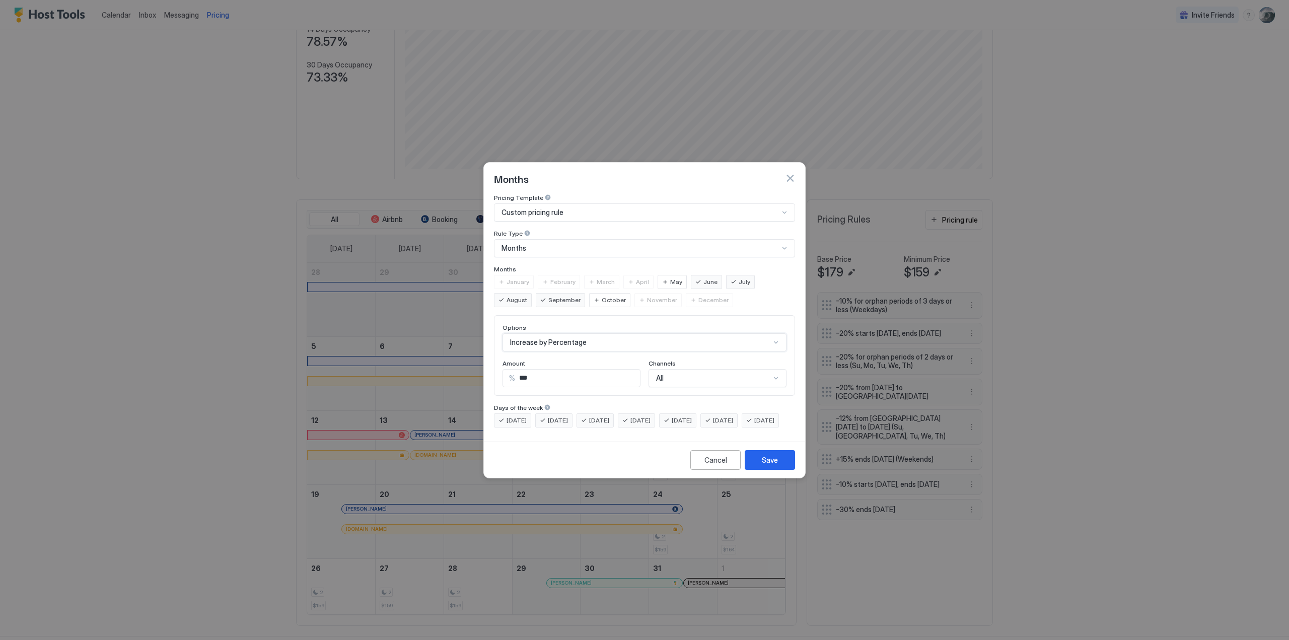
scroll to position [0, 0]
click at [521, 369] on input "***" at bounding box center [577, 377] width 125 height 17
type input "**"
click at [774, 465] on div "Save" at bounding box center [770, 460] width 16 height 11
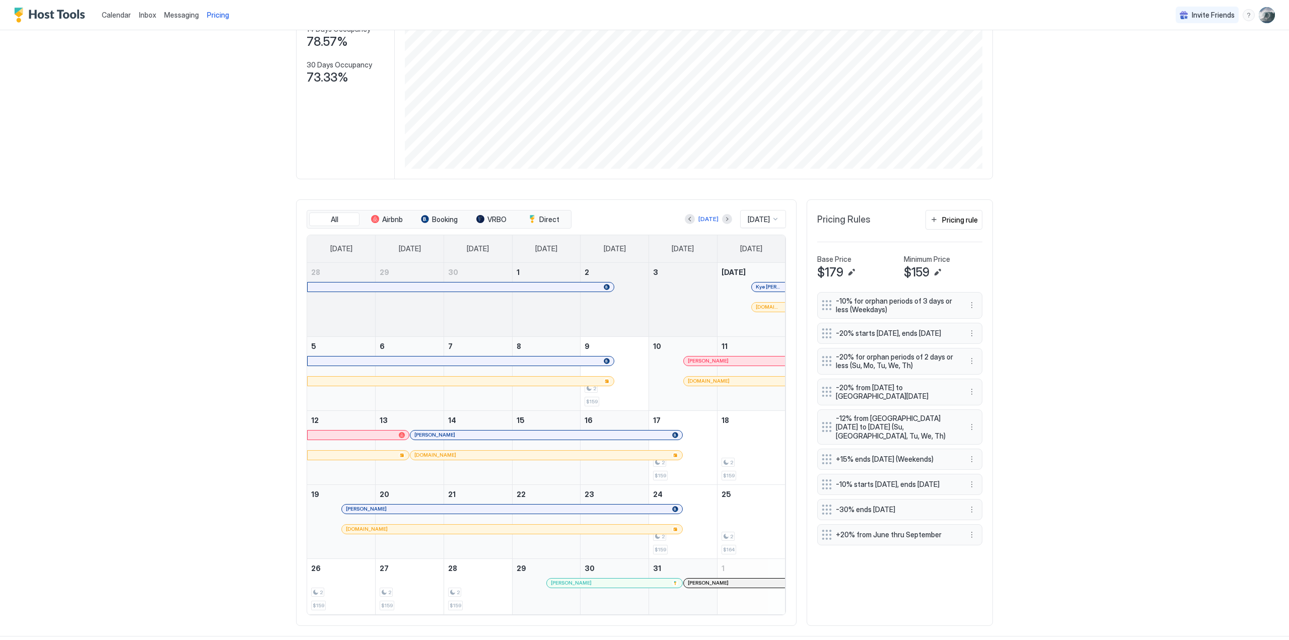
click at [898, 530] on span "+20% from June thru September" at bounding box center [896, 534] width 120 height 9
click at [968, 531] on button "More options" at bounding box center [971, 534] width 12 height 12
click at [979, 541] on span "Edit" at bounding box center [982, 543] width 11 height 8
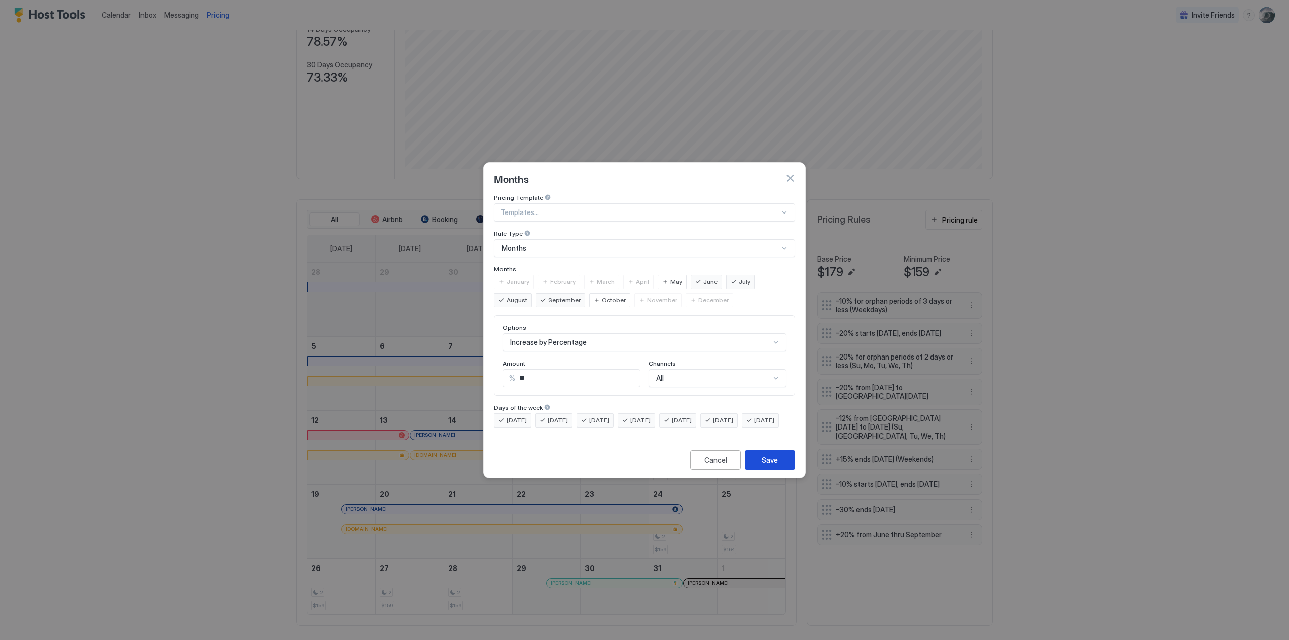
click at [769, 465] on div "Save" at bounding box center [770, 460] width 16 height 11
